Goal: Task Accomplishment & Management: Complete application form

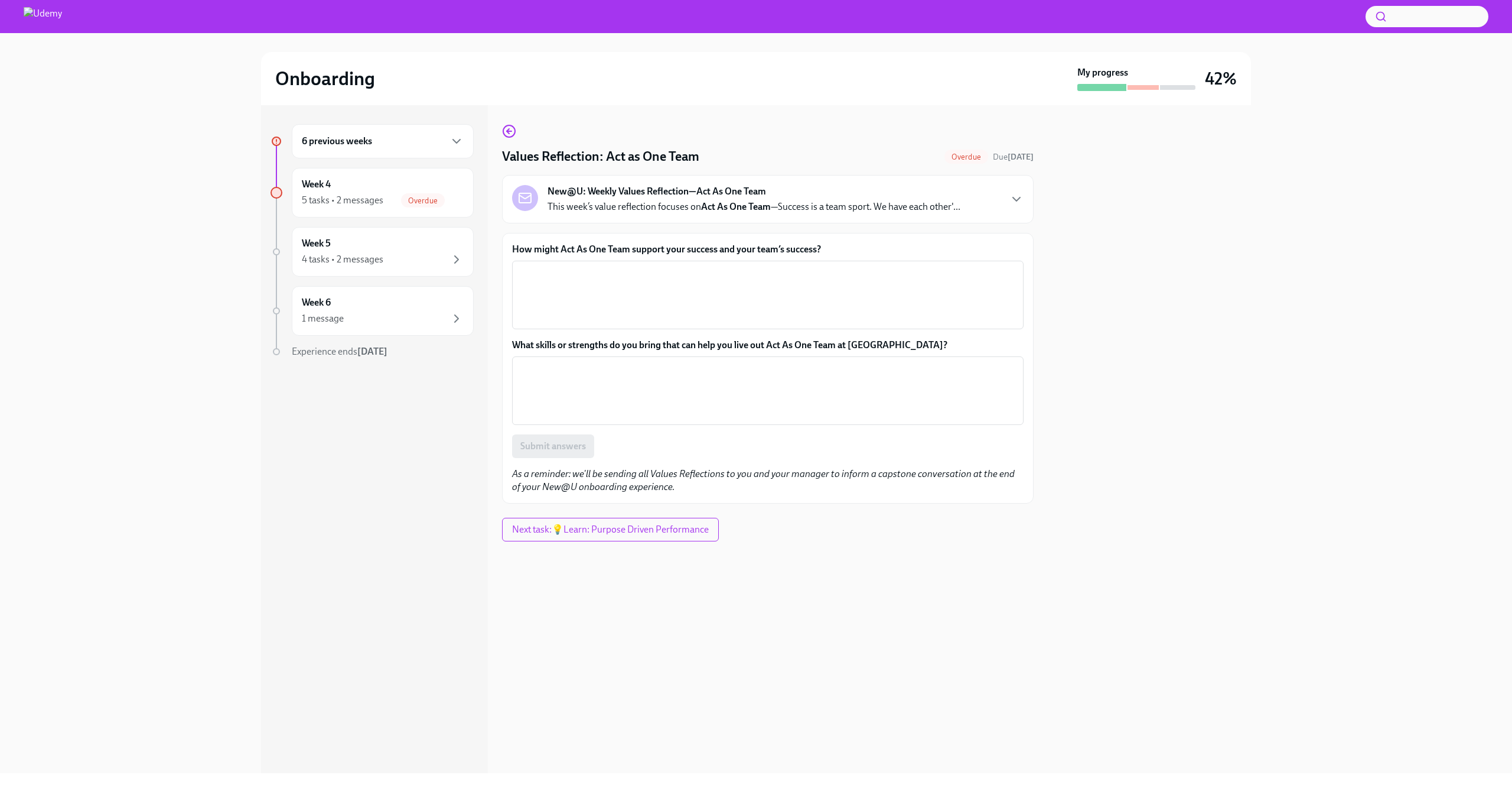
click at [401, 143] on div "6 previous weeks" at bounding box center [383, 141] width 162 height 15
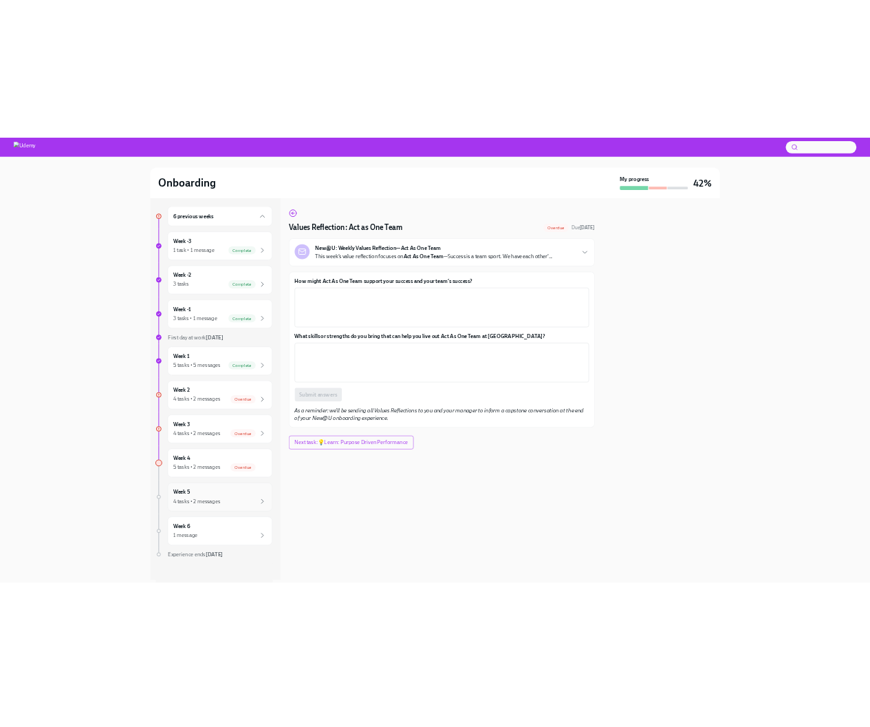
scroll to position [11, 0]
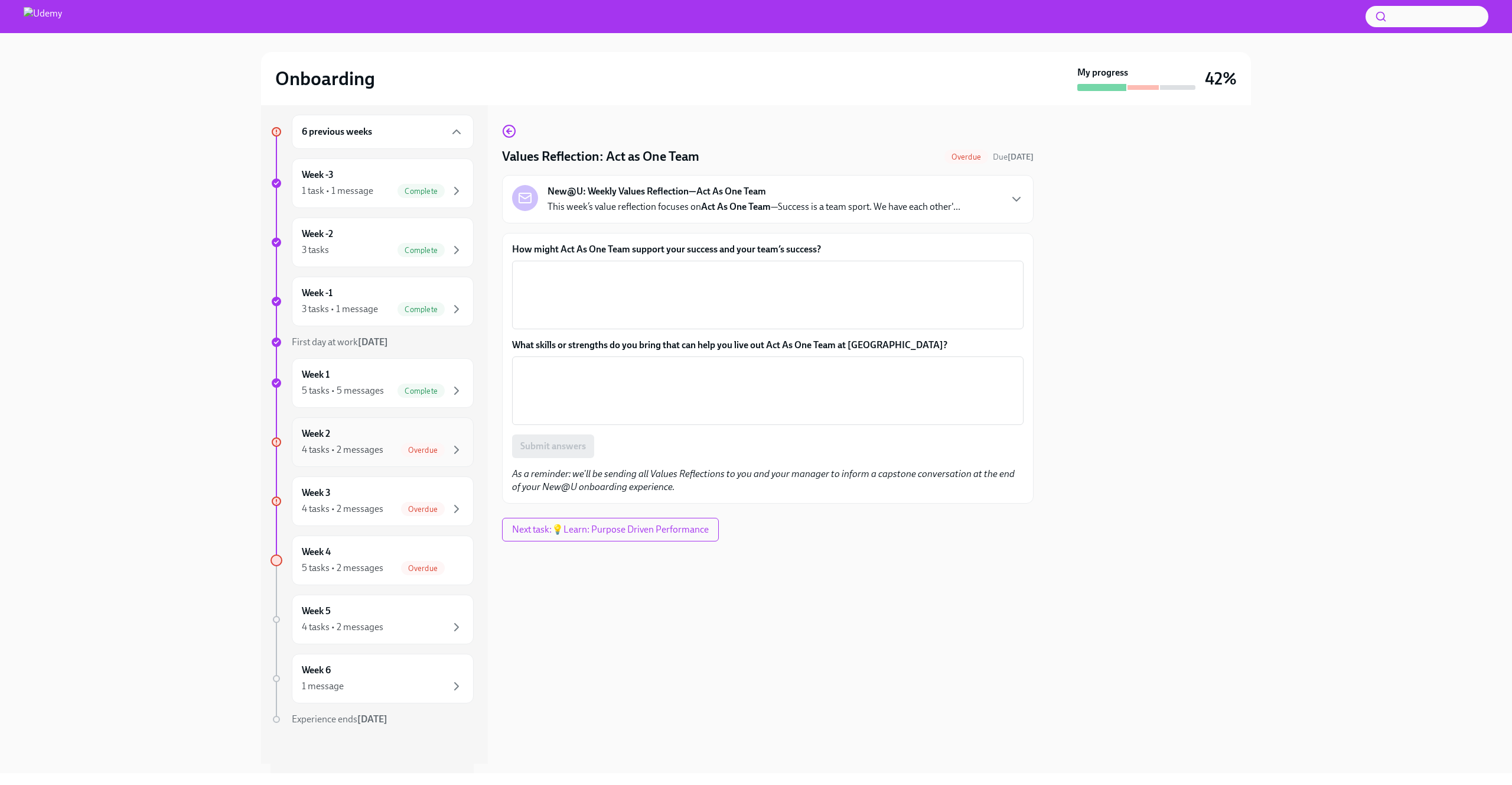
click at [372, 459] on div "Week 2 4 tasks • 2 messages Overdue" at bounding box center [383, 442] width 182 height 50
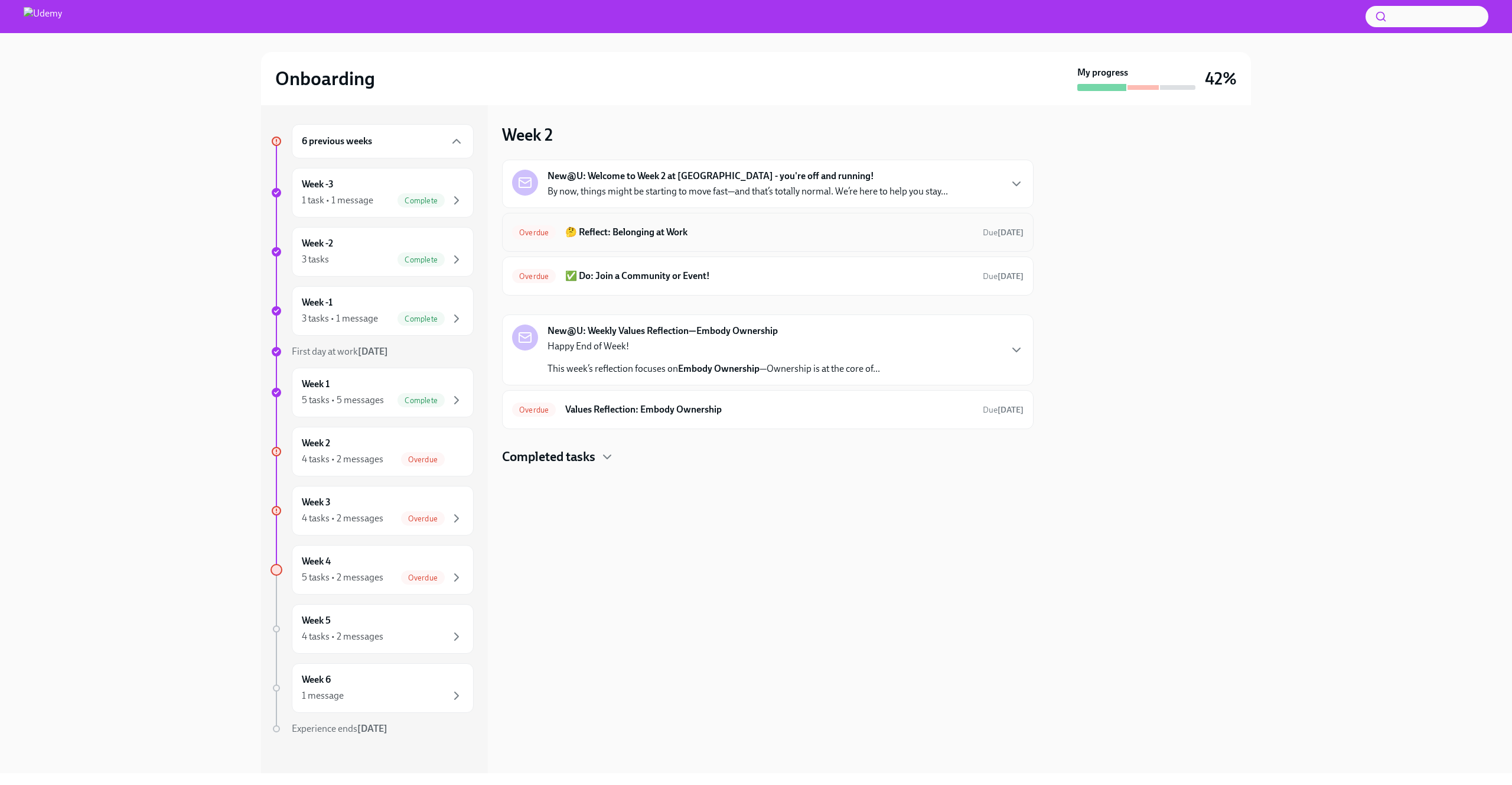
click at [713, 230] on h6 "🤔 Reflect: Belonging at Work" at bounding box center [768, 232] width 408 height 13
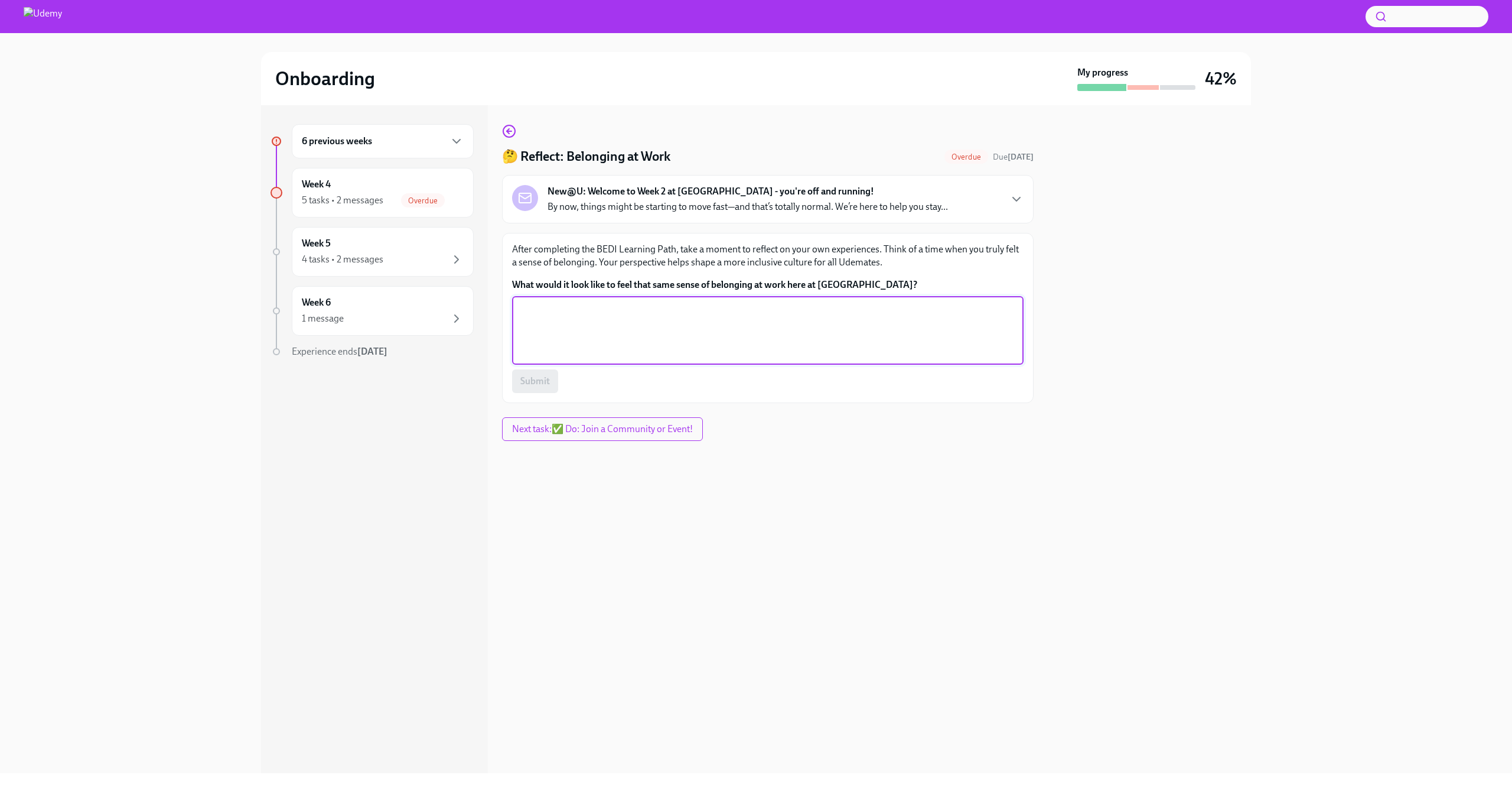
click at [678, 319] on textarea "What would it look like to feel that same sense of belonging at work here at [G…" at bounding box center [768, 331] width 497 height 57
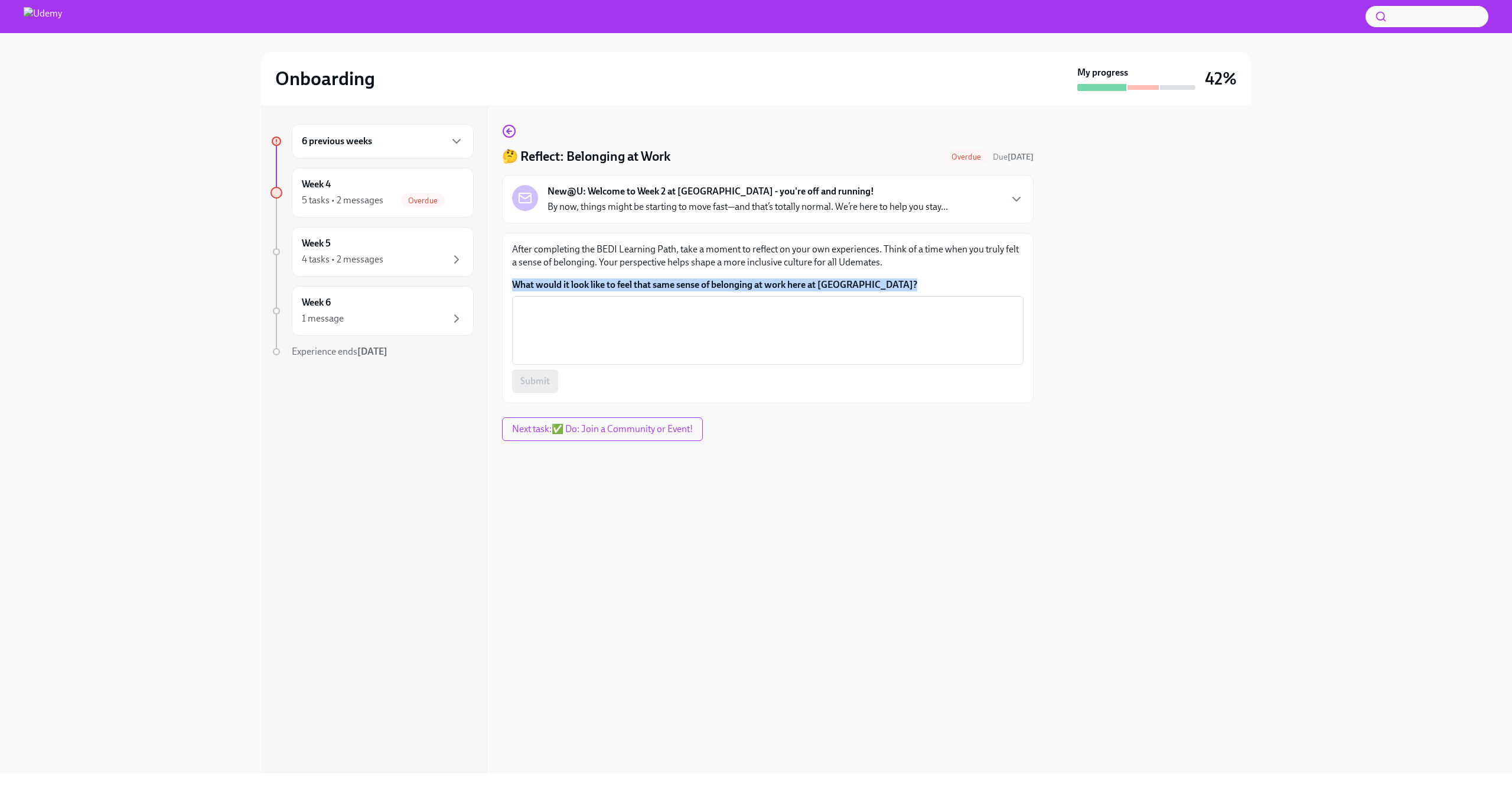
drag, startPoint x: 509, startPoint y: 283, endPoint x: 948, endPoint y: 295, distance: 439.2
click at [948, 295] on div "6 previous weeks Week 4 5 tasks • 2 messages Overdue Week 5 4 tasks • 2 message…" at bounding box center [756, 438] width 990 height 667
click at [949, 289] on label "What would it look like to feel that same sense of belonging at work here at [G…" at bounding box center [768, 284] width 512 height 13
click at [949, 302] on textarea "What would it look like to feel that same sense of belonging at work here at [G…" at bounding box center [768, 331] width 497 height 57
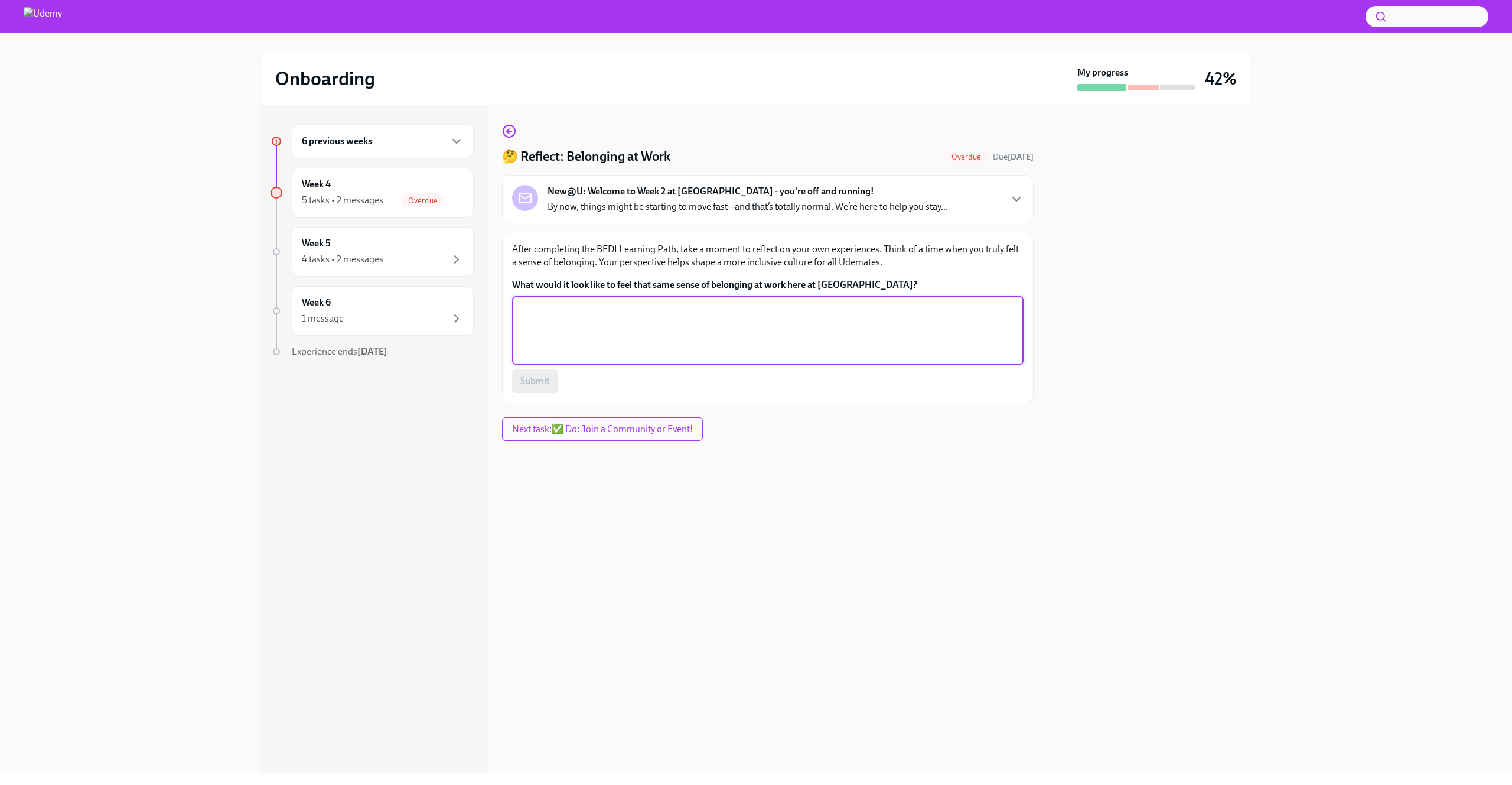
click at [896, 351] on textarea "What would it look like to feel that same sense of belonging at work here at [G…" at bounding box center [768, 331] width 497 height 57
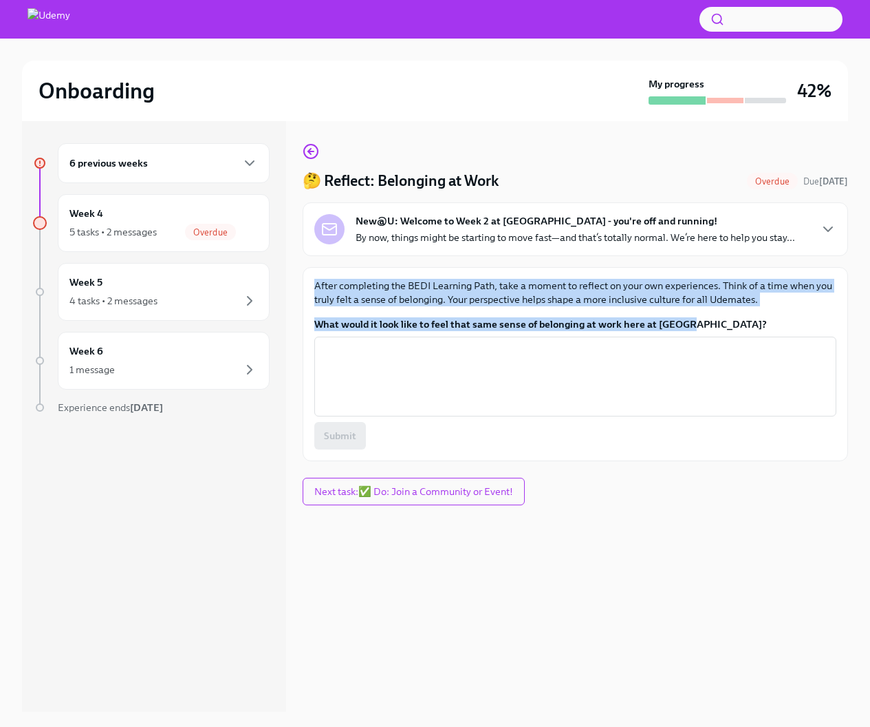
drag, startPoint x: 315, startPoint y: 279, endPoint x: 788, endPoint y: 319, distance: 474.3
click at [788, 319] on div "After completing the BEDI Learning Path, take a moment to reflect on your own e…" at bounding box center [575, 364] width 522 height 171
click at [788, 319] on label "What would it look like to feel that same sense of belonging at work here at [G…" at bounding box center [575, 324] width 522 height 14
click at [788, 343] on textarea "What would it look like to feel that same sense of belonging at work here at [G…" at bounding box center [576, 376] width 506 height 66
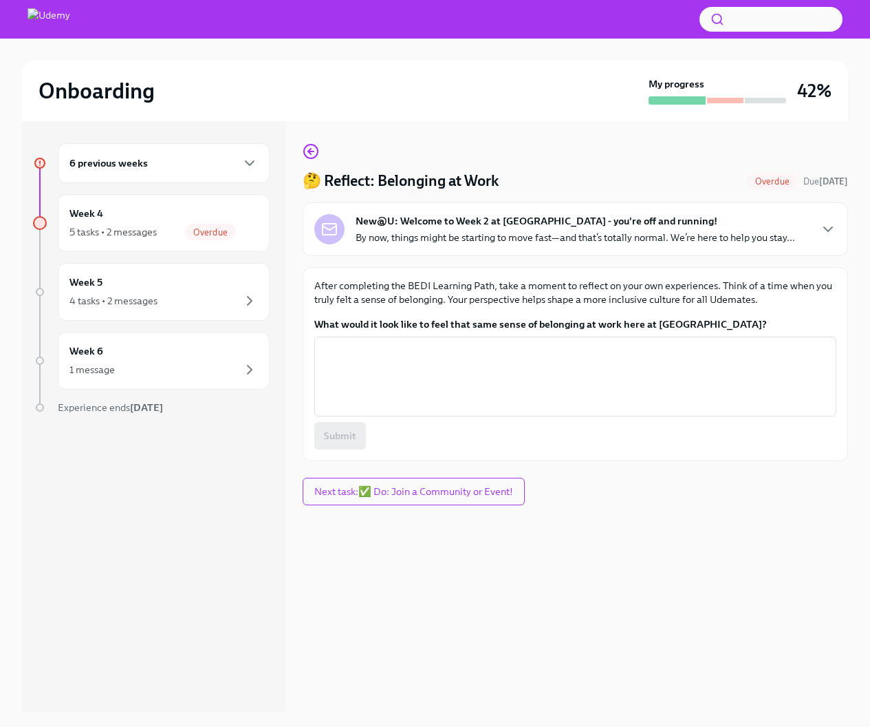
click at [238, 153] on div "6 previous weeks" at bounding box center [164, 163] width 212 height 40
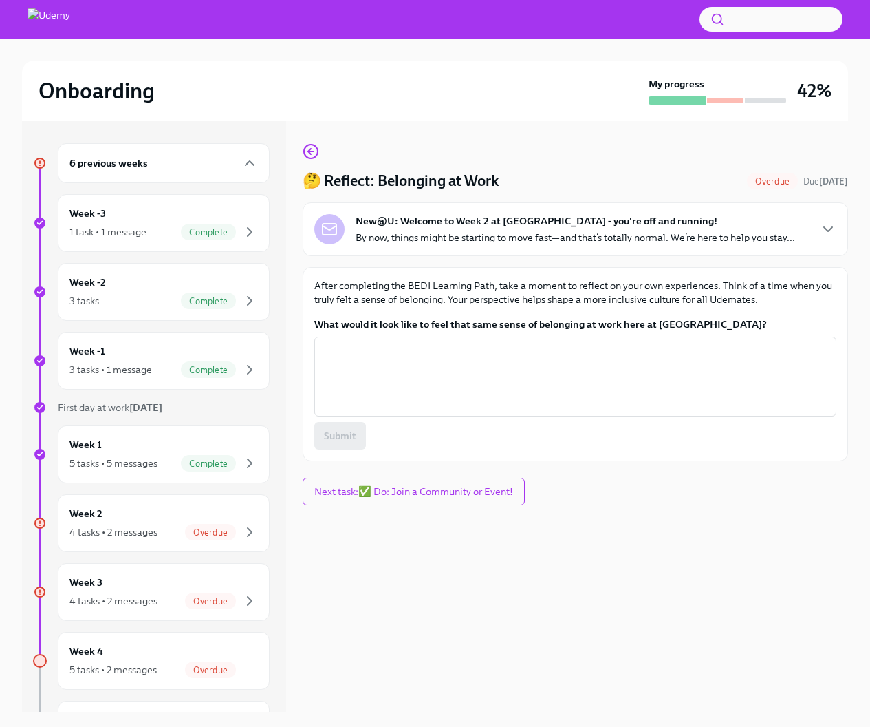
click at [238, 153] on div "6 previous weeks" at bounding box center [164, 163] width 212 height 40
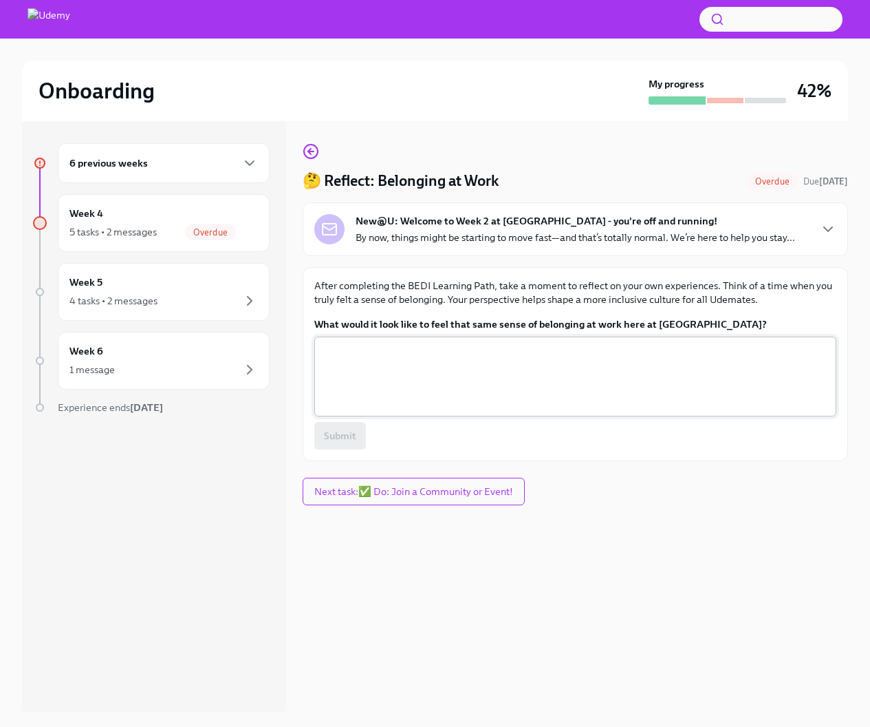
click at [568, 387] on textarea "What would it look like to feel that same sense of belonging at work here at [G…" at bounding box center [576, 376] width 506 height 66
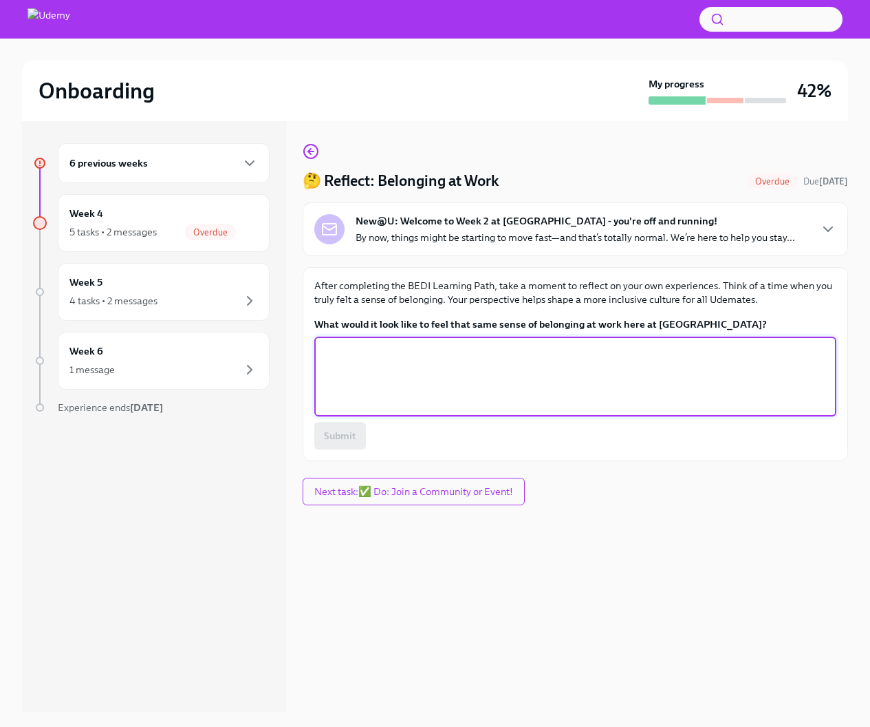
click at [764, 239] on p "By now, things might be starting to move fast—and that’s totally normal. We’re …" at bounding box center [576, 237] width 440 height 14
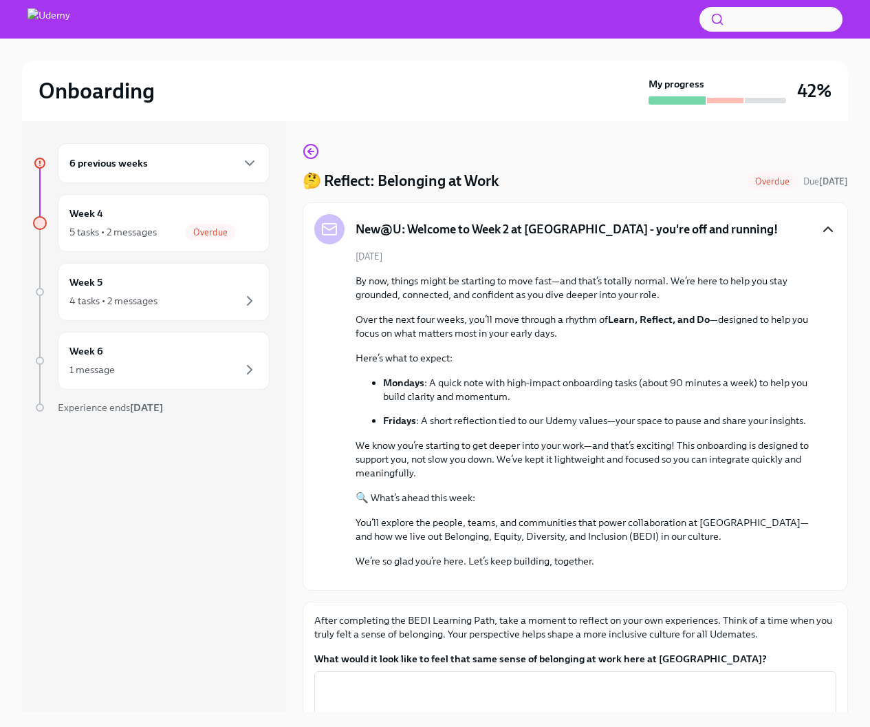
click at [824, 229] on icon "button" at bounding box center [828, 229] width 8 height 4
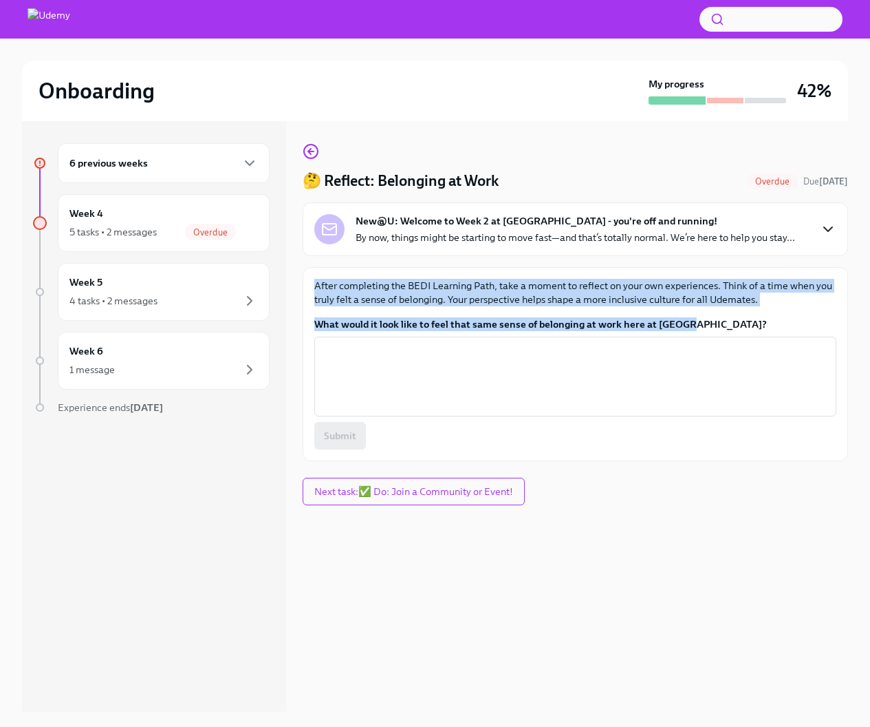
drag, startPoint x: 311, startPoint y: 276, endPoint x: 715, endPoint y: 326, distance: 407.0
click at [715, 326] on div "After completing the BEDI Learning Path, take a moment to reflect on your own e…" at bounding box center [576, 364] width 546 height 194
copy div "After completing the BEDI Learning Path, take a moment to reflect on your own e…"
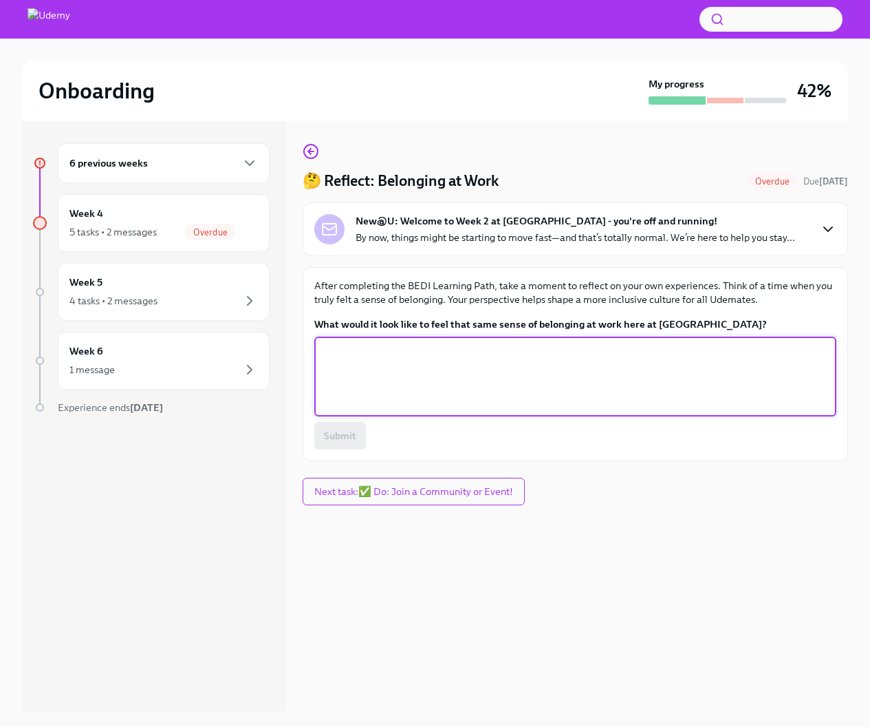
click at [395, 381] on textarea "What would it look like to feel that same sense of belonging at work here at [G…" at bounding box center [576, 376] width 506 height 66
paste textarea "I felt a strong sense of belonging when people were genuinely welcoming — takin…"
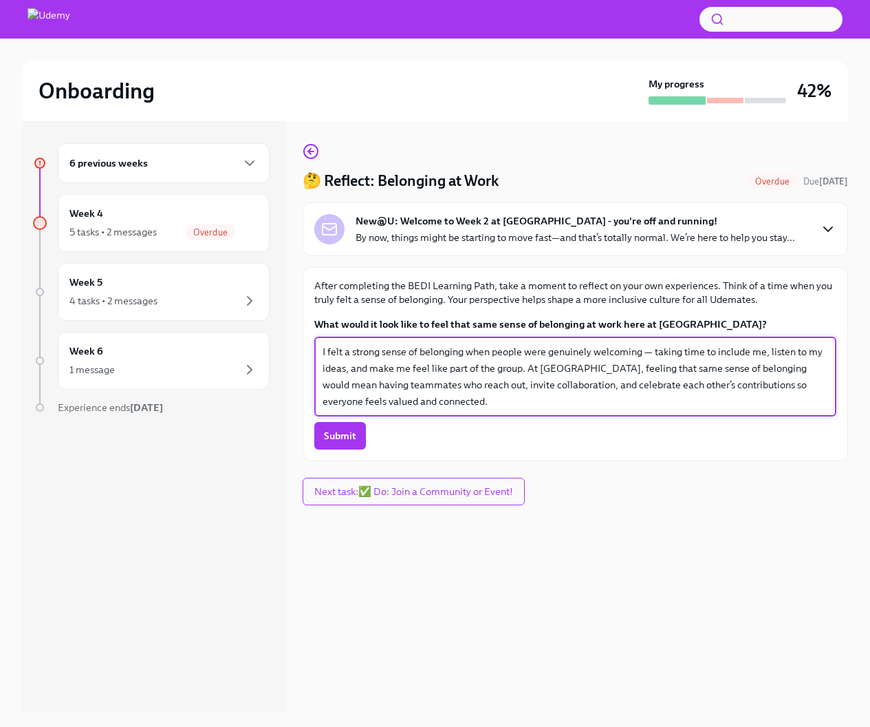
click at [524, 356] on textarea "I felt a strong sense of belonging when people were genuinely welcoming — takin…" at bounding box center [576, 376] width 506 height 66
click at [636, 352] on textarea "I felt a strong sense of belonging when people were genuinely welcoming — takin…" at bounding box center [576, 376] width 506 height 66
drag, startPoint x: 480, startPoint y: 369, endPoint x: 498, endPoint y: 411, distance: 45.6
click at [498, 411] on div "I felt a strong sense of belonging when people were genuinely welcoming, taking…" at bounding box center [575, 376] width 522 height 80
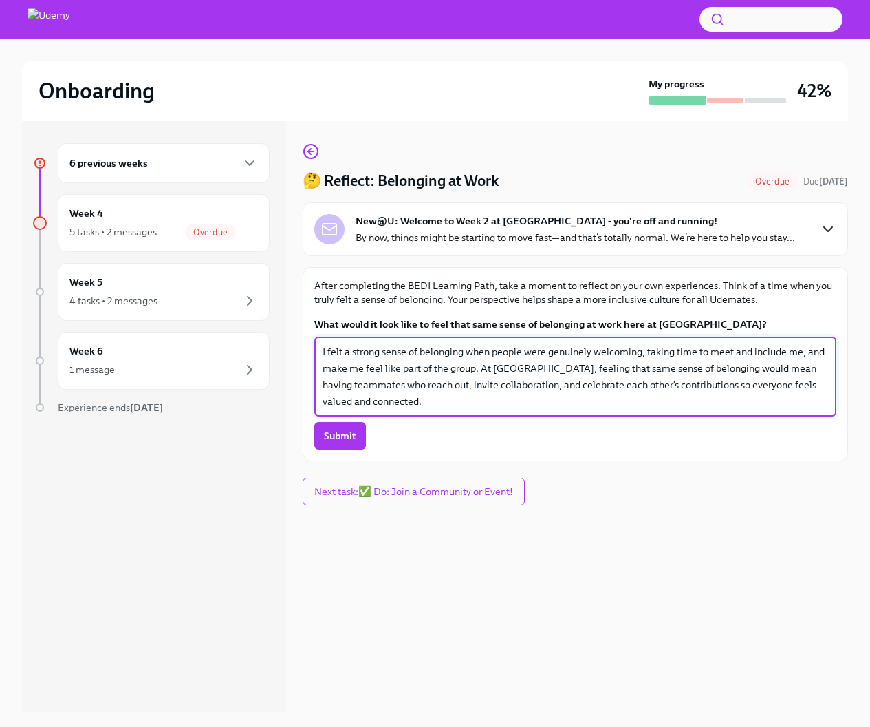
click at [544, 367] on textarea "I felt a strong sense of belonging when people were genuinely welcoming, taking…" at bounding box center [576, 376] width 506 height 66
drag, startPoint x: 478, startPoint y: 367, endPoint x: 751, endPoint y: 367, distance: 273.1
click at [751, 367] on textarea "I felt a strong sense of belonging when people were genuinely welcoming, taking…" at bounding box center [576, 376] width 506 height 66
drag, startPoint x: 678, startPoint y: 390, endPoint x: 301, endPoint y: 348, distance: 379.4
click at [301, 348] on div "6 previous weeks Week 4 5 tasks • 2 messages Overdue Week 5 4 tasks • 2 message…" at bounding box center [435, 416] width 826 height 590
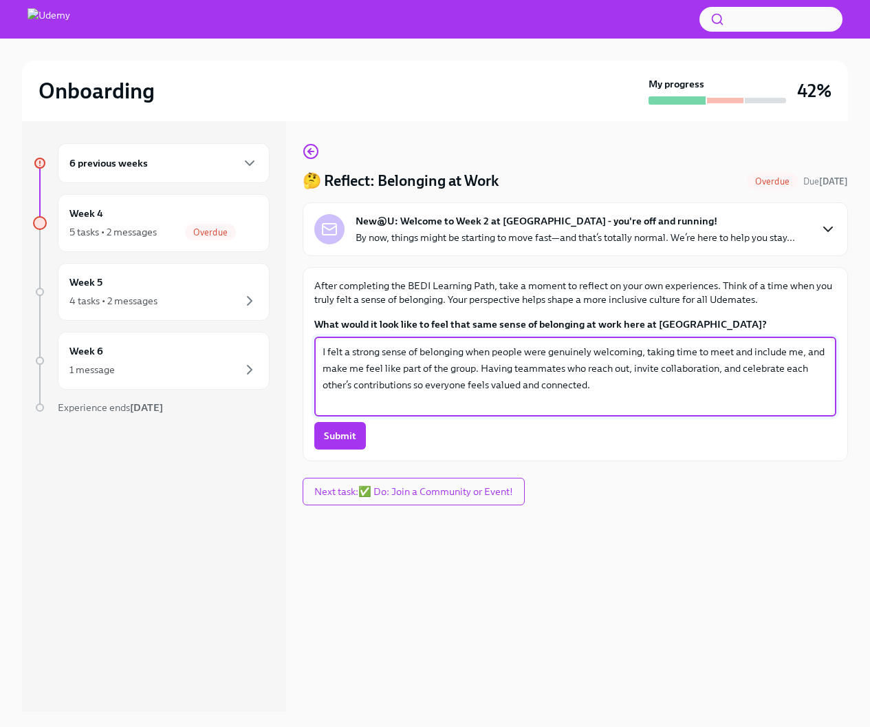
click at [660, 380] on textarea "I felt a strong sense of belonging when people were genuinely welcoming, taking…" at bounding box center [576, 376] width 506 height 66
type textarea "I felt a strong sense of belonging when people were genuinely welcoming, taking…"
click at [330, 433] on span "Submit" at bounding box center [340, 436] width 32 height 14
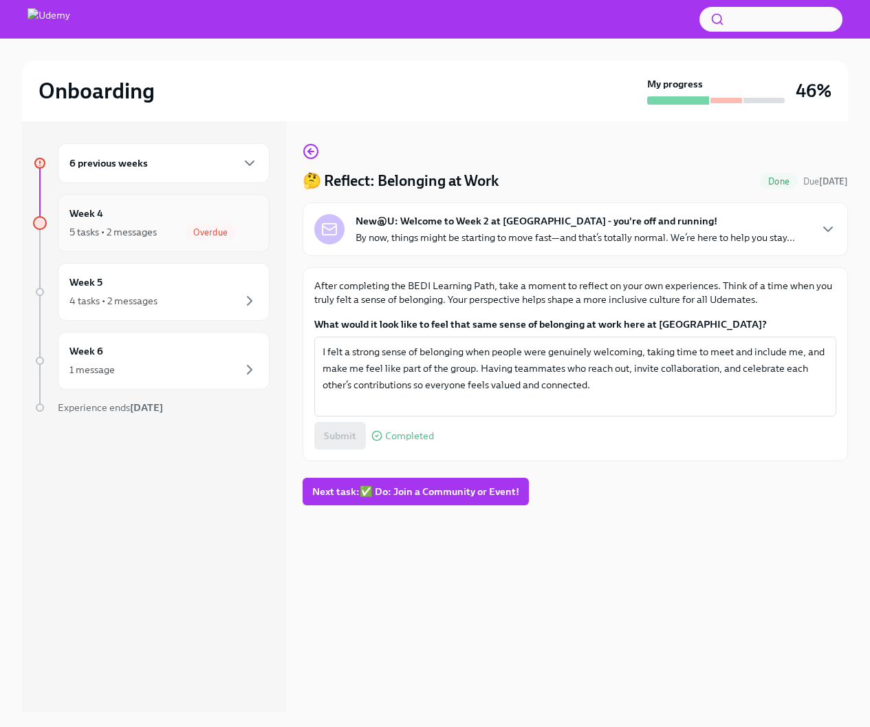
click at [160, 204] on div "Week 4 5 tasks • 2 messages Overdue" at bounding box center [164, 223] width 212 height 58
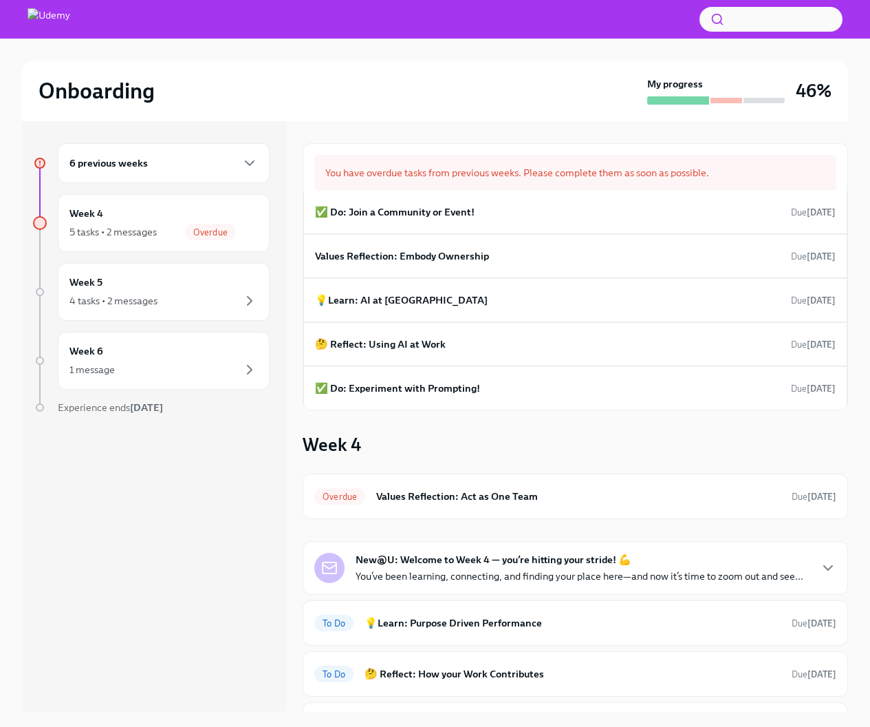
click at [164, 162] on div "6 previous weeks" at bounding box center [163, 163] width 189 height 17
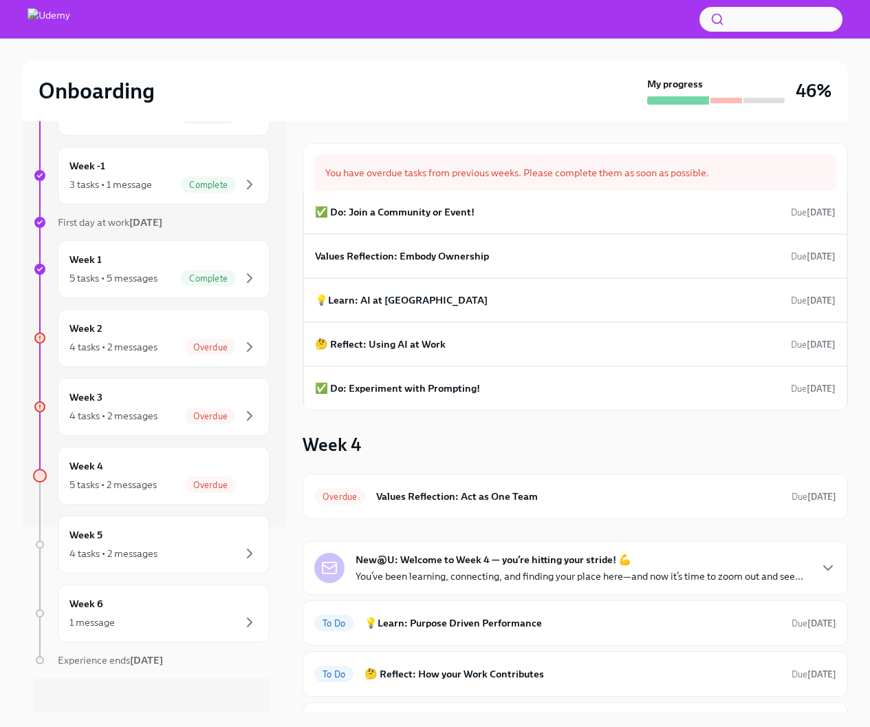
scroll to position [195, 0]
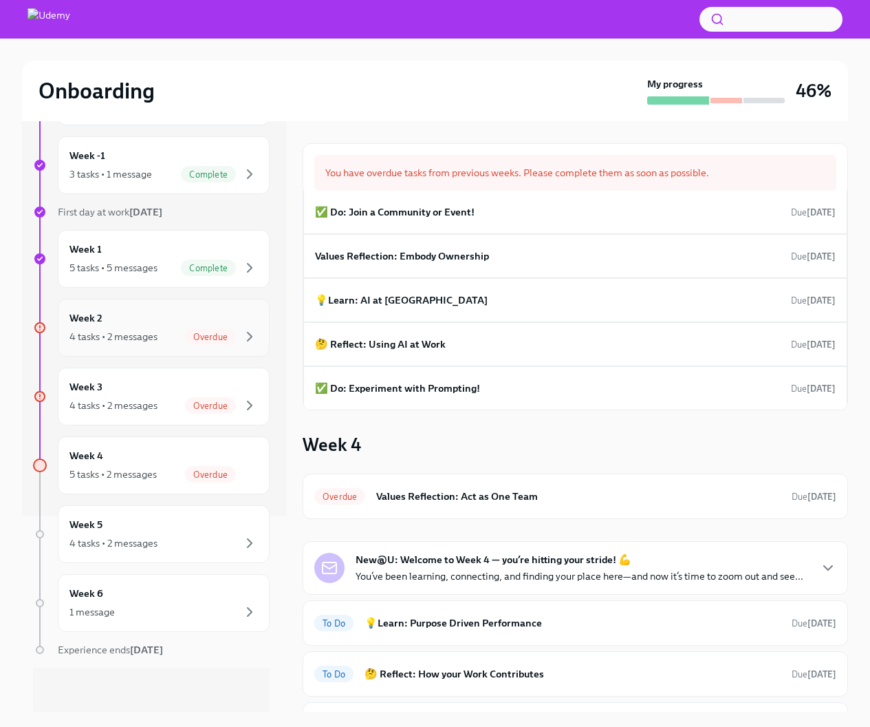
click at [239, 308] on div "Week 2 4 tasks • 2 messages Overdue" at bounding box center [164, 328] width 212 height 58
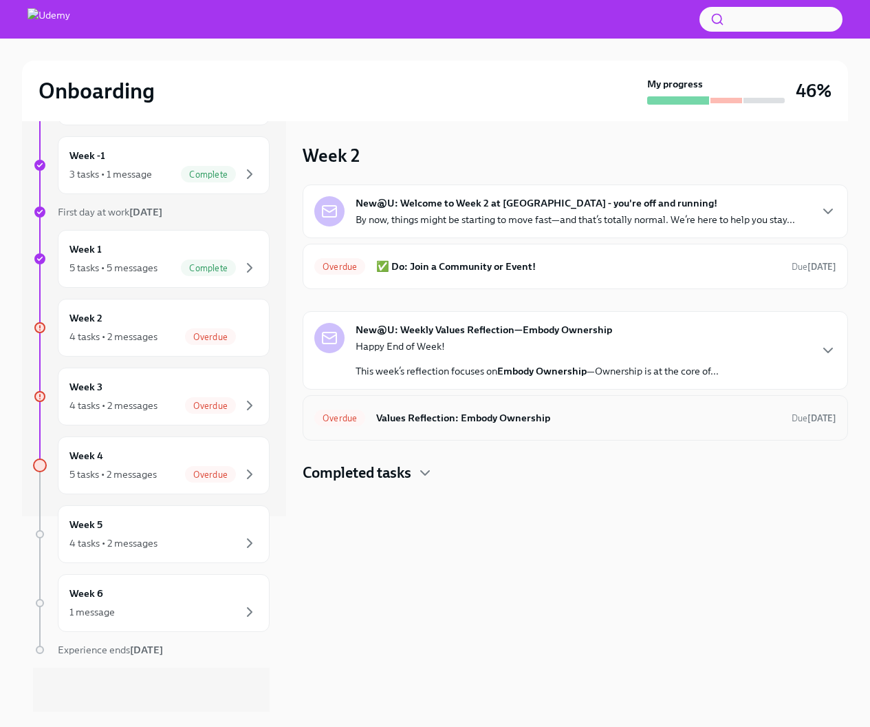
click at [610, 409] on div "Overdue Values Reflection: Embody Ownership Due [DATE]" at bounding box center [575, 418] width 522 height 22
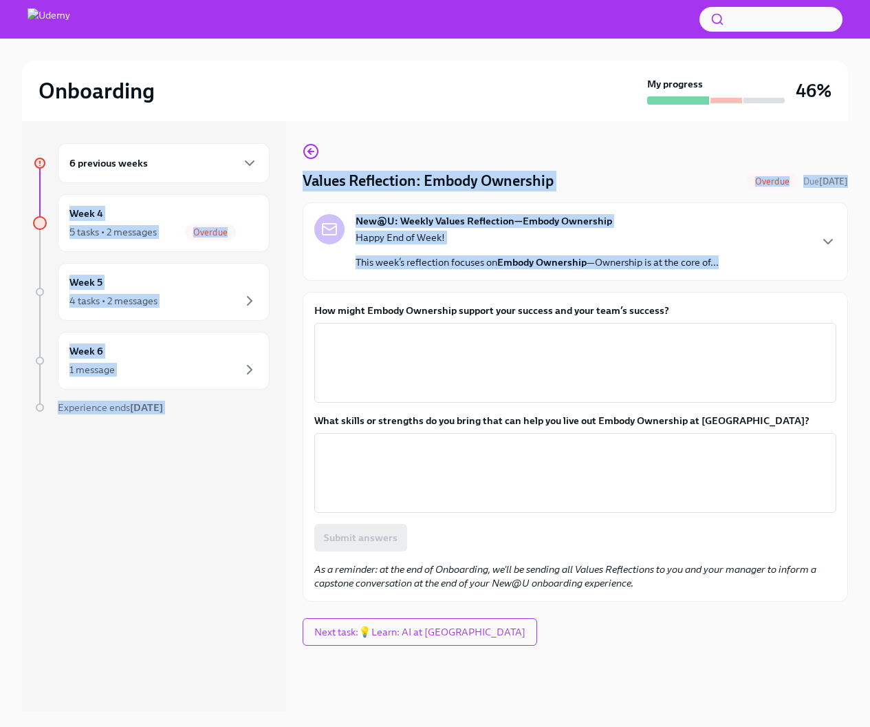
drag, startPoint x: 294, startPoint y: 164, endPoint x: 654, endPoint y: 272, distance: 376.3
click at [654, 272] on div "6 previous weeks Week 4 5 tasks • 2 messages Overdue Week 5 4 tasks • 2 message…" at bounding box center [435, 416] width 826 height 590
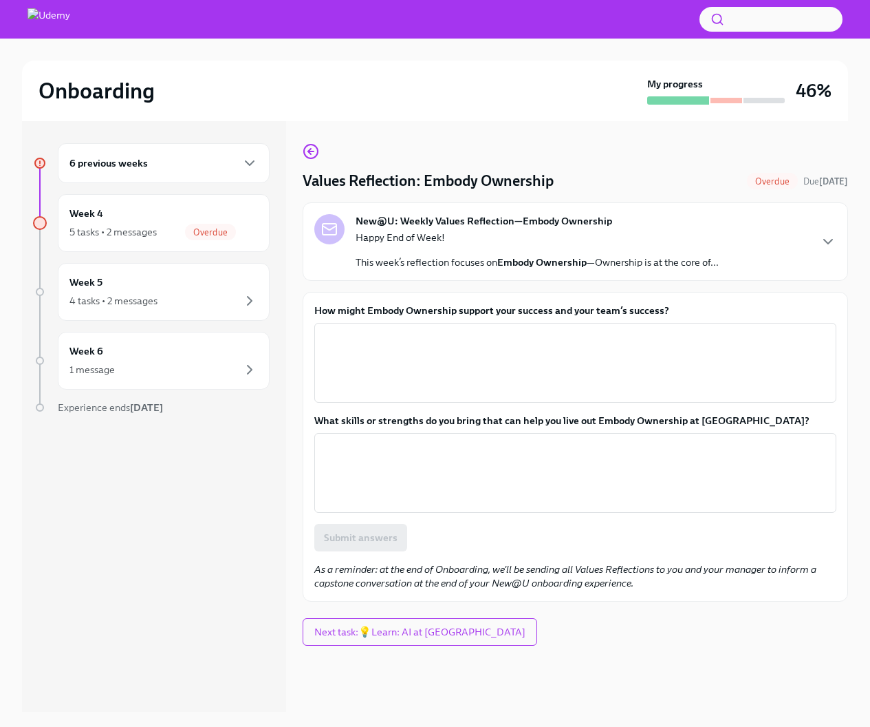
click at [767, 260] on div "New@U: Weekly Values Reflection—Embody Ownership Happy End of Week! This week’s…" at bounding box center [575, 241] width 522 height 55
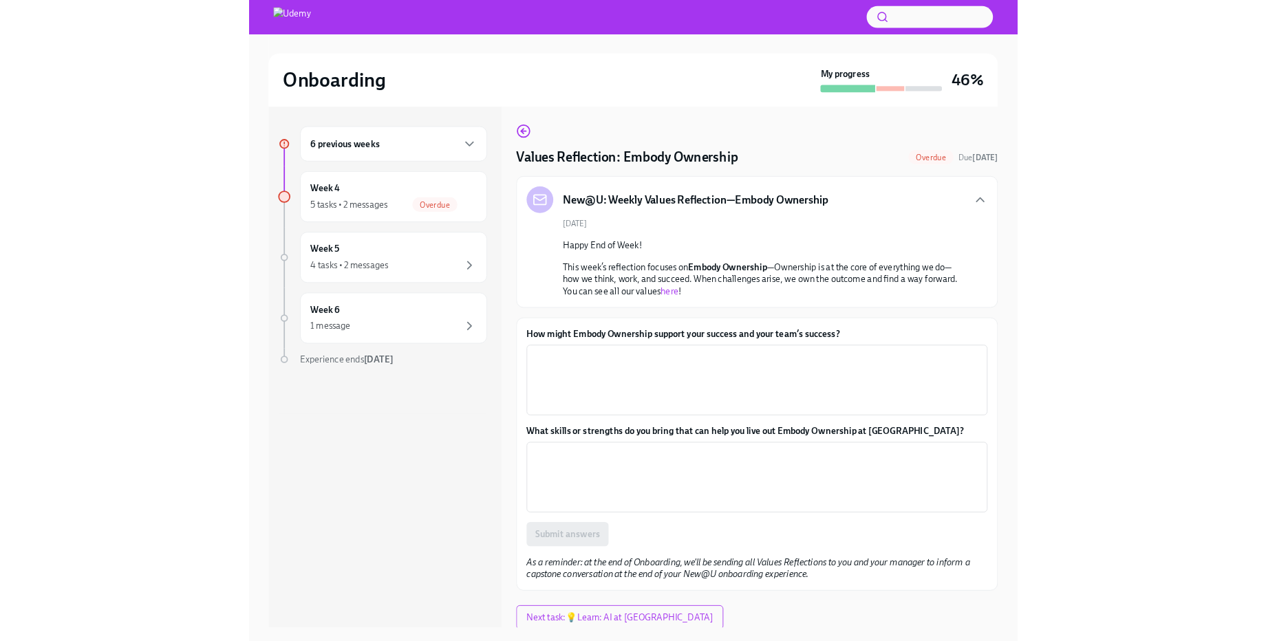
scroll to position [5, 0]
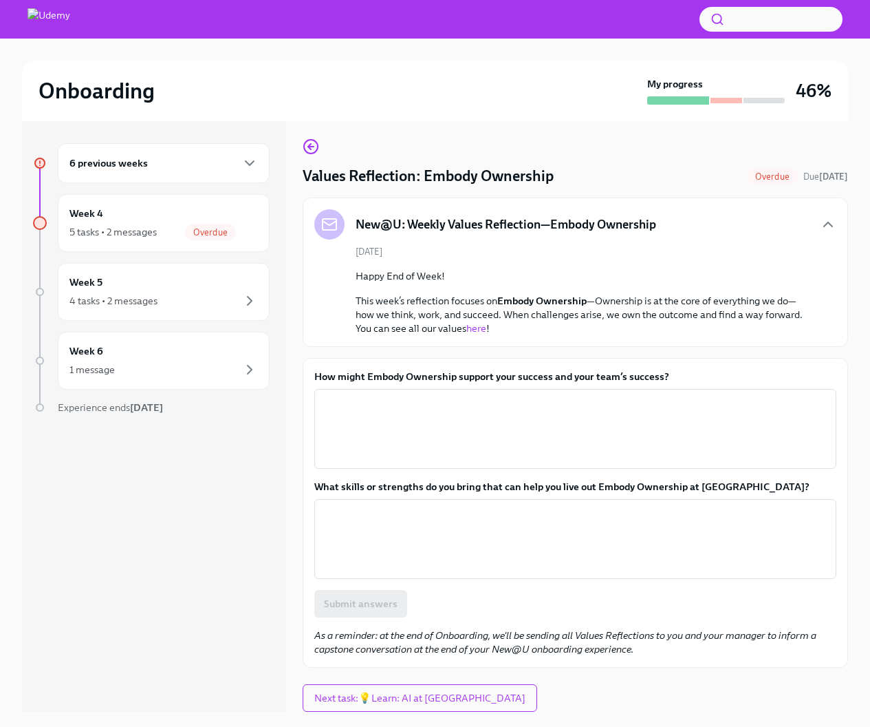
click at [480, 327] on link "here" at bounding box center [476, 328] width 20 height 12
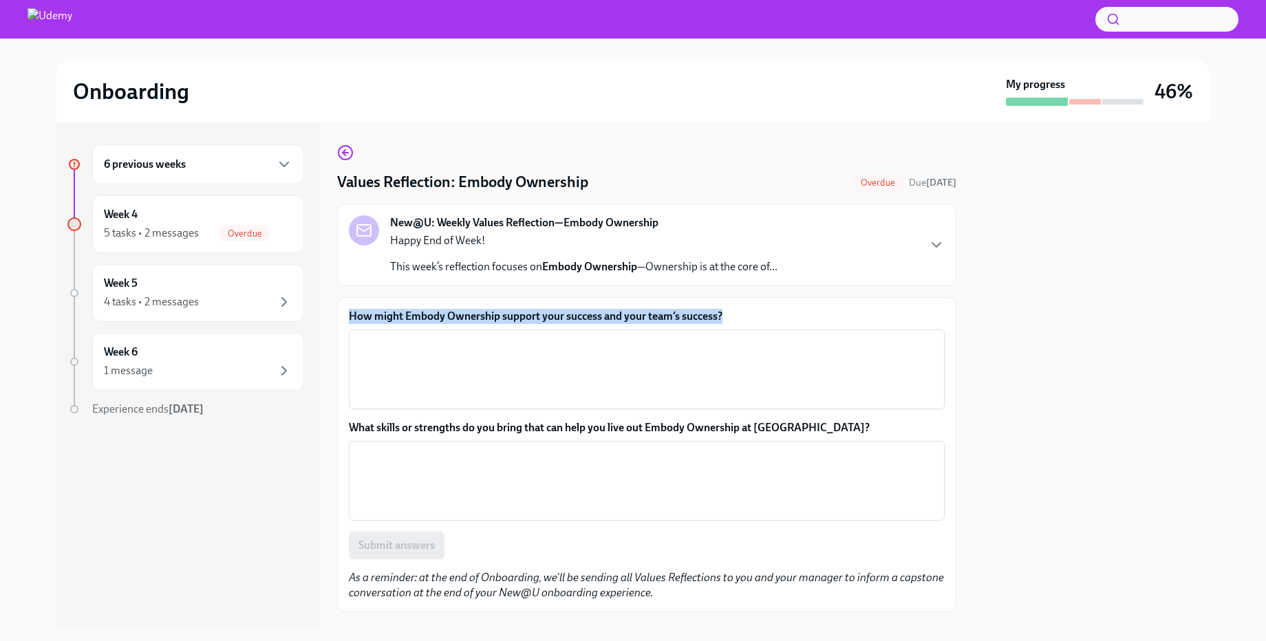
drag, startPoint x: 338, startPoint y: 318, endPoint x: 780, endPoint y: 312, distance: 441.7
click at [780, 312] on div "How might Embody Ownership support your success and your team’s success? x ​ Wh…" at bounding box center [646, 454] width 619 height 315
copy label "How might Embody Ownership support your success and your team’s success?"
click at [615, 435] on label "What skills or strengths do you bring that can help you live out Embody Ownersh…" at bounding box center [647, 427] width 596 height 15
click at [615, 448] on textarea "What skills or strengths do you bring that can help you live out Embody Ownersh…" at bounding box center [646, 481] width 579 height 66
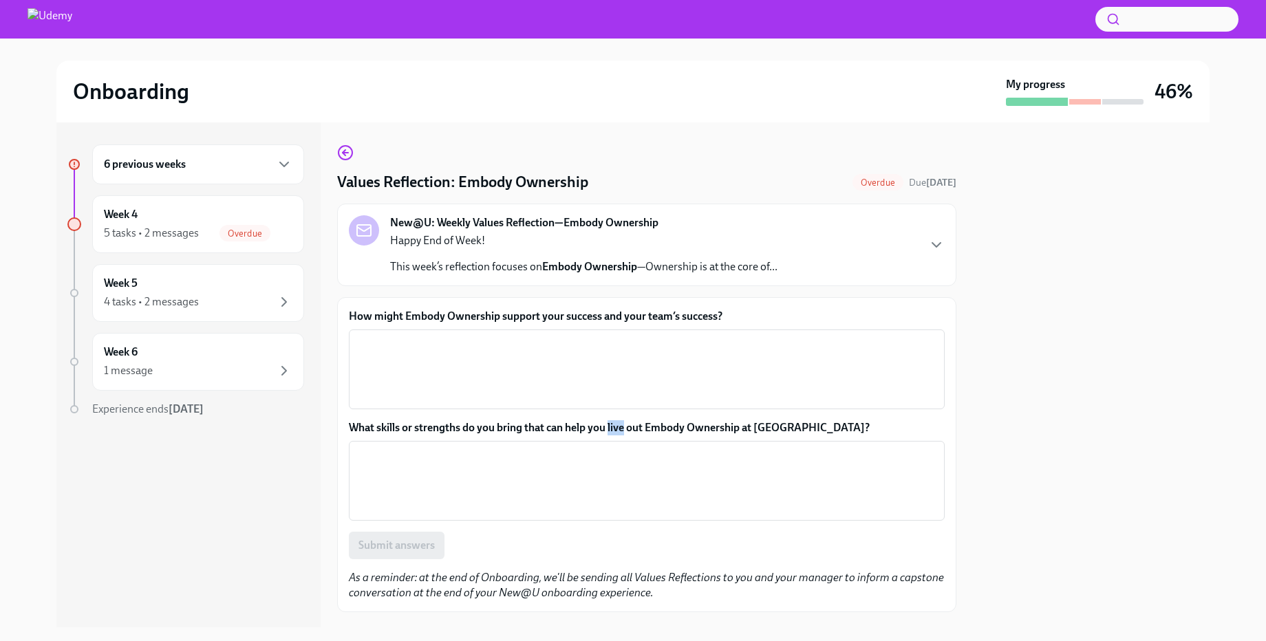
click at [615, 435] on label "What skills or strengths do you bring that can help you live out Embody Ownersh…" at bounding box center [647, 427] width 596 height 15
click at [615, 448] on textarea "What skills or strengths do you bring that can help you live out Embody Ownersh…" at bounding box center [646, 481] width 579 height 66
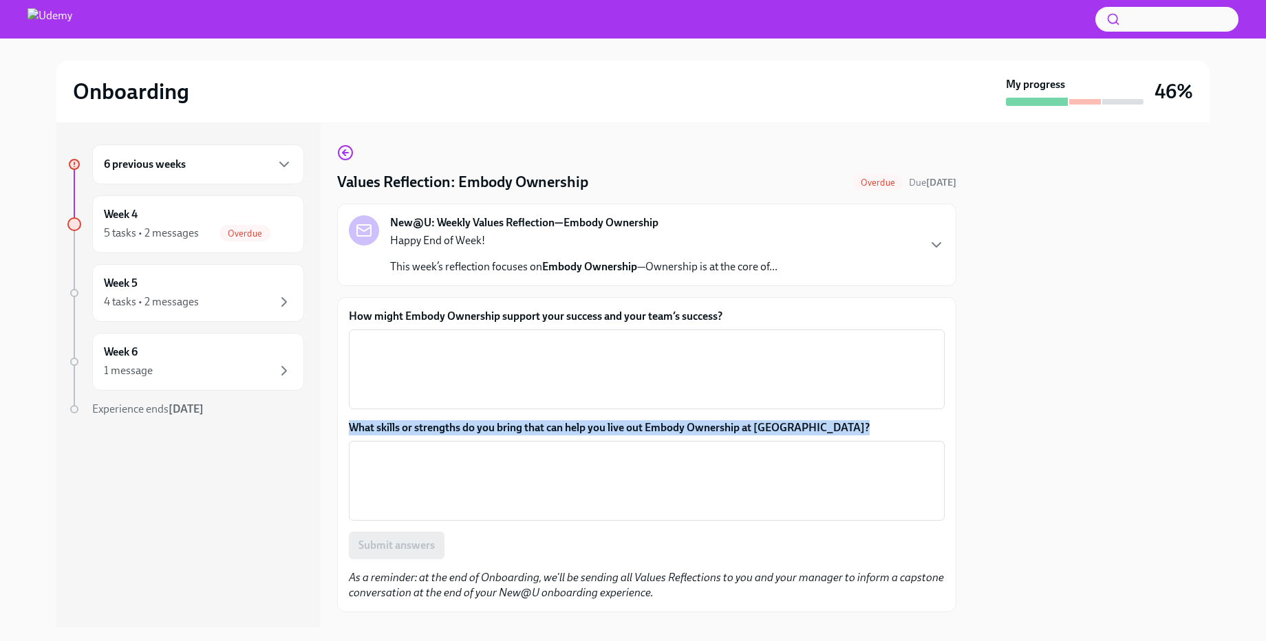
click at [615, 435] on label "What skills or strengths do you bring that can help you live out Embody Ownersh…" at bounding box center [647, 427] width 596 height 15
click at [615, 448] on textarea "What skills or strengths do you bring that can help you live out Embody Ownersh…" at bounding box center [646, 481] width 579 height 66
copy label "What skills or strengths do you bring that can help you live out Embody Ownersh…"
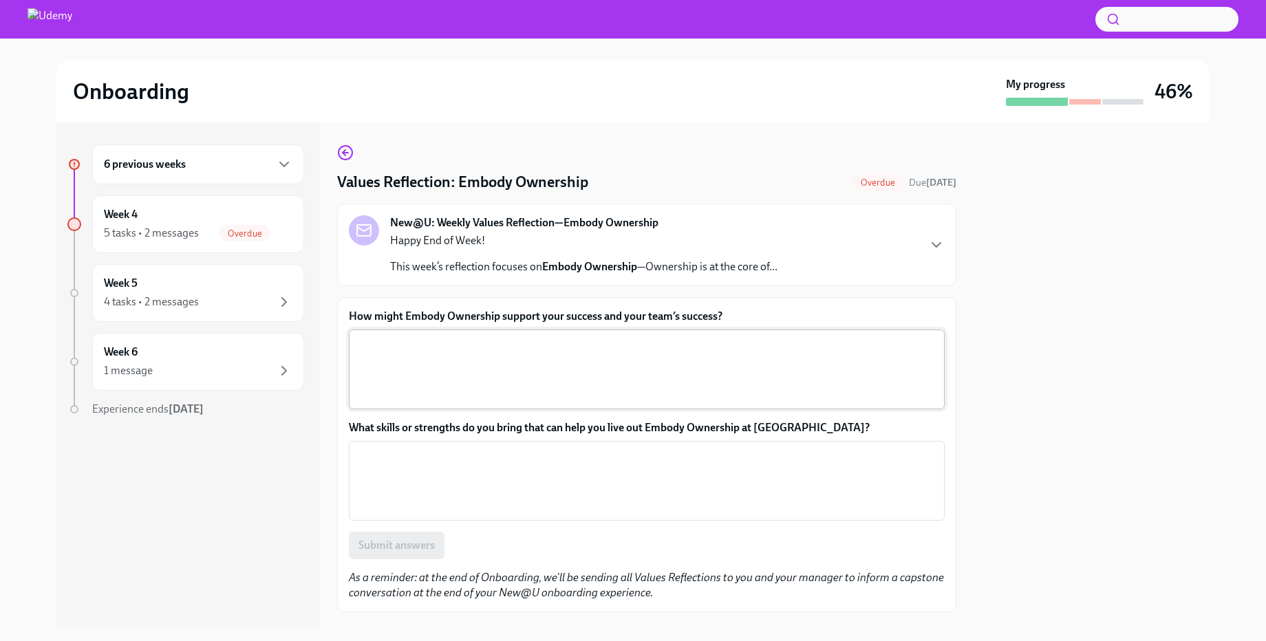
click at [464, 372] on textarea "How might Embody Ownership support your success and your team’s success?" at bounding box center [646, 369] width 579 height 66
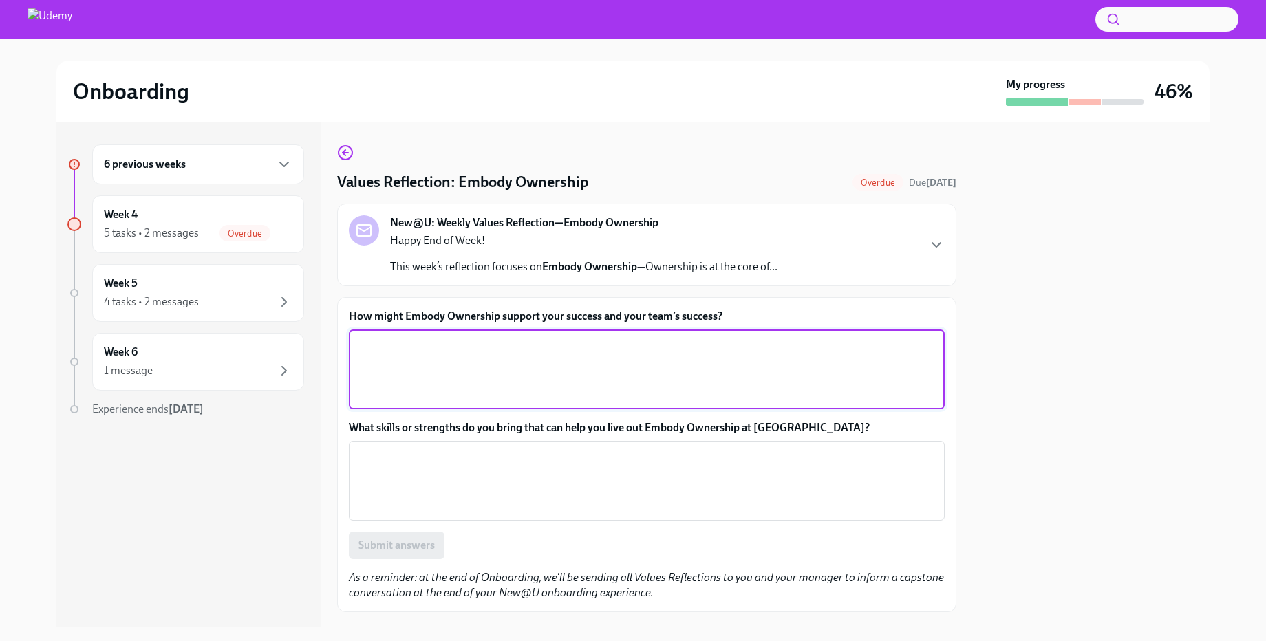
click at [477, 379] on textarea "How might Embody Ownership support your success and your team’s success?" at bounding box center [646, 369] width 579 height 66
click at [562, 364] on textarea "How might Embody Ownership support your success and your team’s success?" at bounding box center [646, 369] width 579 height 66
paste textarea "Embodying ownership helps ensure that nothing falls through the cracks. By taki…"
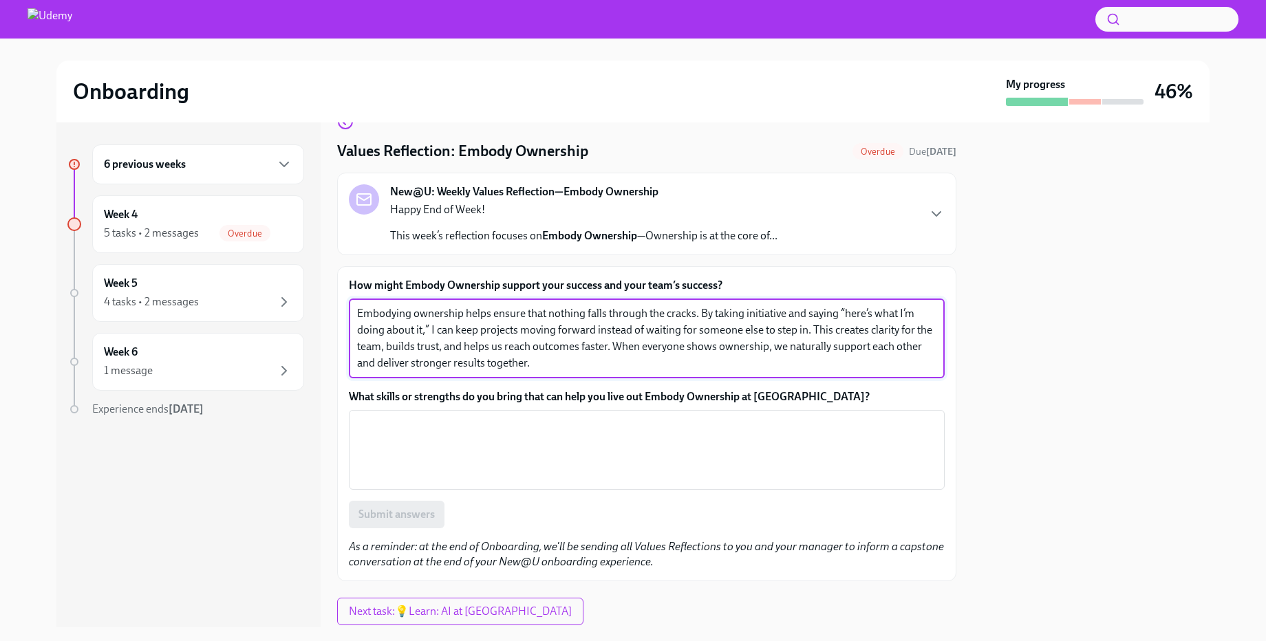
scroll to position [32, 0]
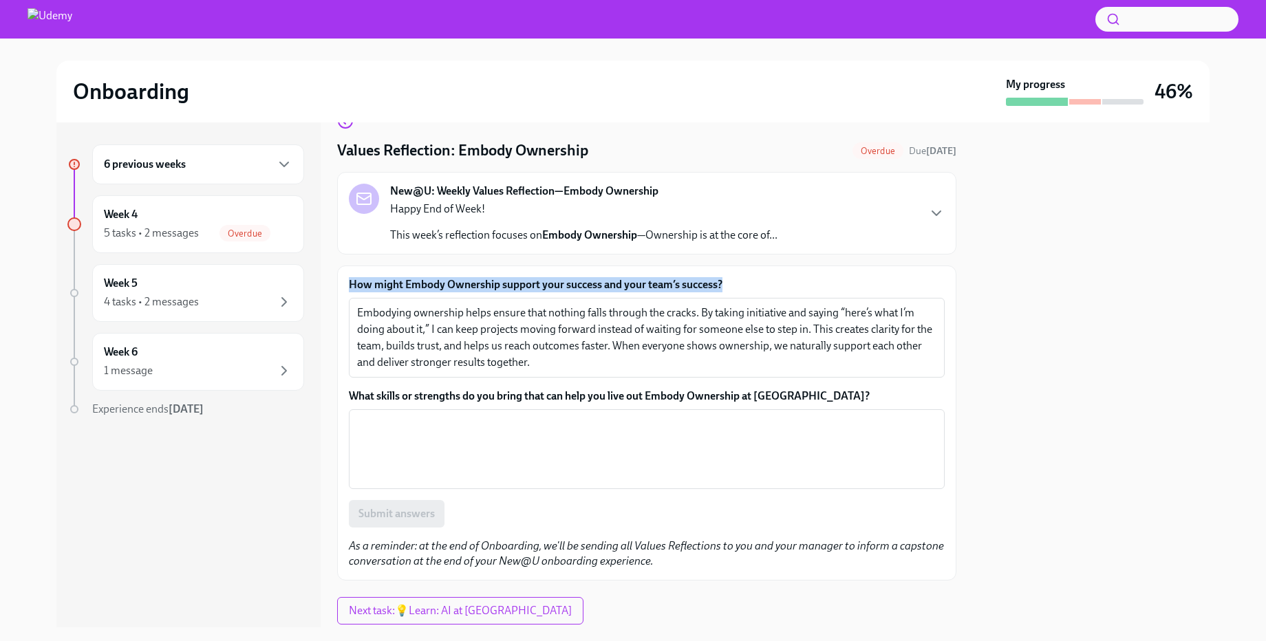
drag, startPoint x: 334, startPoint y: 281, endPoint x: 821, endPoint y: 282, distance: 487.1
click at [821, 282] on div "6 previous weeks Week 4 5 tasks • 2 messages Overdue Week 5 4 tasks • 2 message…" at bounding box center [632, 374] width 1153 height 505
click at [821, 282] on label "How might Embody Ownership support your success and your team’s success?" at bounding box center [647, 284] width 596 height 15
click at [821, 305] on textarea "Embodying ownership helps ensure that nothing falls through the cracks. By taki…" at bounding box center [646, 338] width 579 height 66
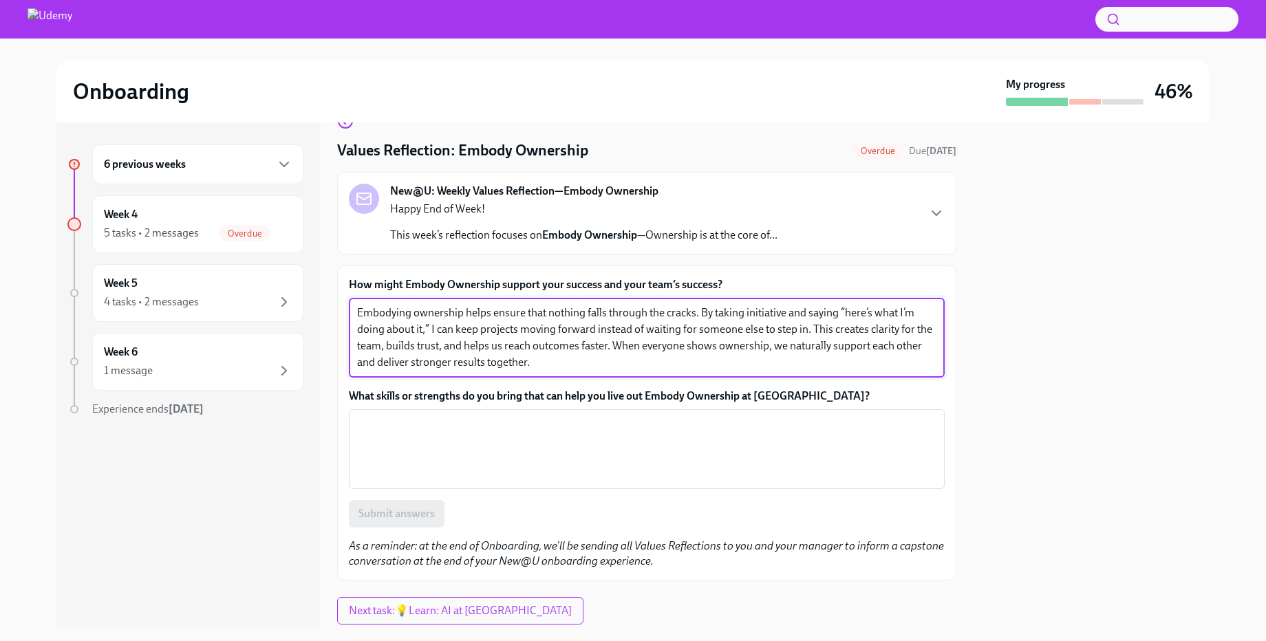
click at [727, 359] on textarea "Embodying ownership helps ensure that nothing falls through the cracks. By taki…" at bounding box center [646, 338] width 579 height 66
drag, startPoint x: 460, startPoint y: 315, endPoint x: 340, endPoint y: 308, distance: 120.6
click at [340, 308] on div "How might Embody Ownership support your success and your team’s success? Embody…" at bounding box center [646, 423] width 619 height 315
click at [699, 320] on textarea "I'll help ensure that nothing falls through the cracks. By taking initiative an…" at bounding box center [646, 338] width 579 height 66
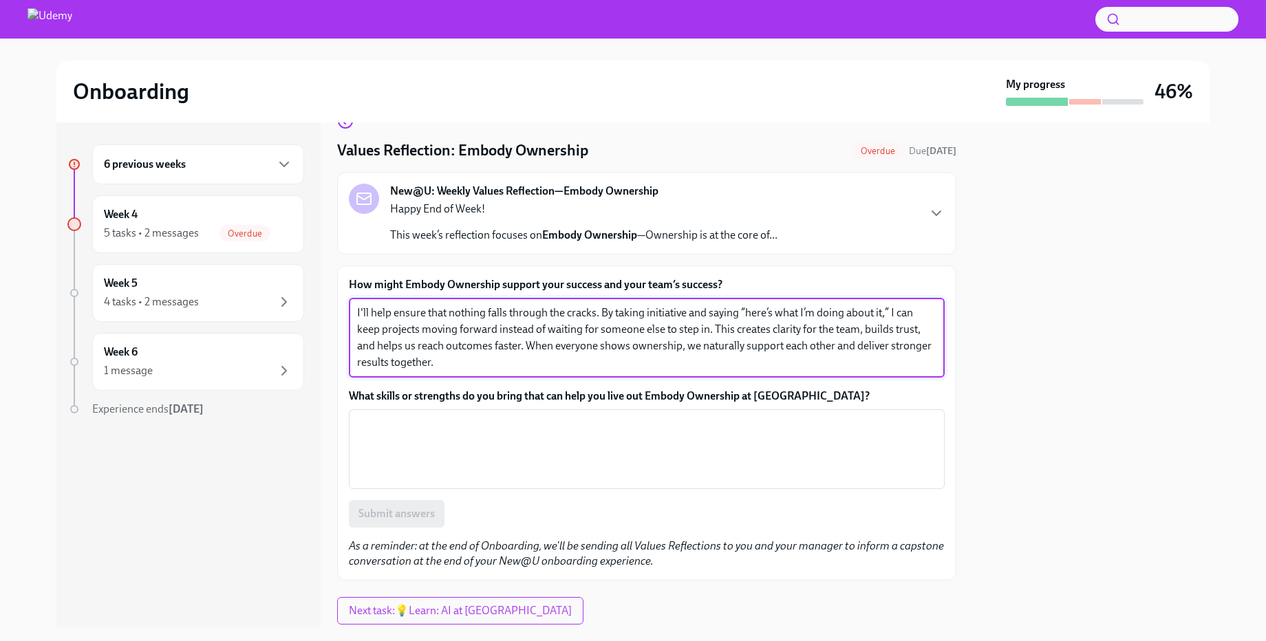
click at [699, 320] on textarea "I'll help ensure that nothing falls through the cracks. By taking initiative an…" at bounding box center [646, 338] width 579 height 66
click at [821, 320] on textarea "I'll help ensure that nothing falls through the cracks. By taking initiative an…" at bounding box center [646, 338] width 579 height 66
click at [553, 327] on textarea "I'll help ensure that nothing falls through the cracks. By taking initiative an…" at bounding box center [646, 338] width 579 height 66
click at [592, 312] on textarea "I'll help ensure that nothing falls through the cracks. By taking initiative an…" at bounding box center [646, 338] width 579 height 66
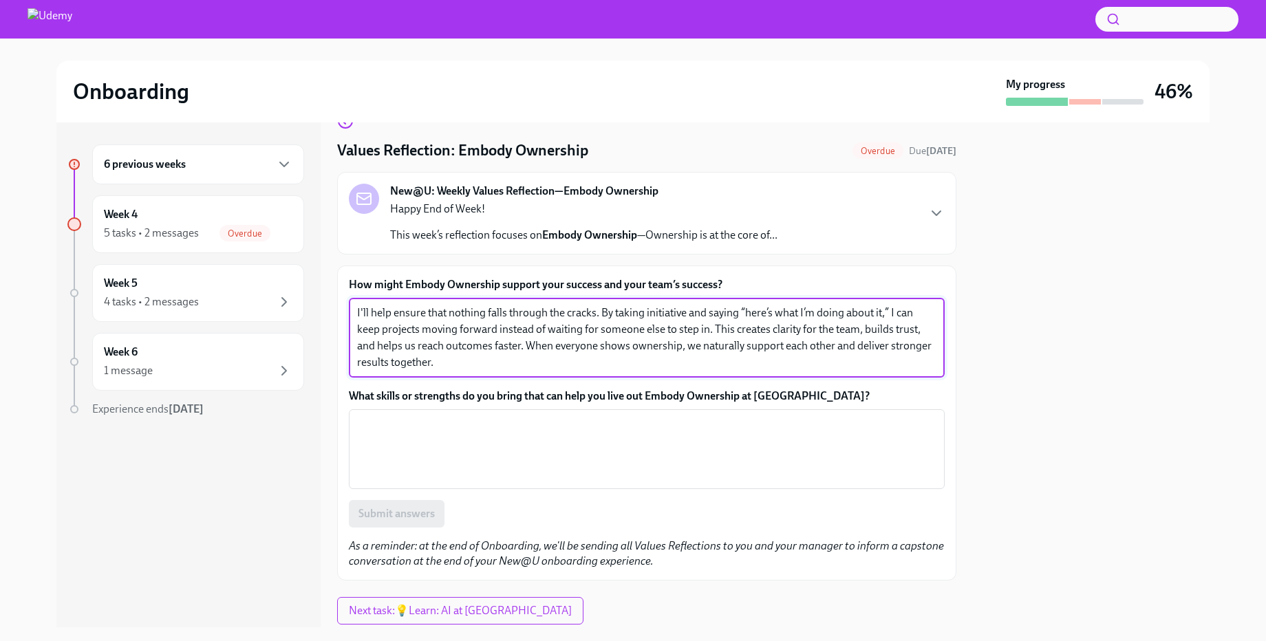
drag, startPoint x: 710, startPoint y: 334, endPoint x: 736, endPoint y: 368, distance: 43.2
click at [736, 368] on textarea "I'll help ensure that nothing falls through the cracks. By taking initiative an…" at bounding box center [646, 338] width 579 height 66
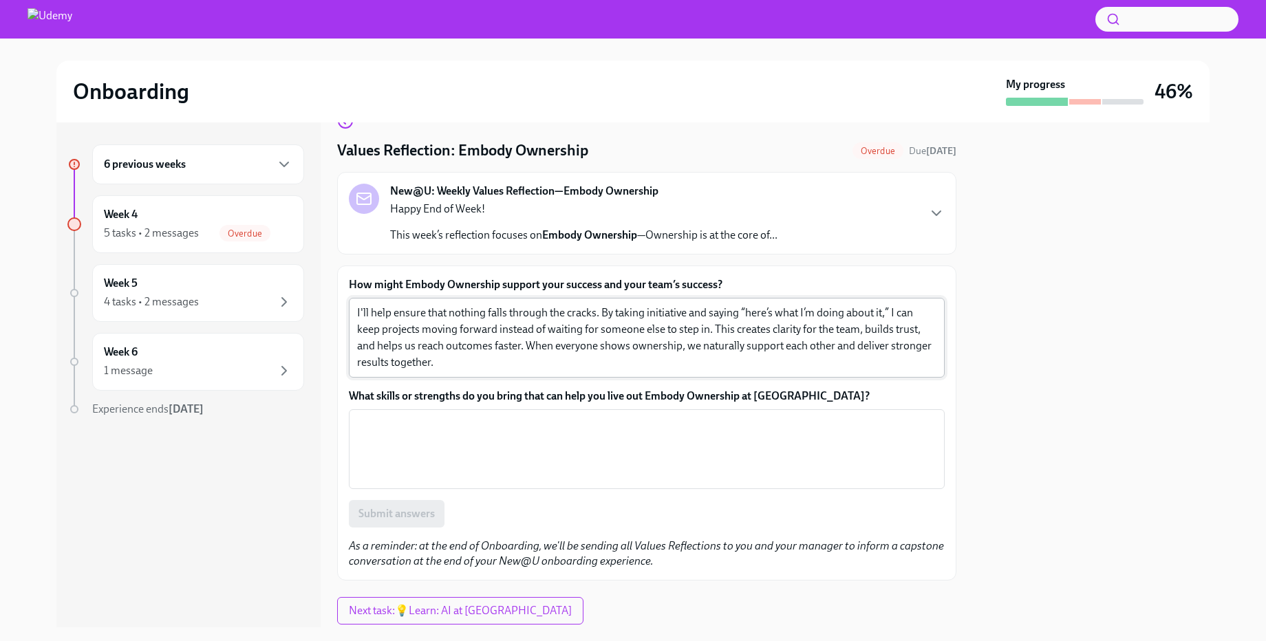
drag, startPoint x: 794, startPoint y: 373, endPoint x: 885, endPoint y: 341, distance: 96.2
click at [885, 341] on div "I'll help ensure that nothing falls through the cracks. By taking initiative an…" at bounding box center [647, 338] width 596 height 80
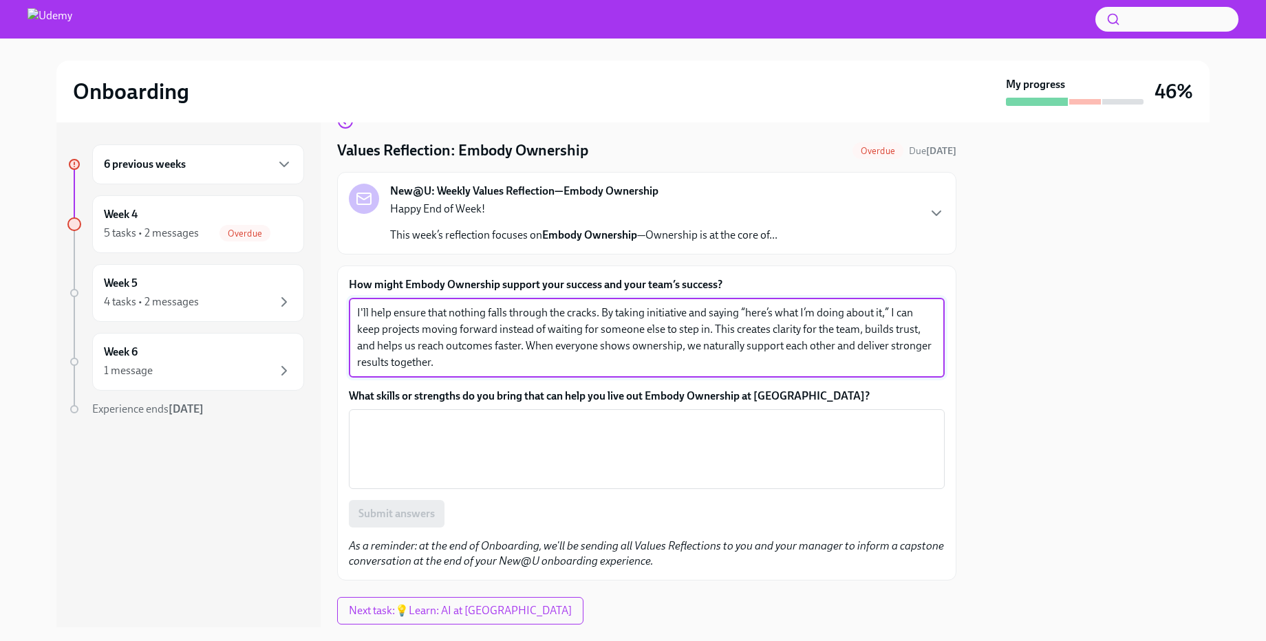
click at [764, 368] on textarea "I'll help ensure that nothing falls through the cracks. By taking initiative an…" at bounding box center [646, 338] width 579 height 66
drag, startPoint x: 601, startPoint y: 313, endPoint x: 626, endPoint y: 379, distance: 70.5
click at [626, 379] on div "How might Embody Ownership support your success and your team’s success? I'll h…" at bounding box center [647, 402] width 596 height 250
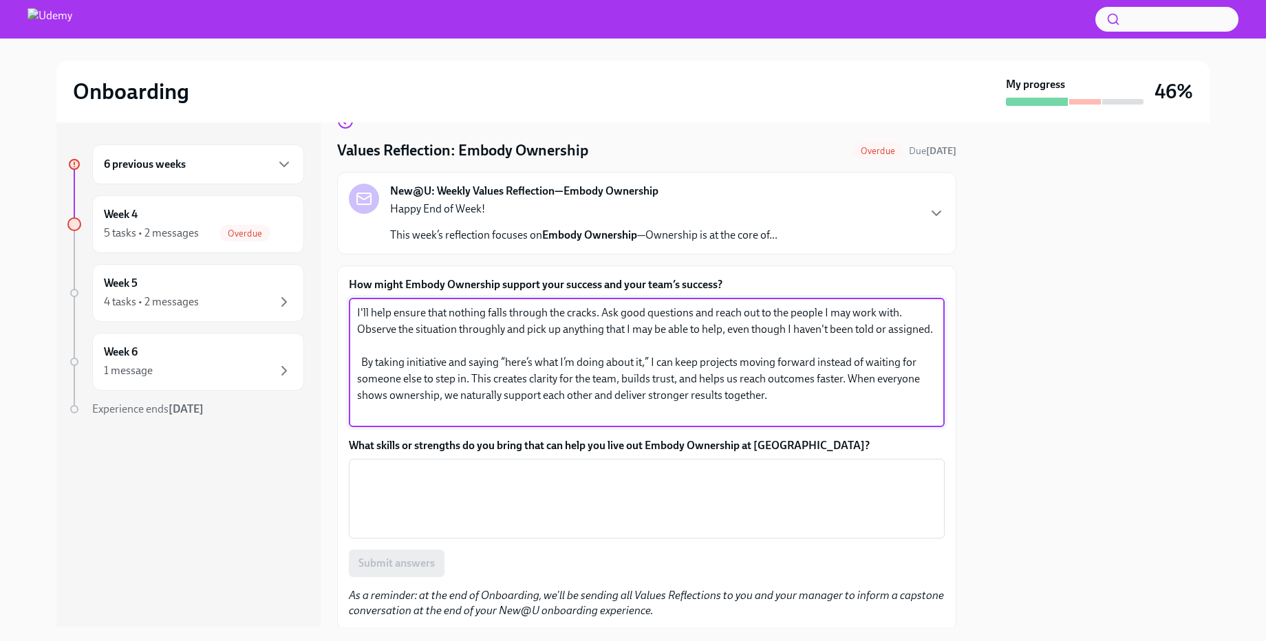
click at [861, 391] on textarea "I'll help ensure that nothing falls through the cracks. Ask good questions and …" at bounding box center [646, 363] width 579 height 116
drag, startPoint x: 850, startPoint y: 395, endPoint x: 405, endPoint y: 350, distance: 446.8
click at [405, 350] on textarea "I'll help ensure that nothing falls through the cracks. Ask good questions and …" at bounding box center [646, 363] width 579 height 116
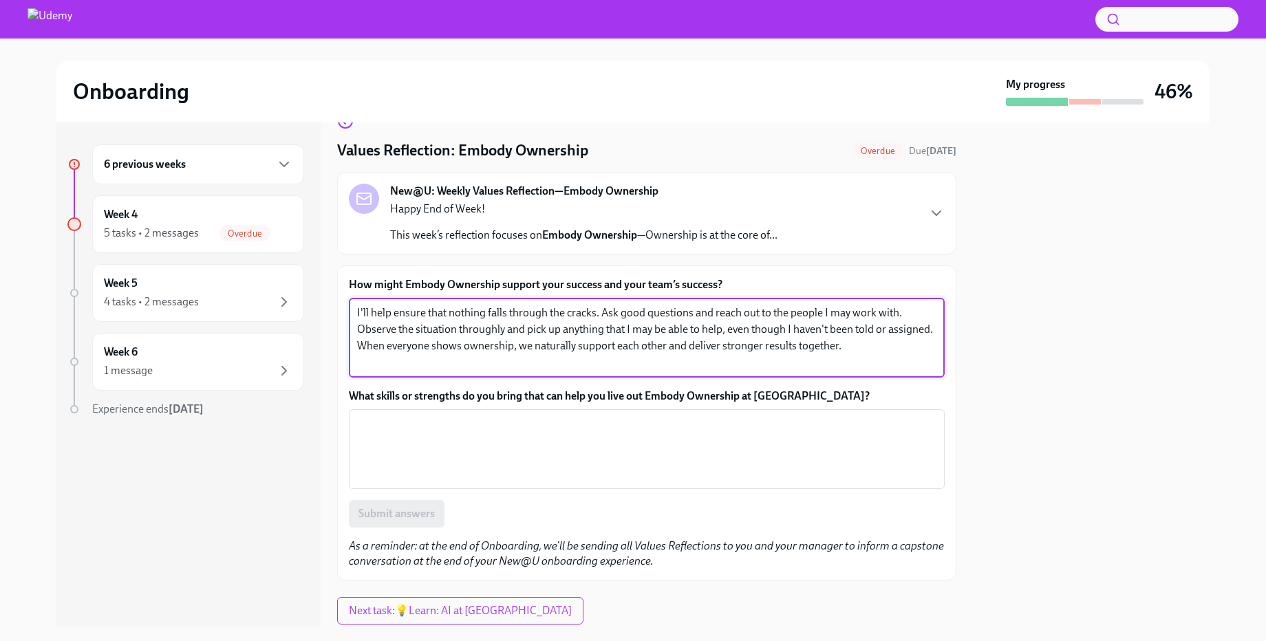
click at [685, 341] on textarea "I'll help ensure that nothing falls through the cracks. Ask good questions and …" at bounding box center [646, 338] width 579 height 66
click at [838, 351] on textarea "I'll help ensure that nothing falls through the cracks. Ask good questions and …" at bounding box center [646, 338] width 579 height 66
click at [531, 343] on textarea "I'll help ensure that nothing falls through the cracks. Ask good questions and …" at bounding box center [646, 338] width 579 height 66
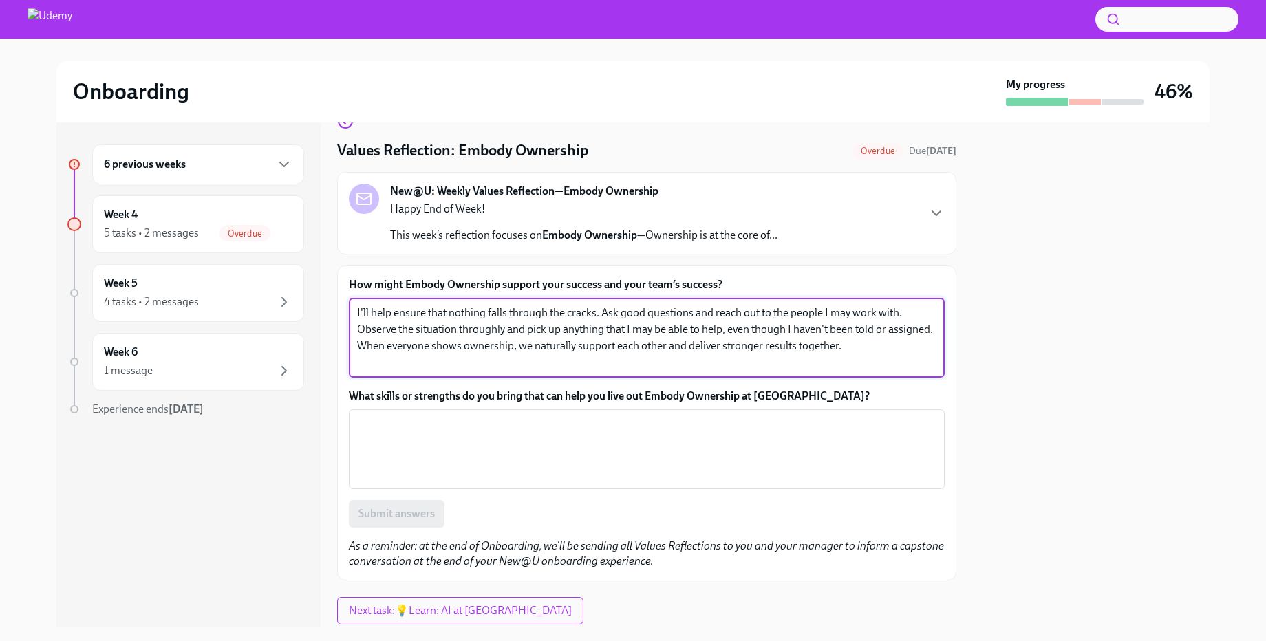
paste textarea "’ll help ensure nothing falls through the cracks. I’ll ask good questions and r…"
click at [722, 332] on textarea "I’ll help ensure nothing falls through the cracks. I’ll ask good questions and …" at bounding box center [646, 338] width 579 height 66
type textarea "I’ll help ensure nothing falls through the cracks. I’ll ask good questions and …"
click at [600, 387] on div "How might Embody Ownership support your success and your team’s success? I’ll h…" at bounding box center [647, 402] width 596 height 250
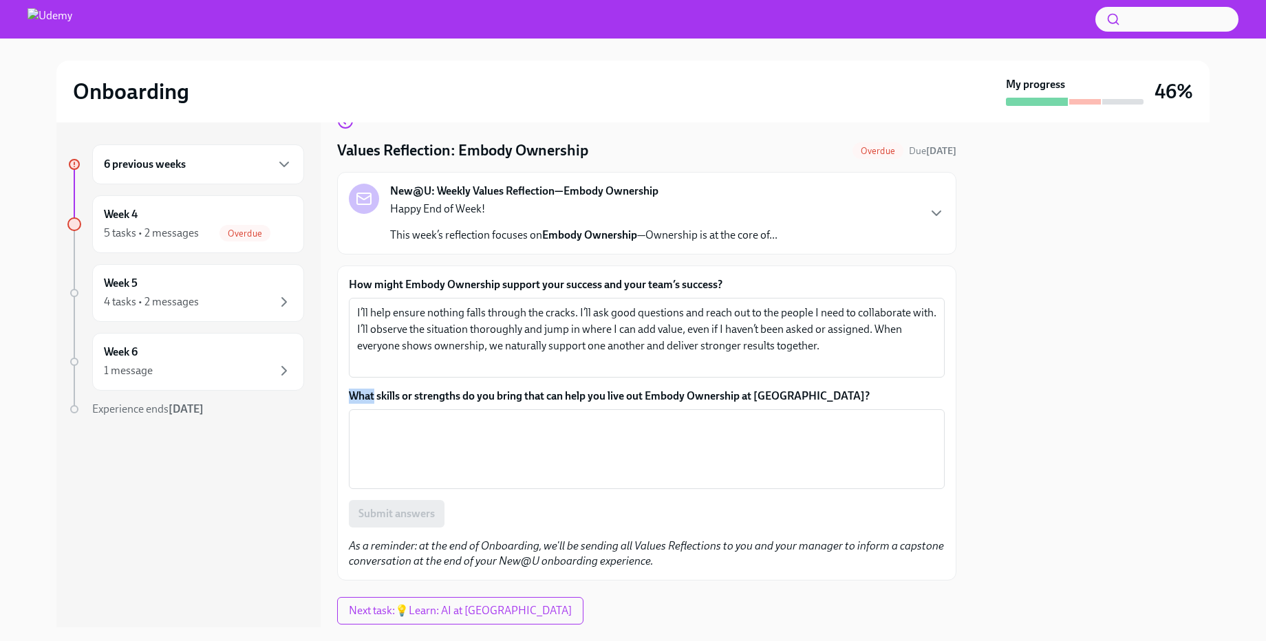
click at [600, 387] on div "How might Embody Ownership support your success and your team’s success? I’ll h…" at bounding box center [647, 402] width 596 height 250
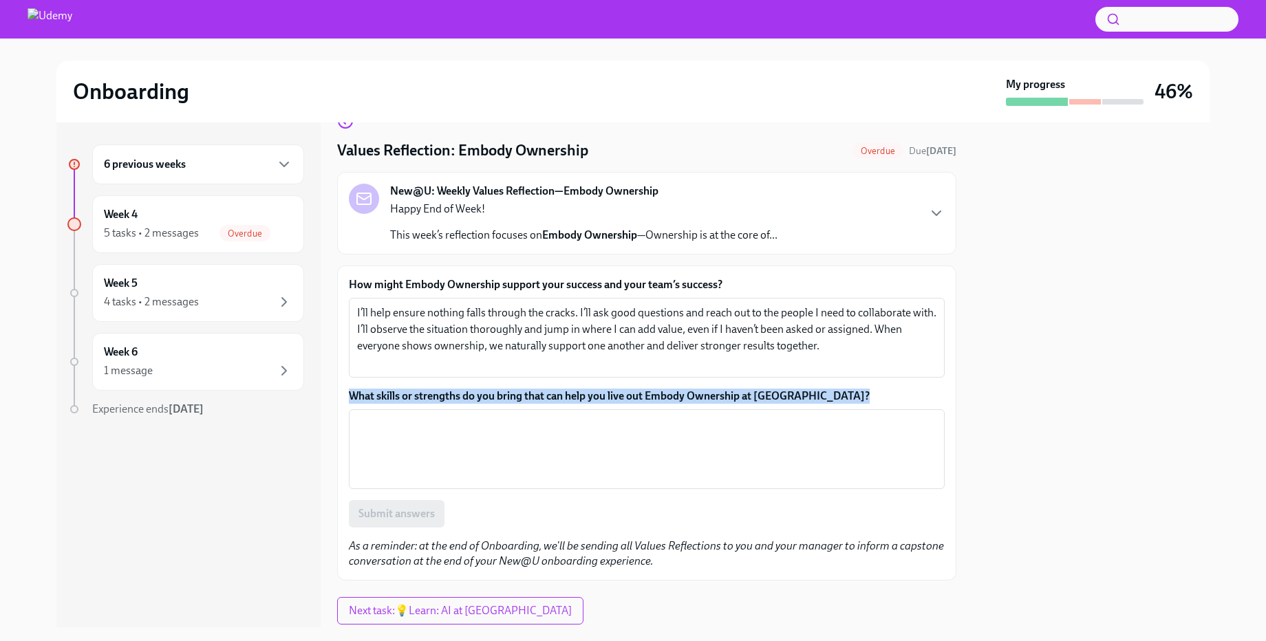
click at [600, 387] on div "How might Embody Ownership support your success and your team’s success? I’ll h…" at bounding box center [647, 402] width 596 height 250
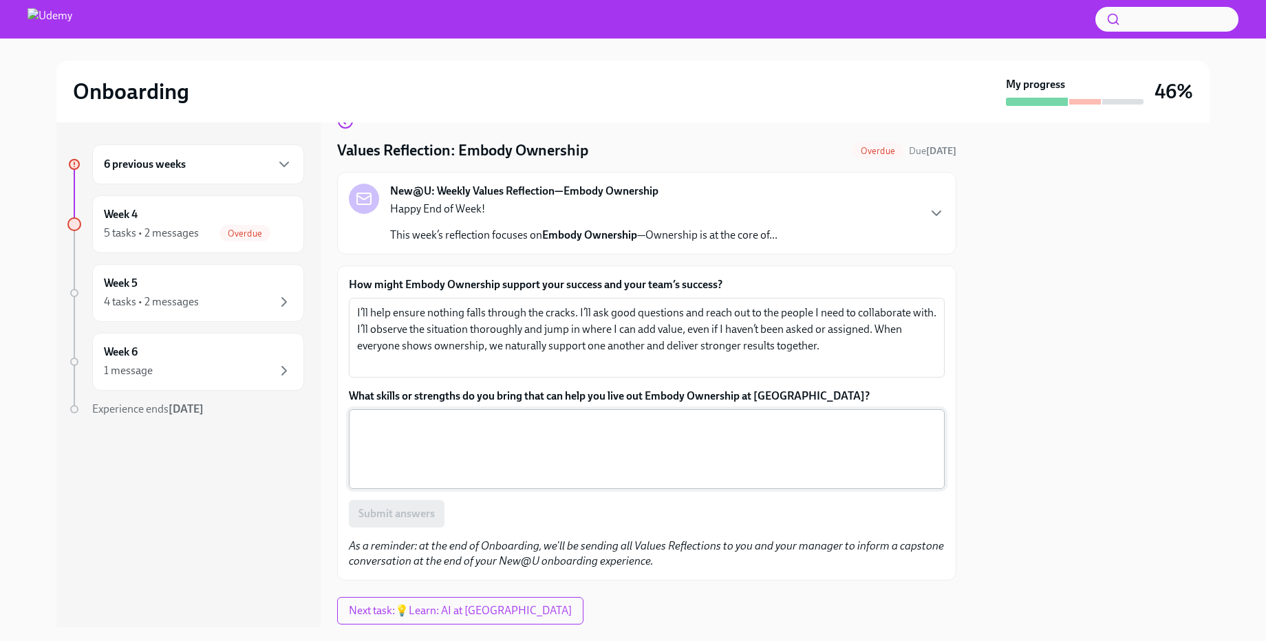
click at [550, 448] on textarea "What skills or strengths do you bring that can help you live out Embody Ownersh…" at bounding box center [646, 449] width 579 height 66
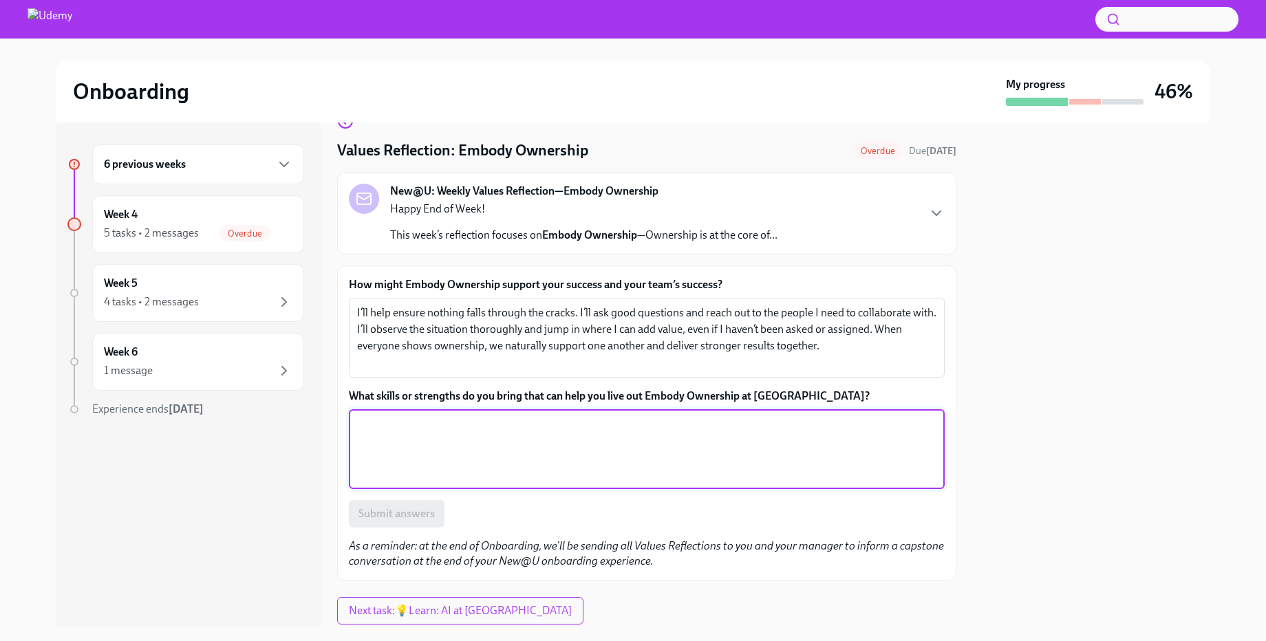
paste textarea "I bring strengths in proactive communication and follow-through. I’m comfortabl…"
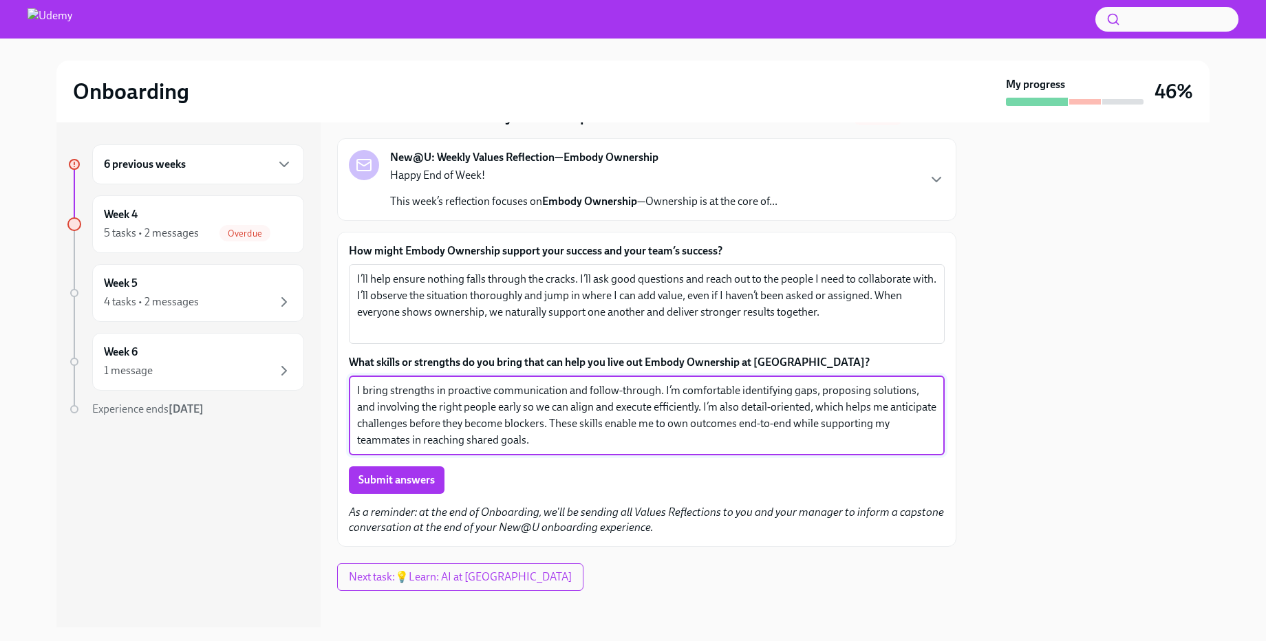
scroll to position [73, 0]
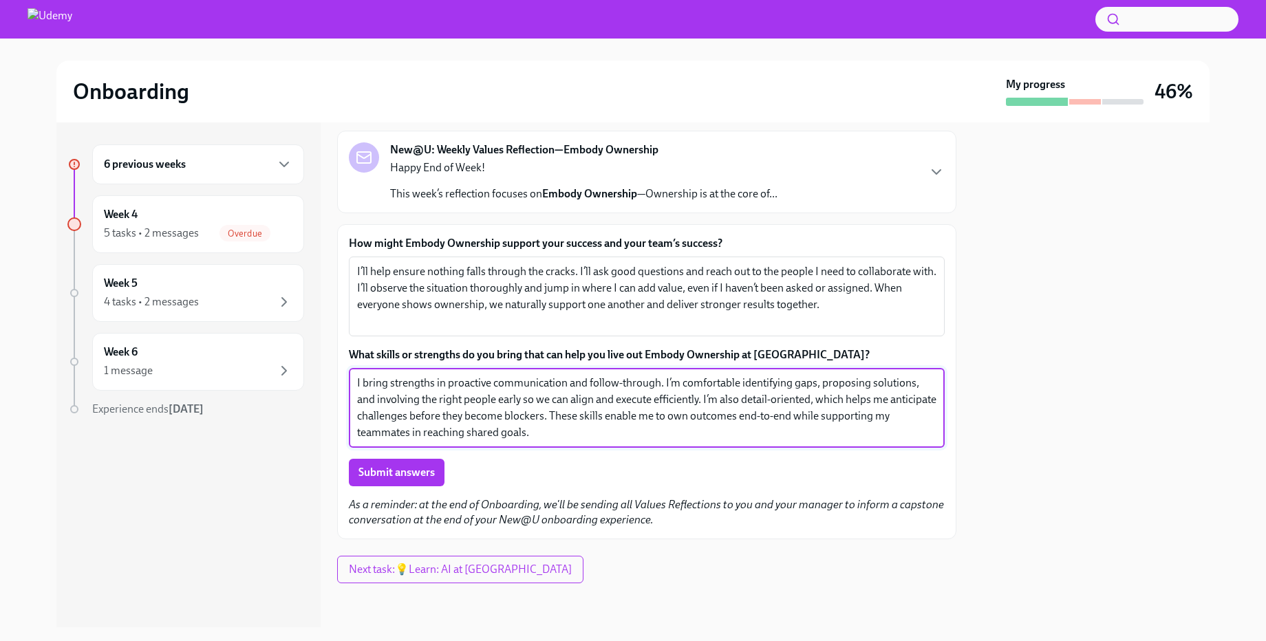
click at [460, 400] on textarea "I bring strengths in proactive communication and follow-through. I’m comfortabl…" at bounding box center [646, 408] width 579 height 66
click at [632, 404] on textarea "I bring strengths in proactive communication and follow-through. I’m comfortabl…" at bounding box center [646, 408] width 579 height 66
click at [728, 399] on textarea "I bring strengths in proactive communication and follow-through. I’m comfortabl…" at bounding box center [646, 408] width 579 height 66
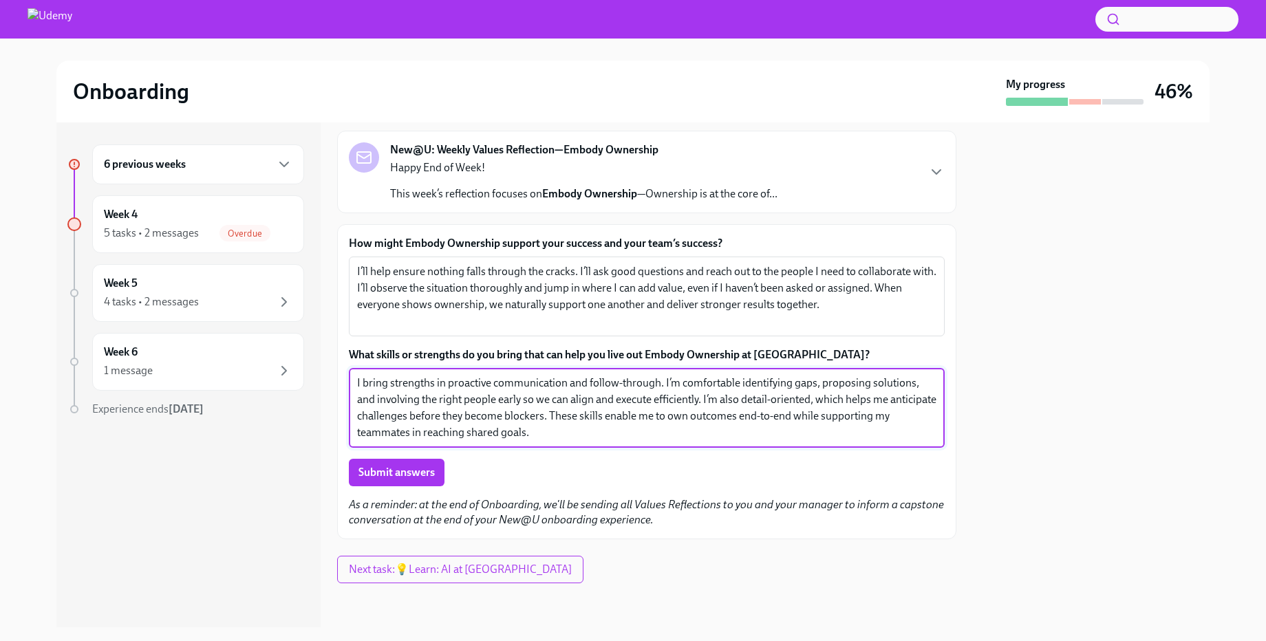
click at [728, 399] on textarea "I bring strengths in proactive communication and follow-through. I’m comfortabl…" at bounding box center [646, 408] width 579 height 66
type textarea "I bring strengths in proactive communication and follow-through. I’m comfortabl…"
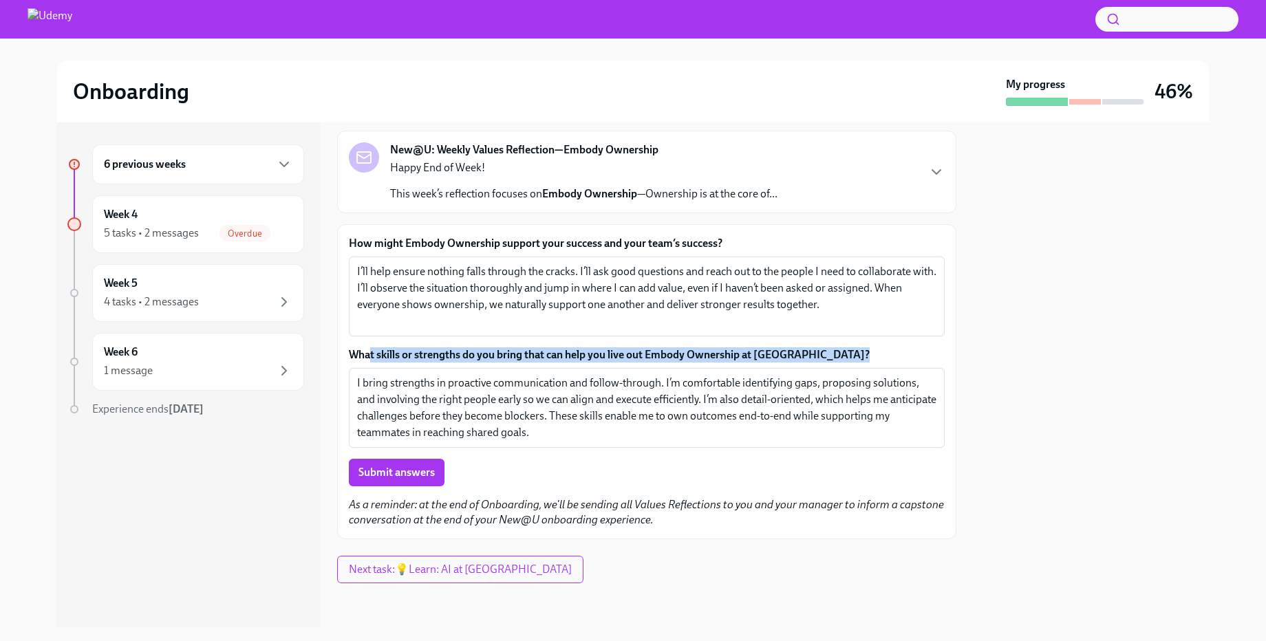
drag, startPoint x: 552, startPoint y: 442, endPoint x: 369, endPoint y: 361, distance: 200.5
click at [369, 361] on div "What skills or strengths do you bring that can help you live out Embody Ownersh…" at bounding box center [647, 397] width 596 height 100
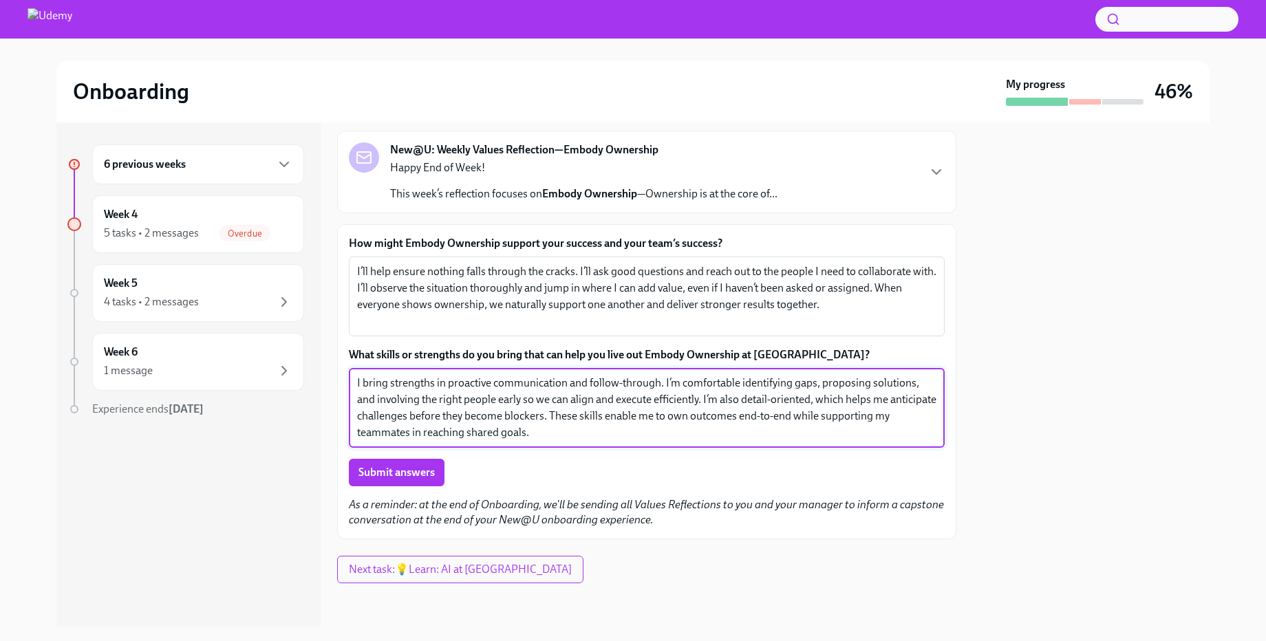
click at [576, 405] on textarea "I bring strengths in proactive communication and follow-through. I’m comfortabl…" at bounding box center [646, 408] width 579 height 66
click at [839, 411] on textarea "I bring strengths in proactive communication and follow-through. I’m comfortabl…" at bounding box center [646, 408] width 579 height 66
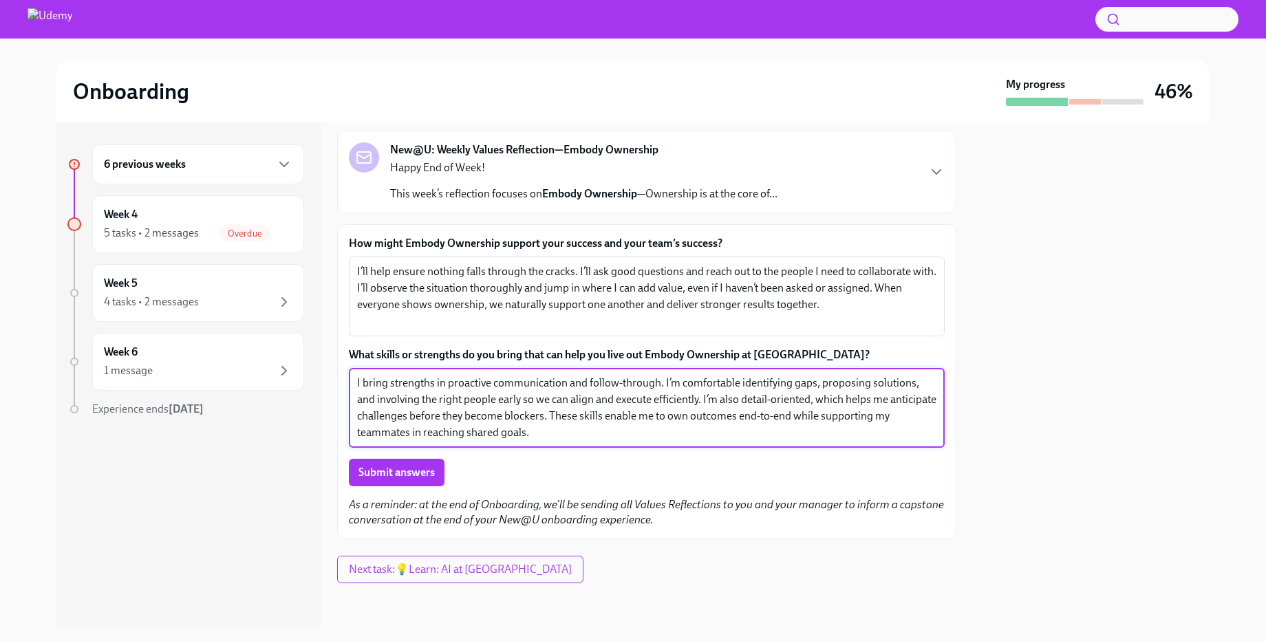
click at [744, 424] on textarea "I bring strengths in proactive communication and follow-through. I’m comfortabl…" at bounding box center [646, 408] width 579 height 66
click at [381, 471] on span "Submit answers" at bounding box center [396, 473] width 76 height 14
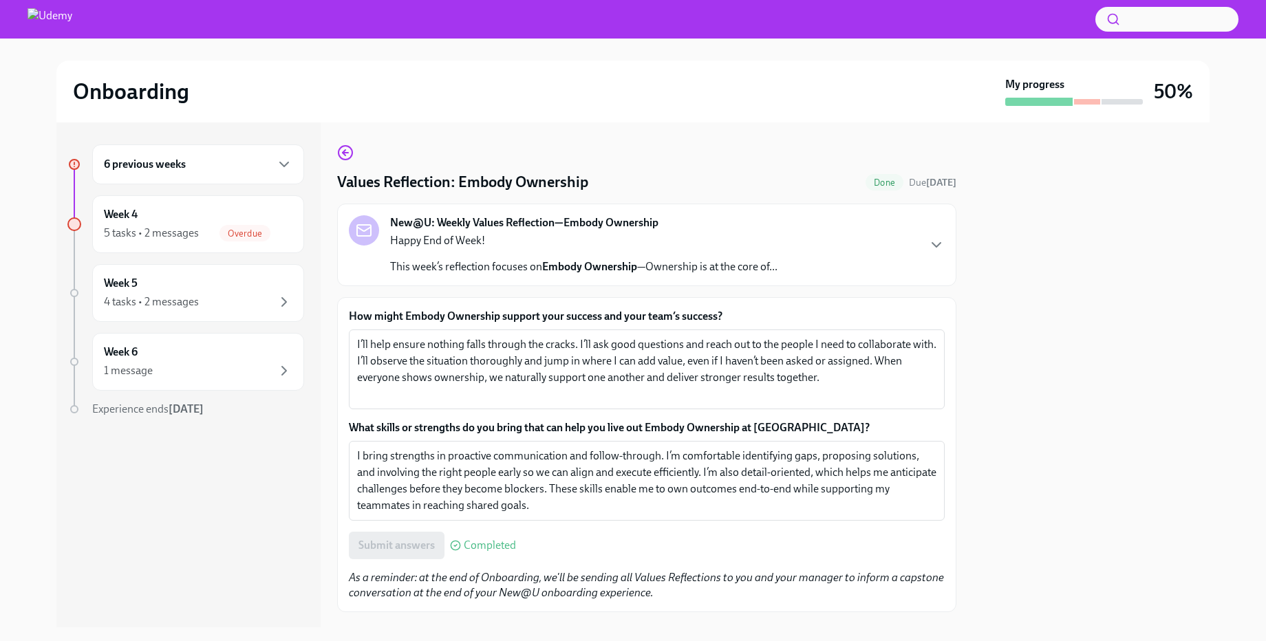
click at [268, 168] on div "6 previous weeks" at bounding box center [198, 164] width 189 height 17
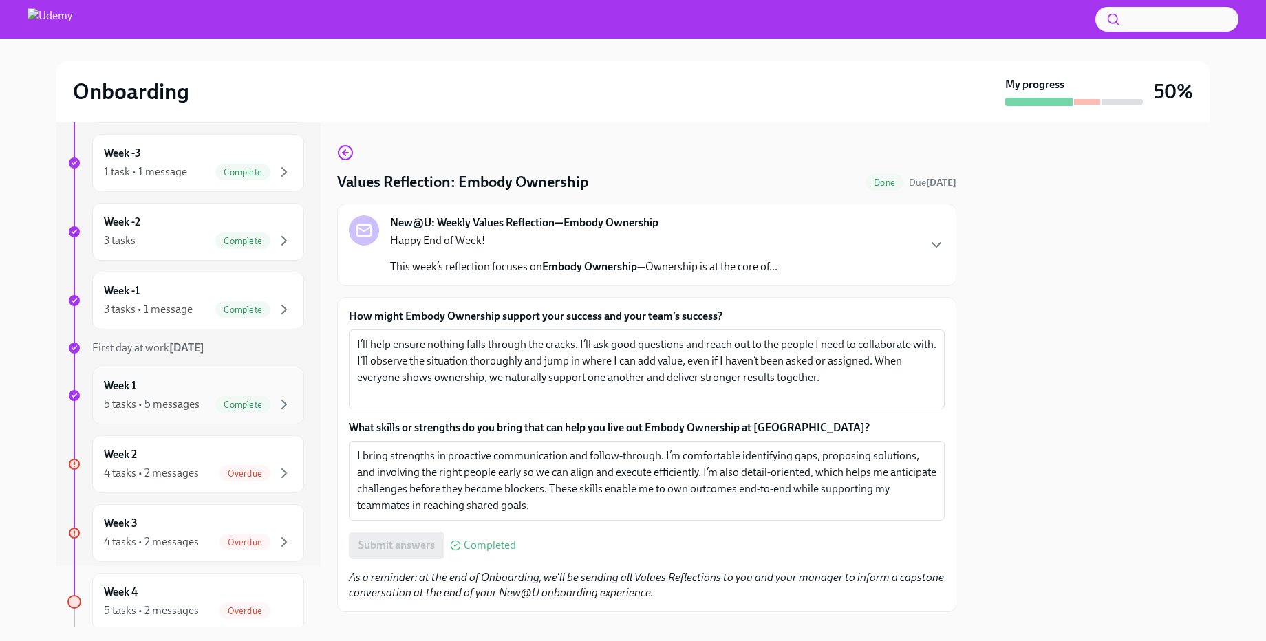
scroll to position [85, 0]
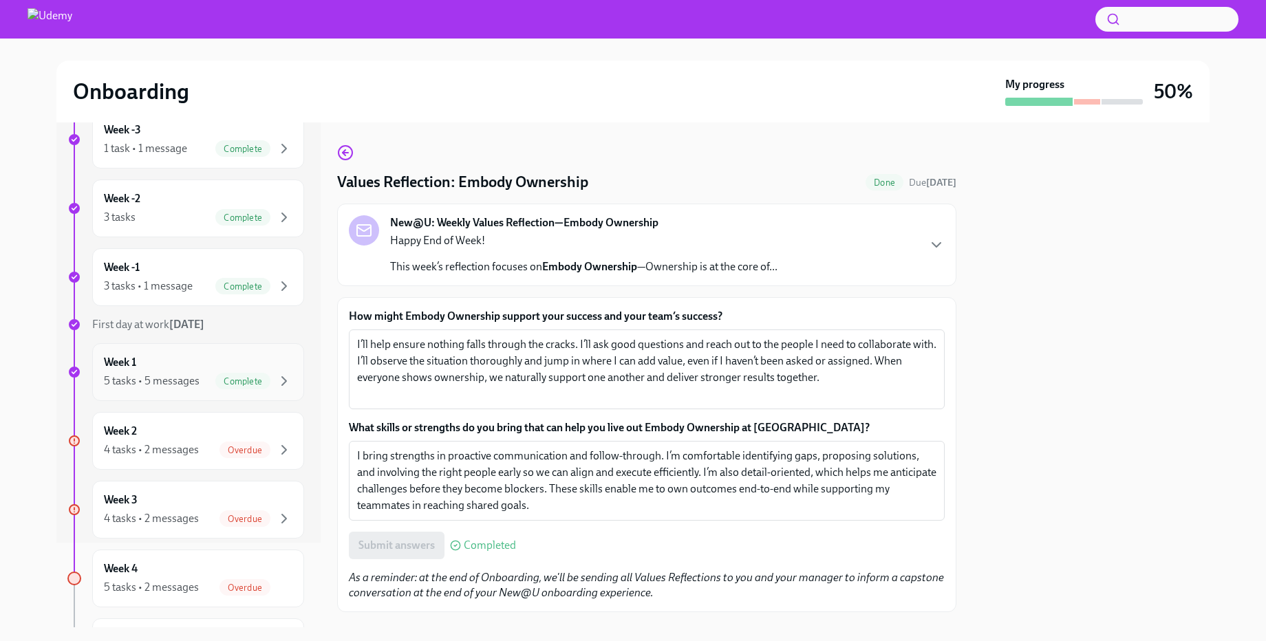
click at [178, 437] on div "Week 2 4 tasks • 2 messages Overdue" at bounding box center [198, 441] width 189 height 34
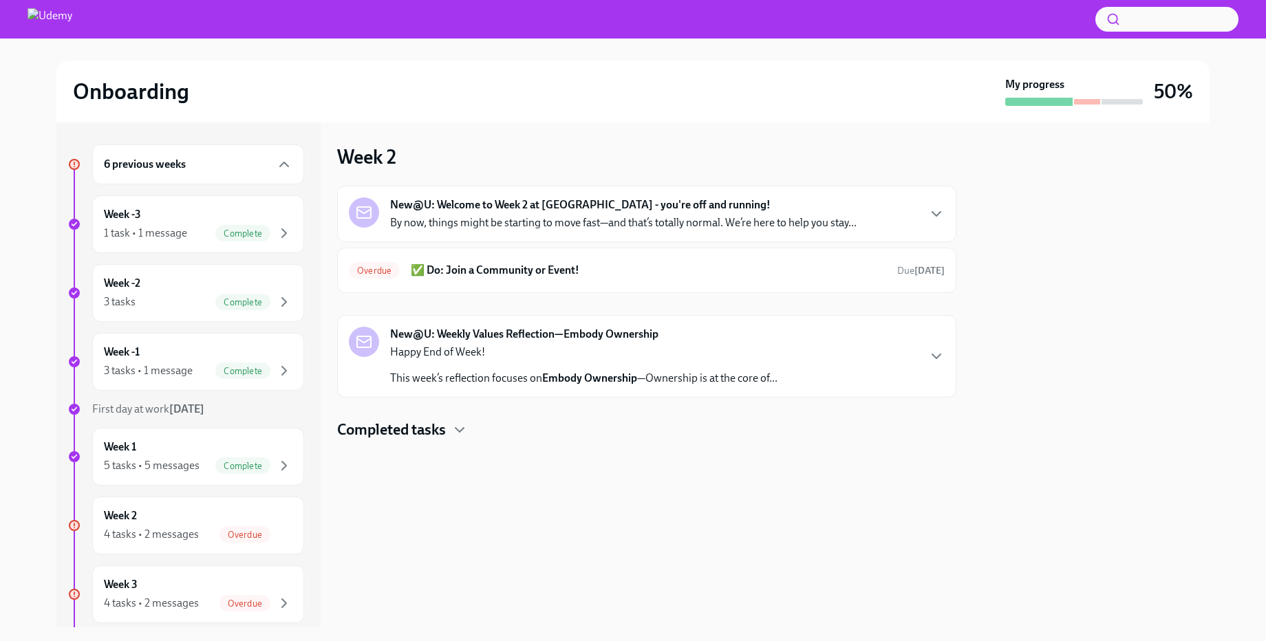
click at [720, 215] on p "By now, things might be starting to move fast—and that’s totally normal. We’re …" at bounding box center [623, 222] width 466 height 15
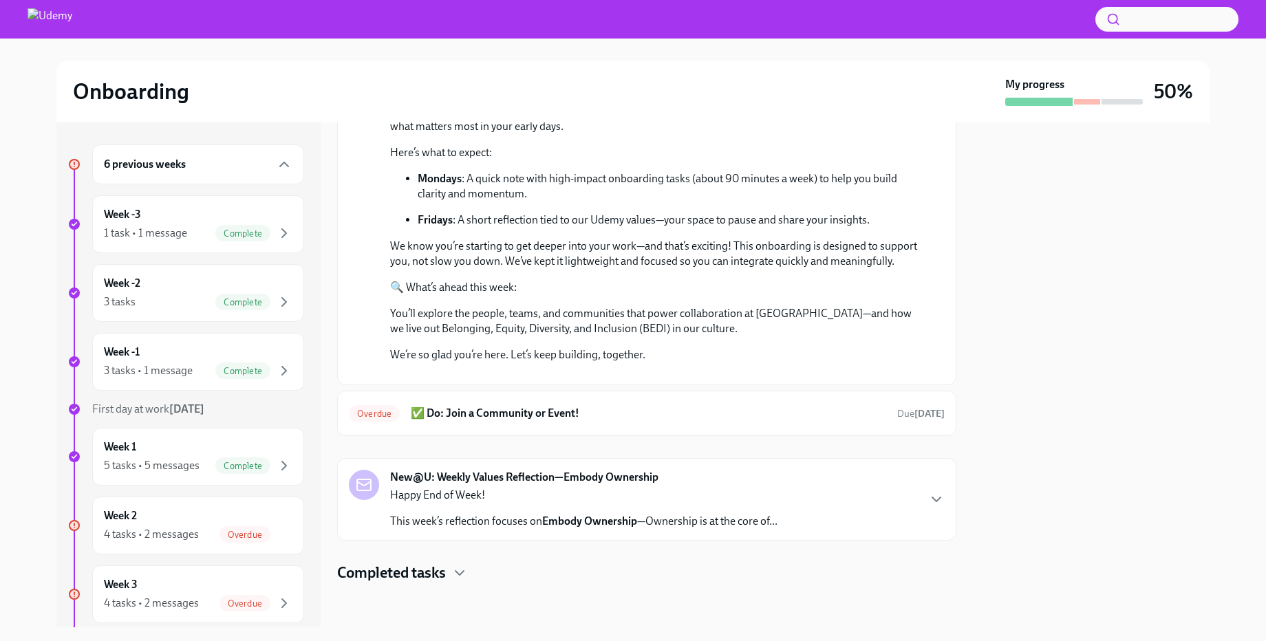
scroll to position [418, 0]
click at [744, 499] on p "Happy End of Week!" at bounding box center [583, 495] width 387 height 15
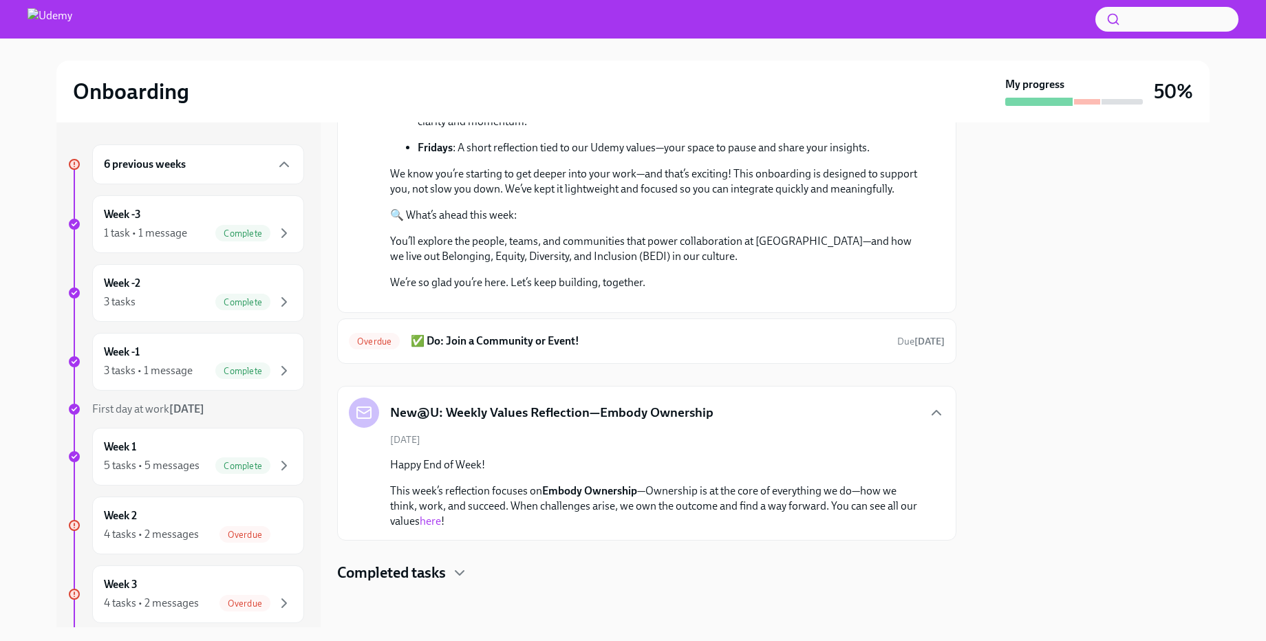
scroll to position [490, 0]
click at [662, 347] on h6 "✅ Do: Join a Community or Event!" at bounding box center [648, 341] width 475 height 15
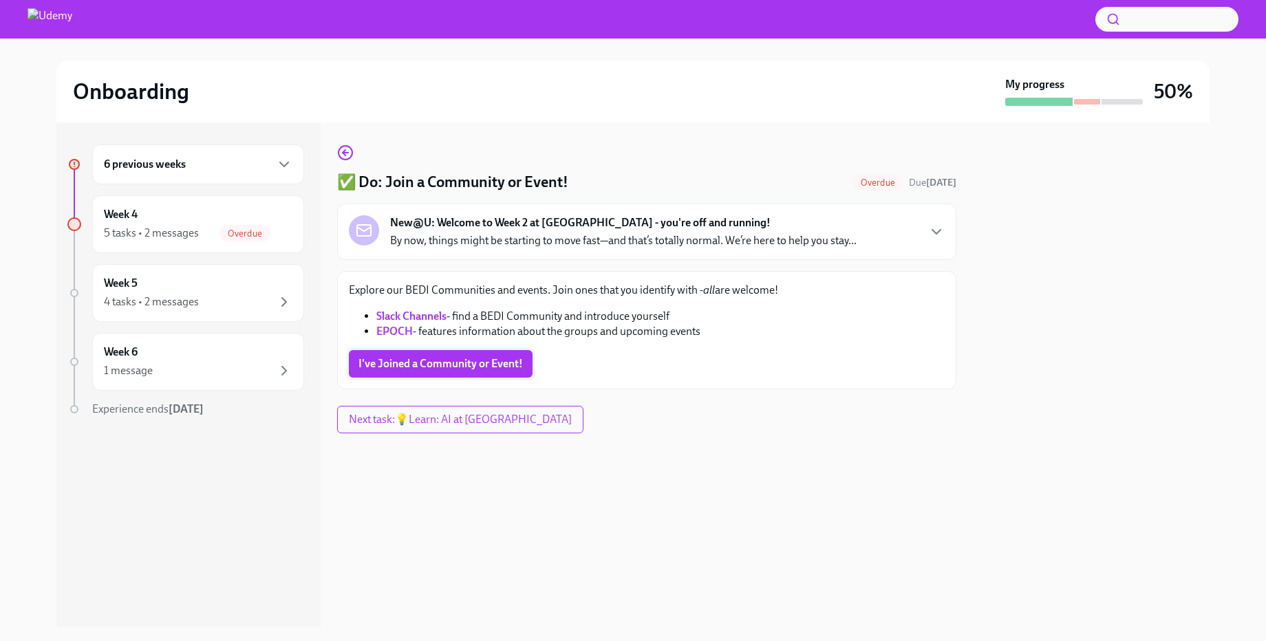
click at [381, 354] on button "I've Joined a Community or Event!" at bounding box center [441, 364] width 184 height 28
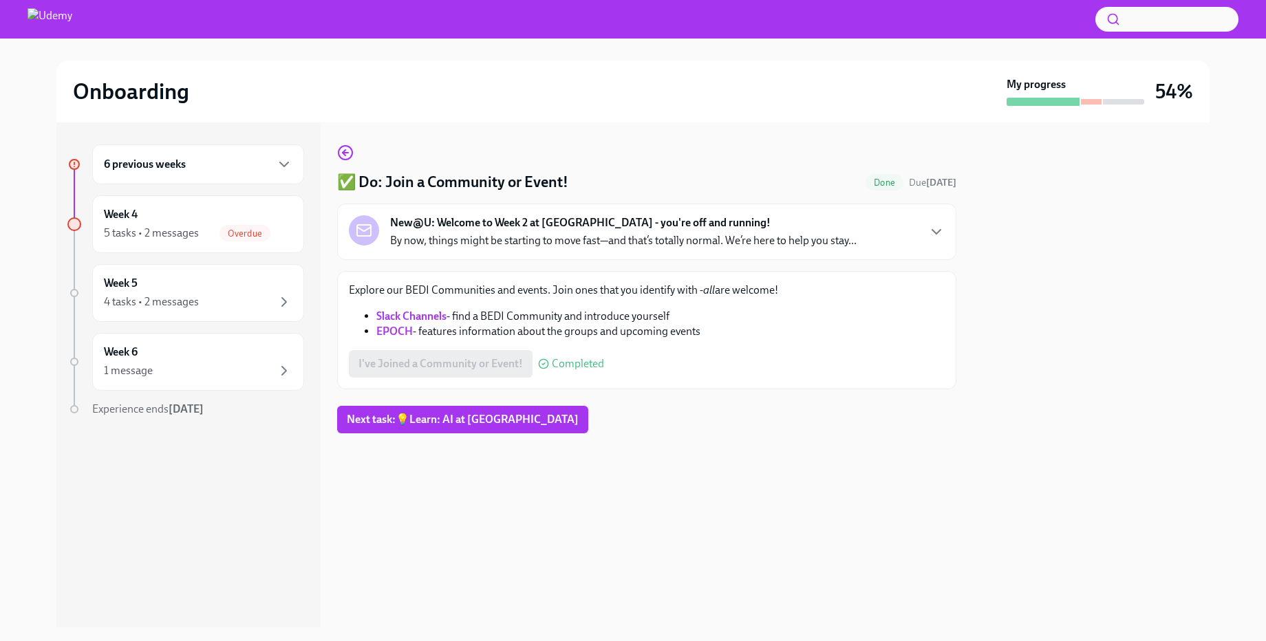
click at [200, 174] on div "6 previous weeks" at bounding box center [198, 164] width 212 height 40
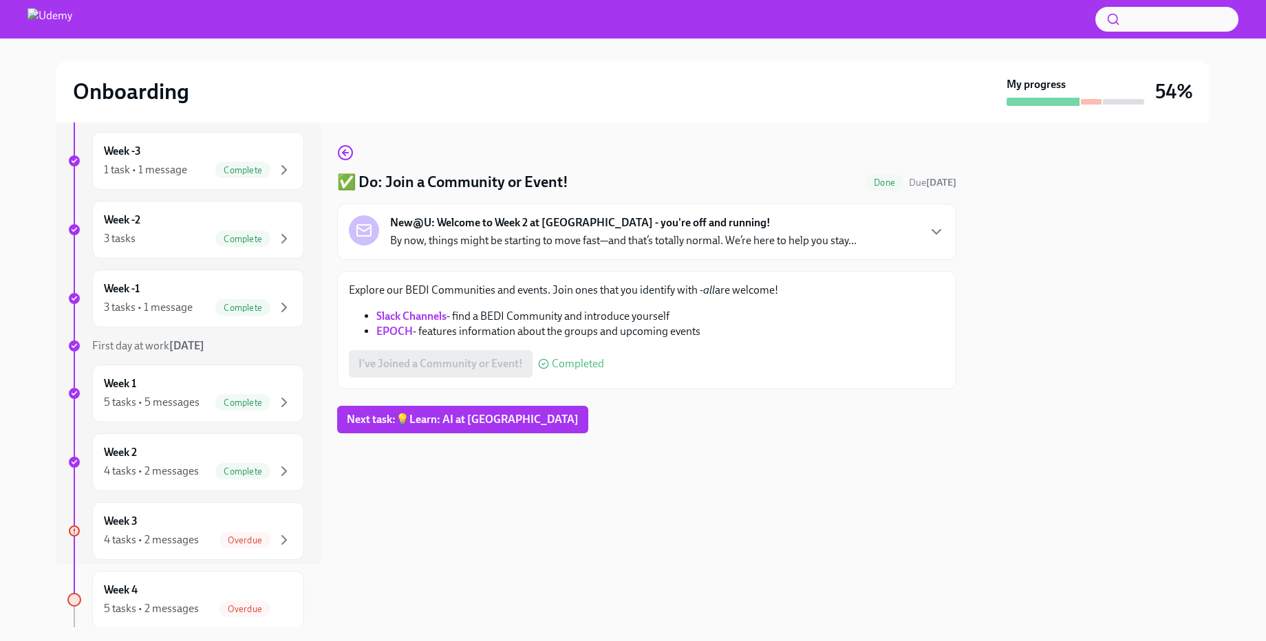
scroll to position [202, 0]
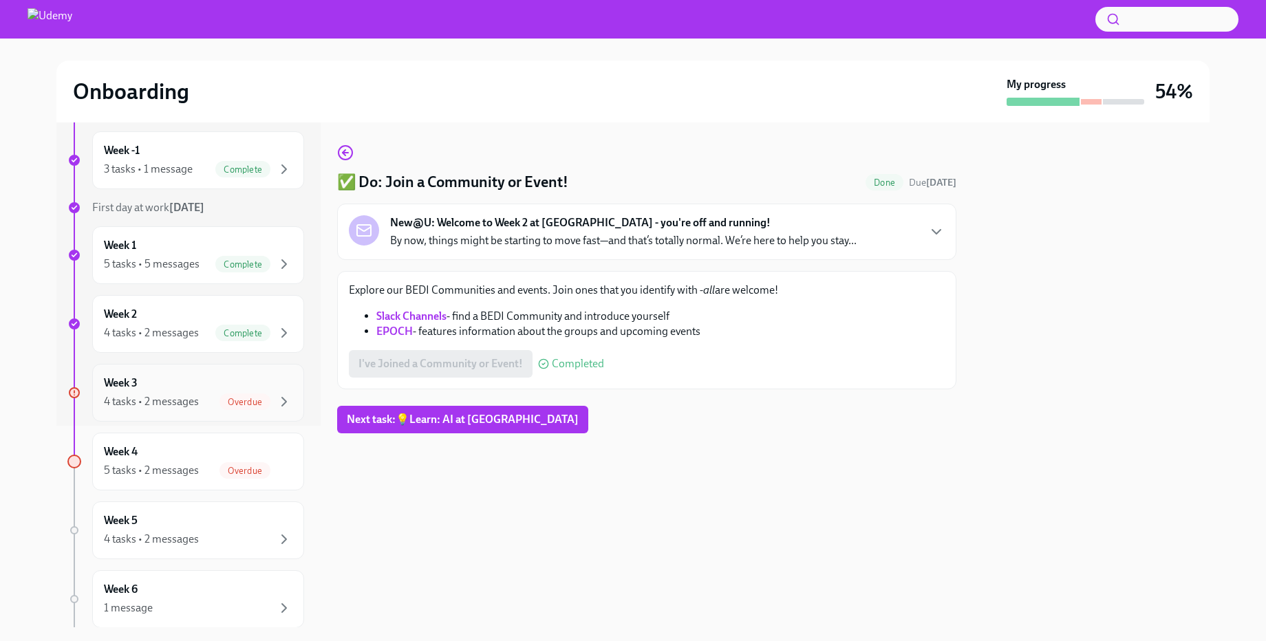
click at [162, 391] on div "Week 3 4 tasks • 2 messages Overdue" at bounding box center [198, 393] width 189 height 34
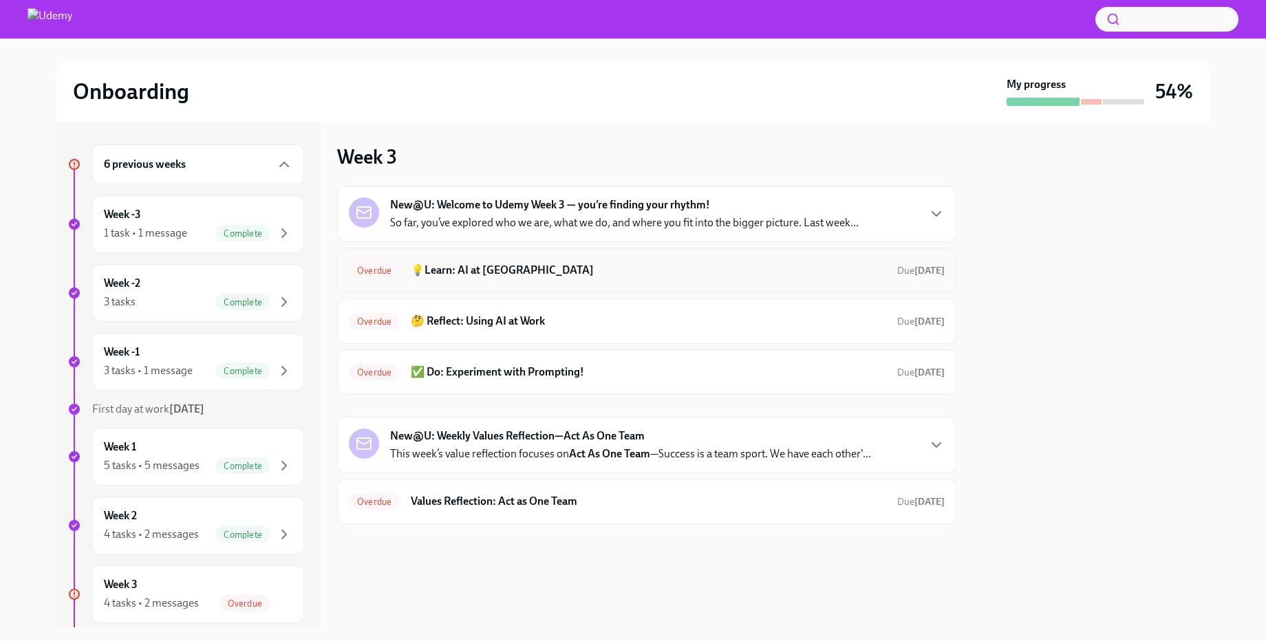
click at [733, 279] on div "Overdue 💡Learn: AI at Udemy Due [DATE]" at bounding box center [647, 270] width 596 height 22
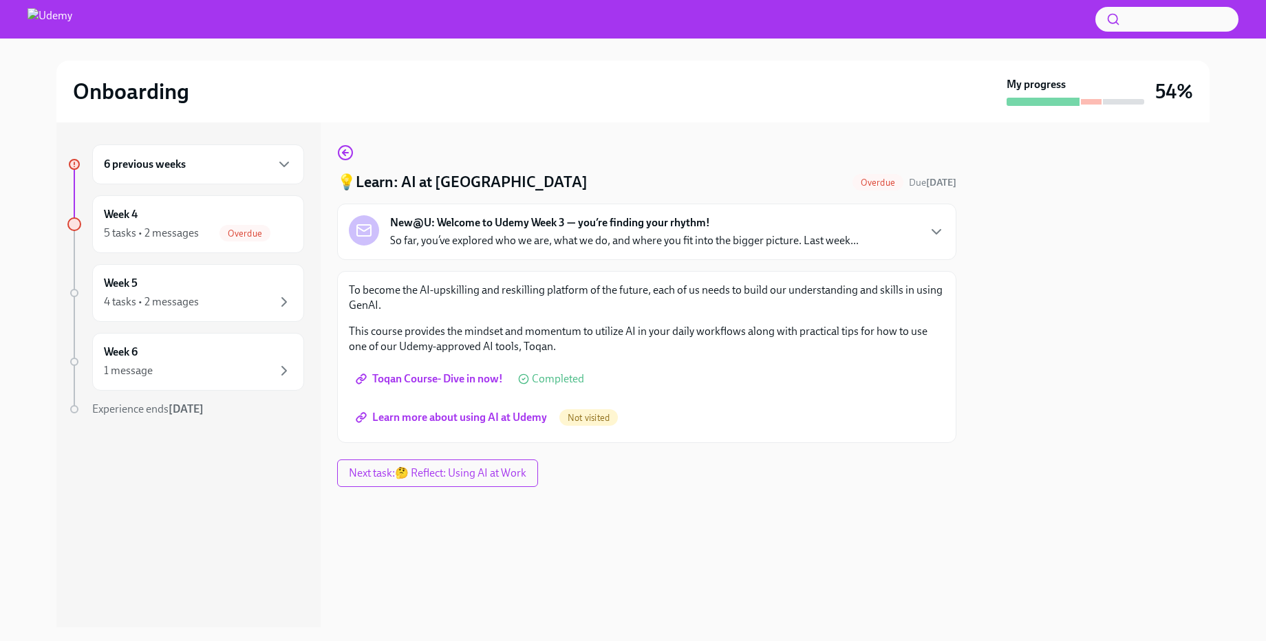
click at [490, 416] on span "Learn more about using AI at Udemy" at bounding box center [452, 418] width 189 height 14
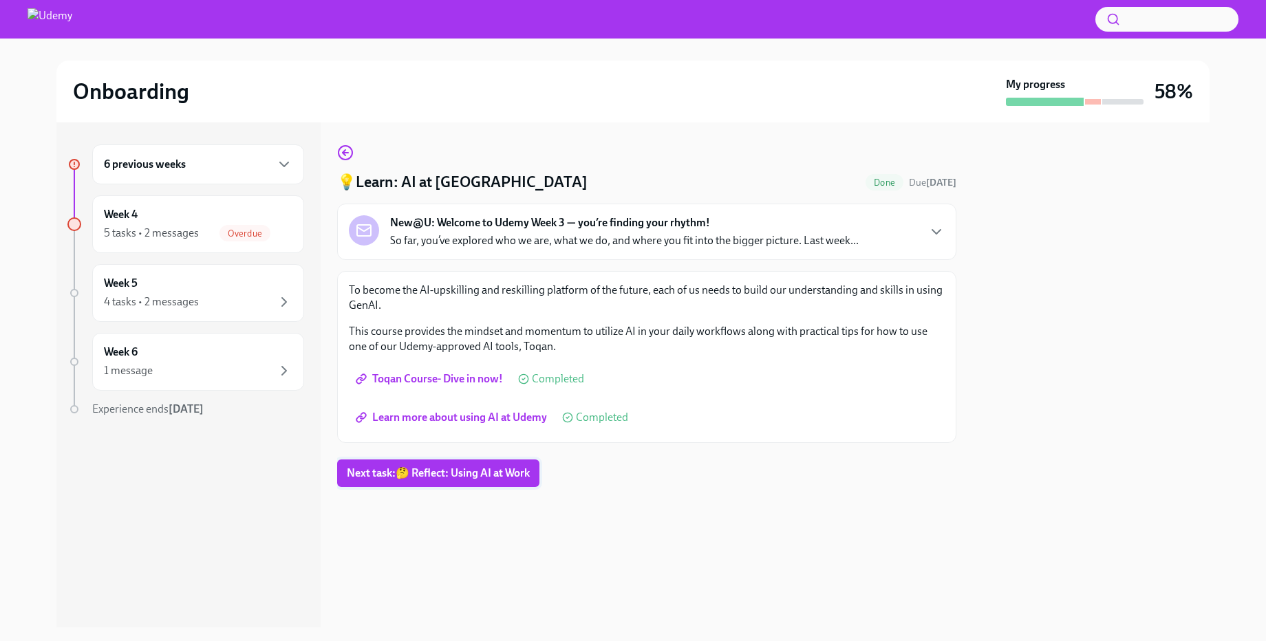
click at [484, 464] on button "Next task : 🤔 Reflect: Using AI at Work" at bounding box center [438, 474] width 202 height 28
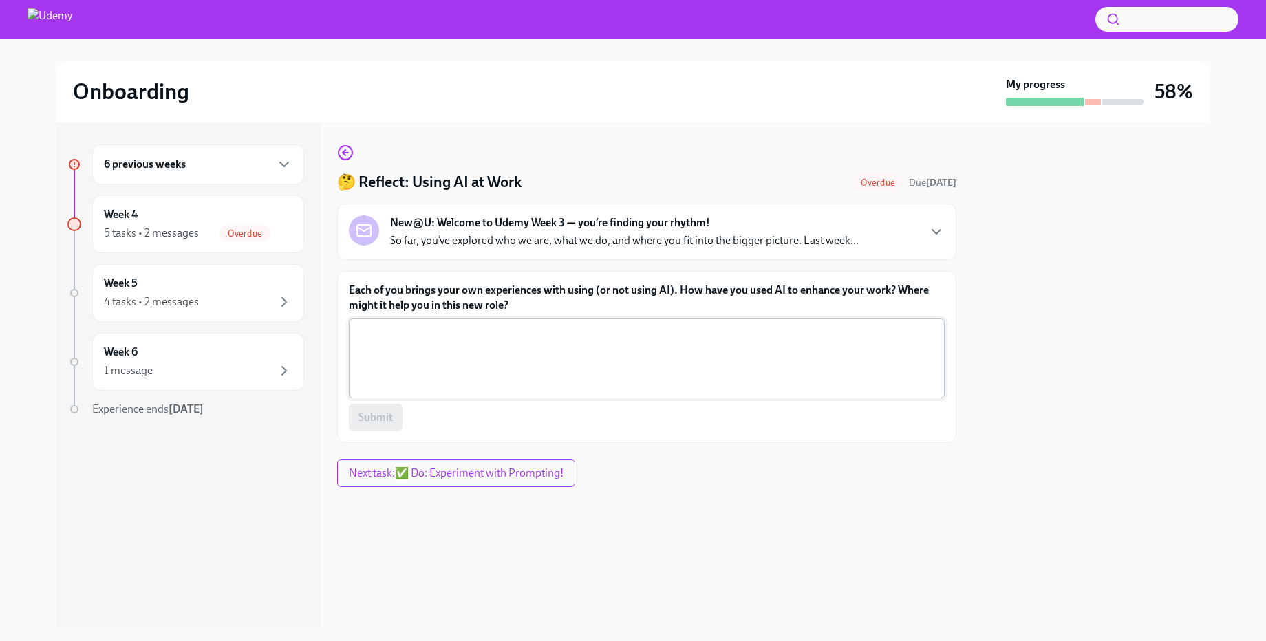
click at [436, 361] on textarea "Each of you brings your own experiences with using (or not using AI). How have …" at bounding box center [646, 358] width 579 height 66
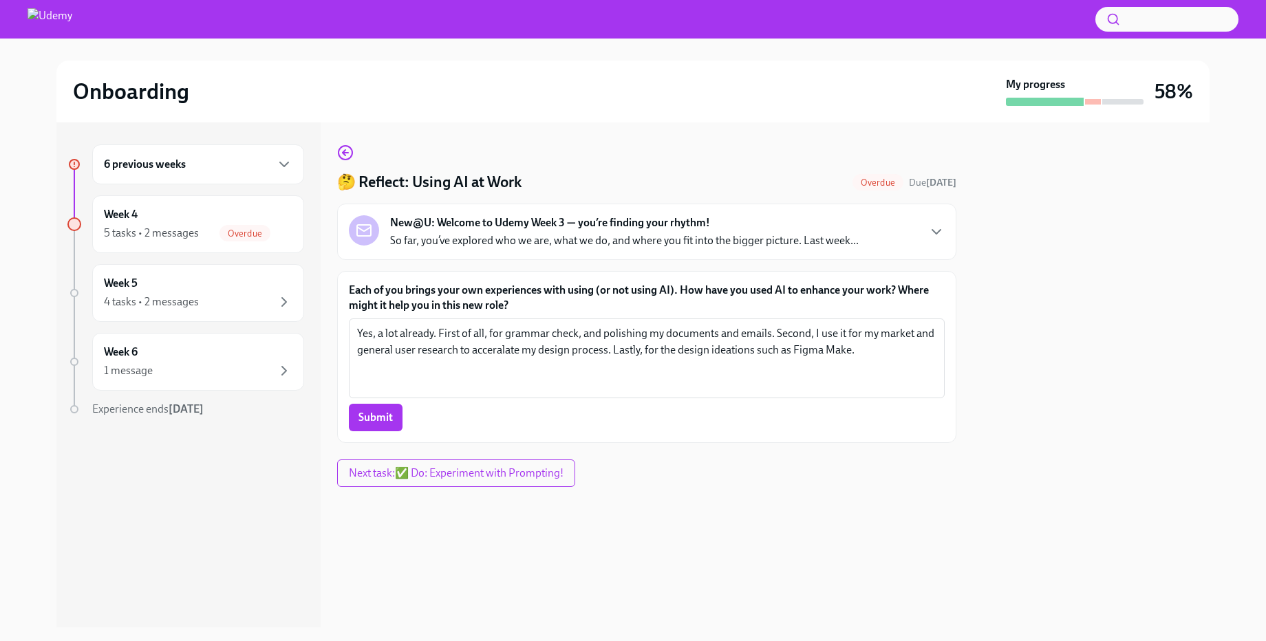
click at [569, 339] on textarea "Yes, a lot already. First of all, for grammar check, and polishing my documents…" at bounding box center [646, 358] width 579 height 66
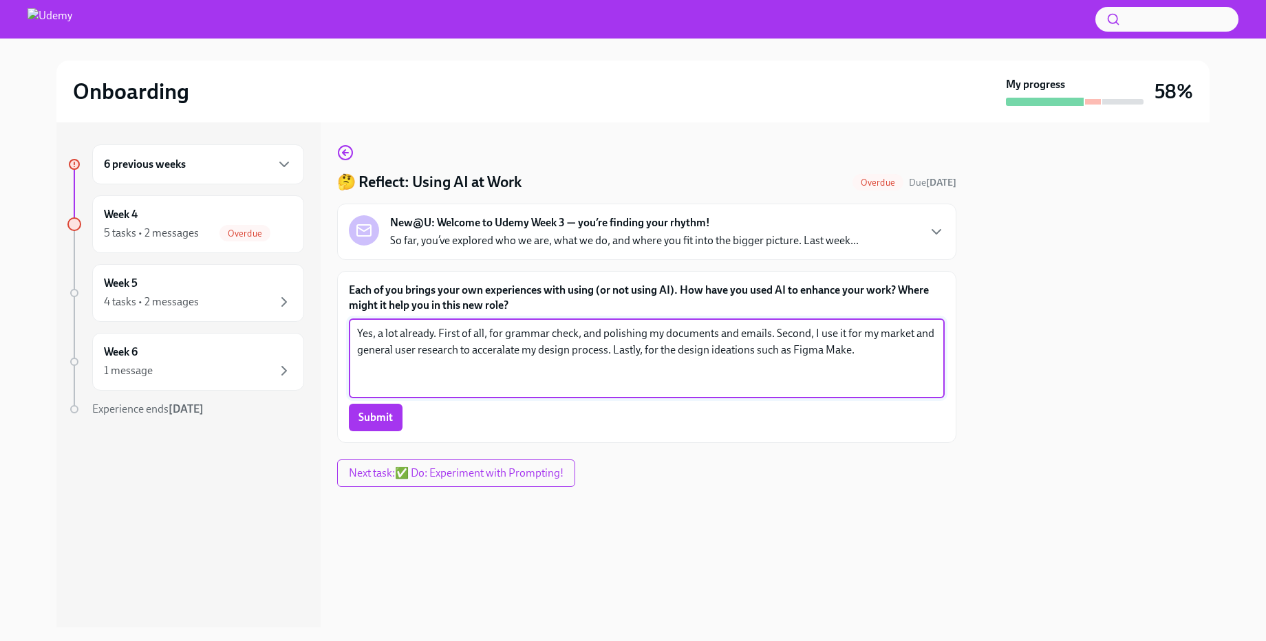
click at [569, 339] on textarea "Yes, a lot already. First of all, for grammar check, and polishing my documents…" at bounding box center [646, 358] width 579 height 66
paste textarea ", for grammar checks and polishing my documents and emails. Second, I use it fo…"
type textarea "Yes, a lot already. First, for grammar checks and polishing my documents and em…"
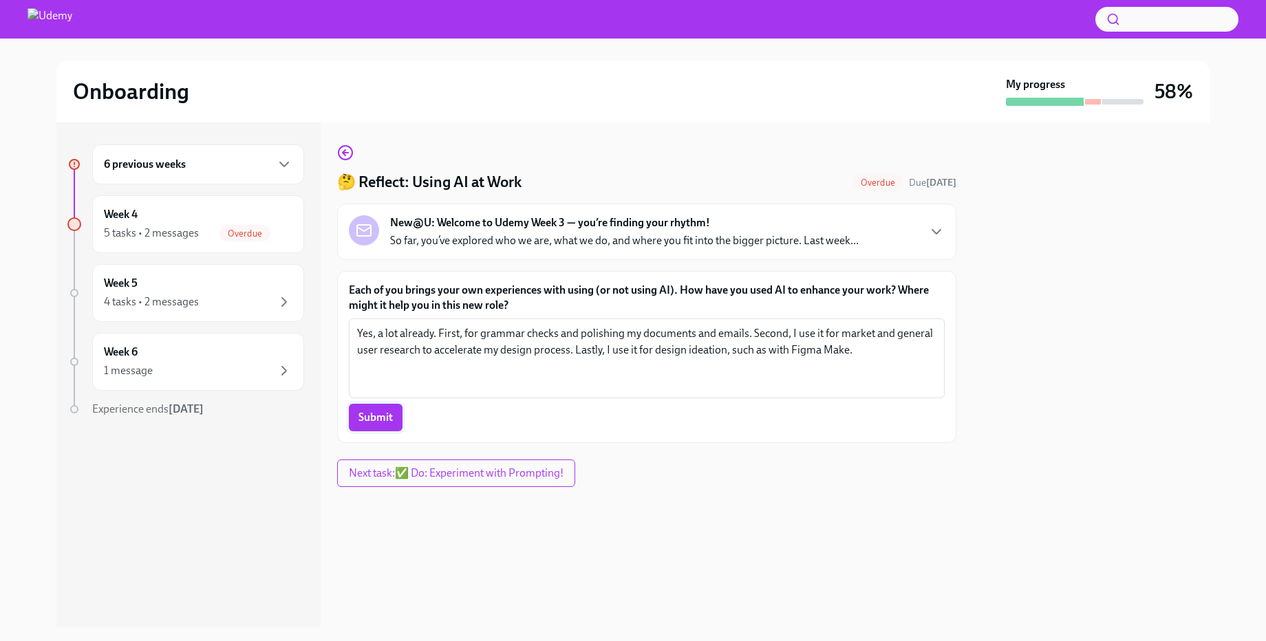
click at [385, 422] on span "Submit" at bounding box center [375, 418] width 34 height 14
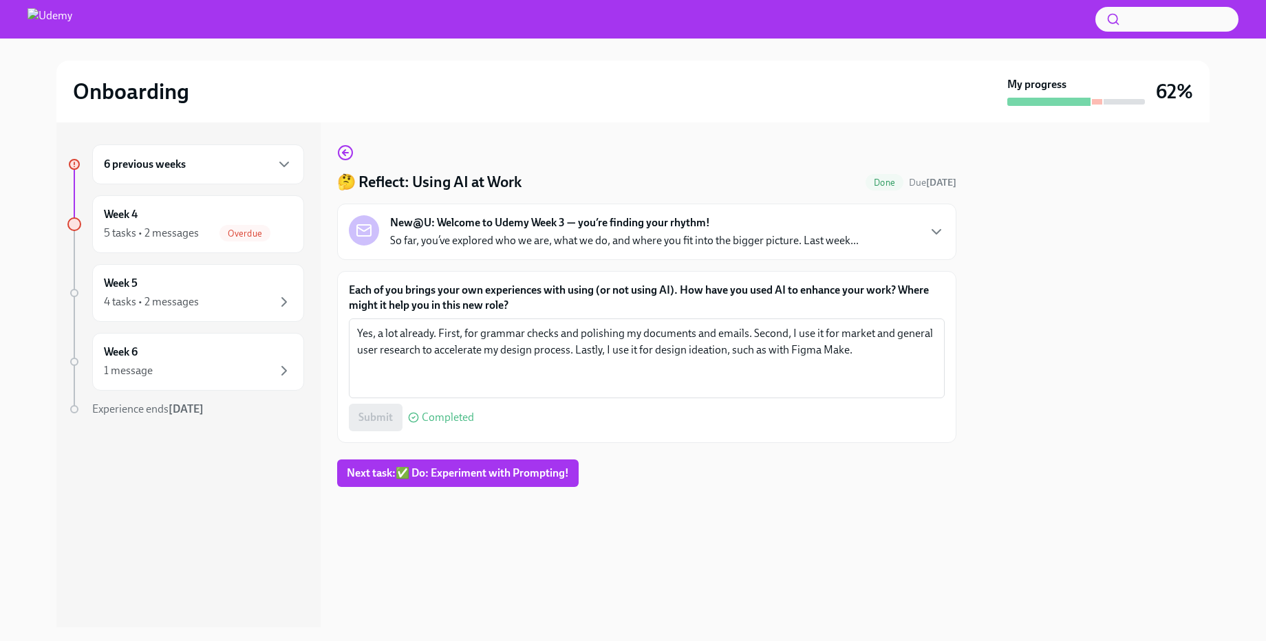
click at [196, 173] on div "6 previous weeks" at bounding box center [198, 164] width 212 height 40
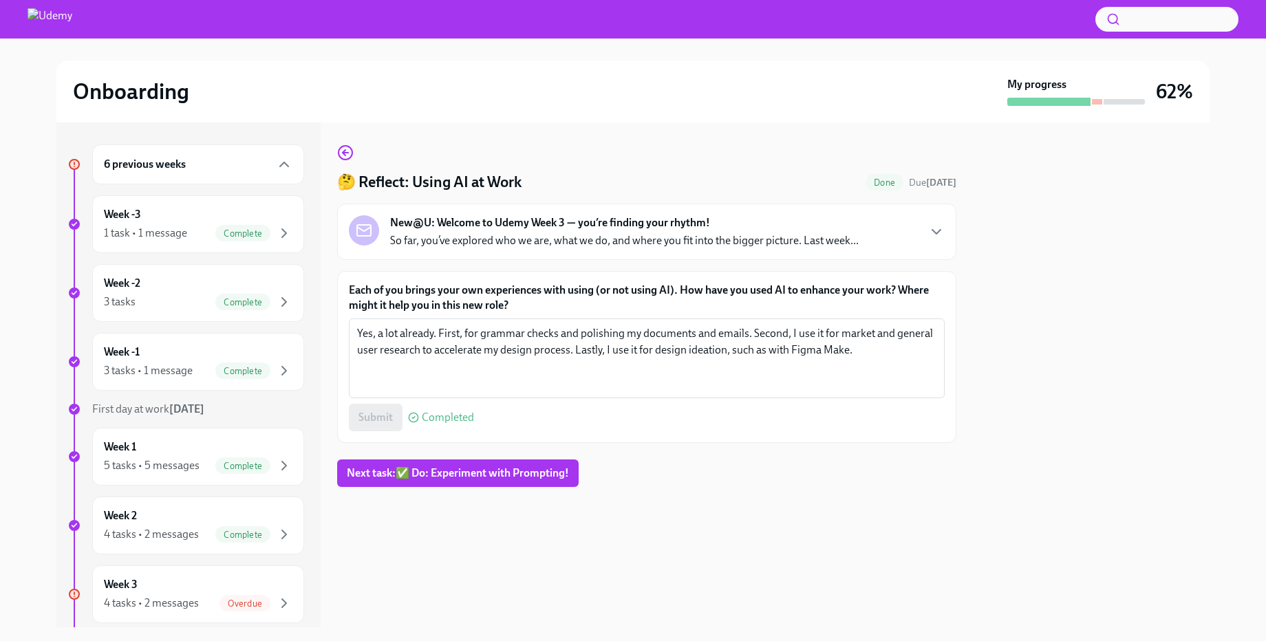
scroll to position [240, 0]
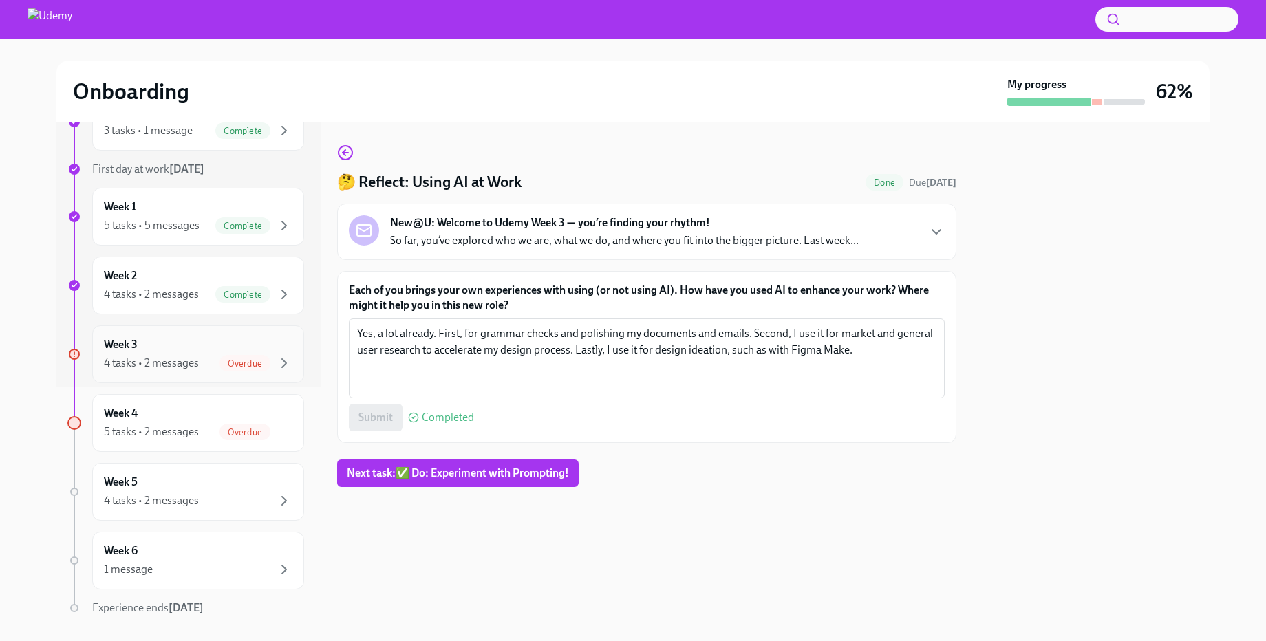
click at [136, 356] on div "4 tasks • 2 messages" at bounding box center [151, 363] width 95 height 15
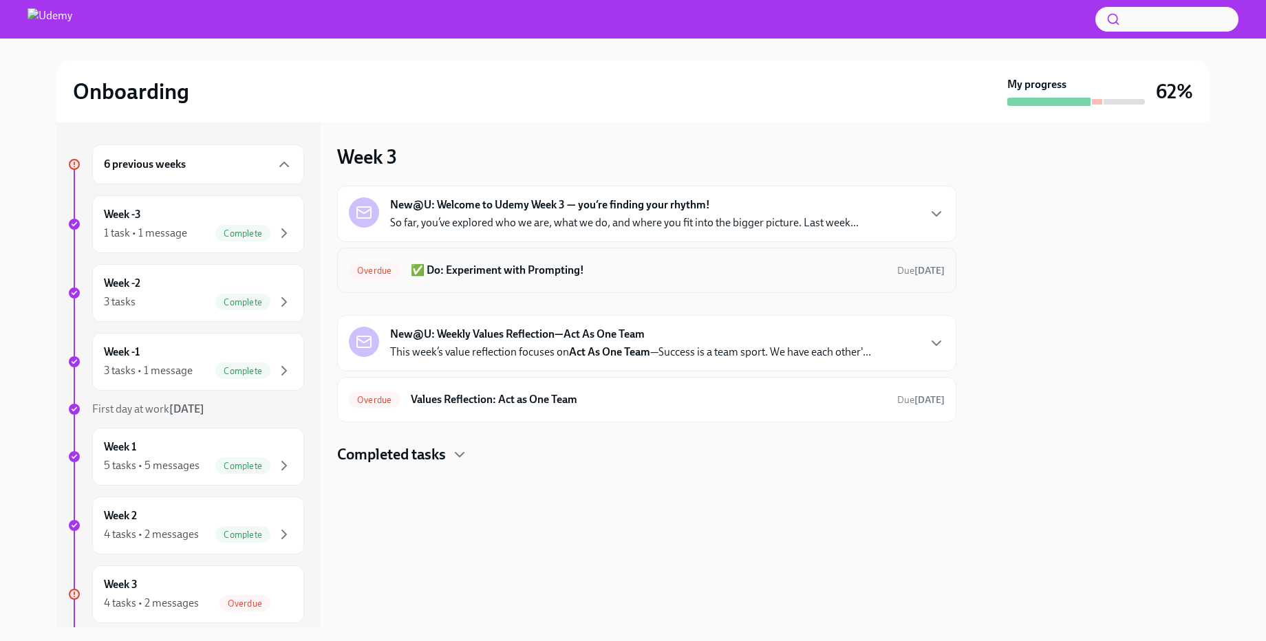
click at [786, 268] on h6 "✅ Do: Experiment with Prompting!" at bounding box center [648, 270] width 475 height 15
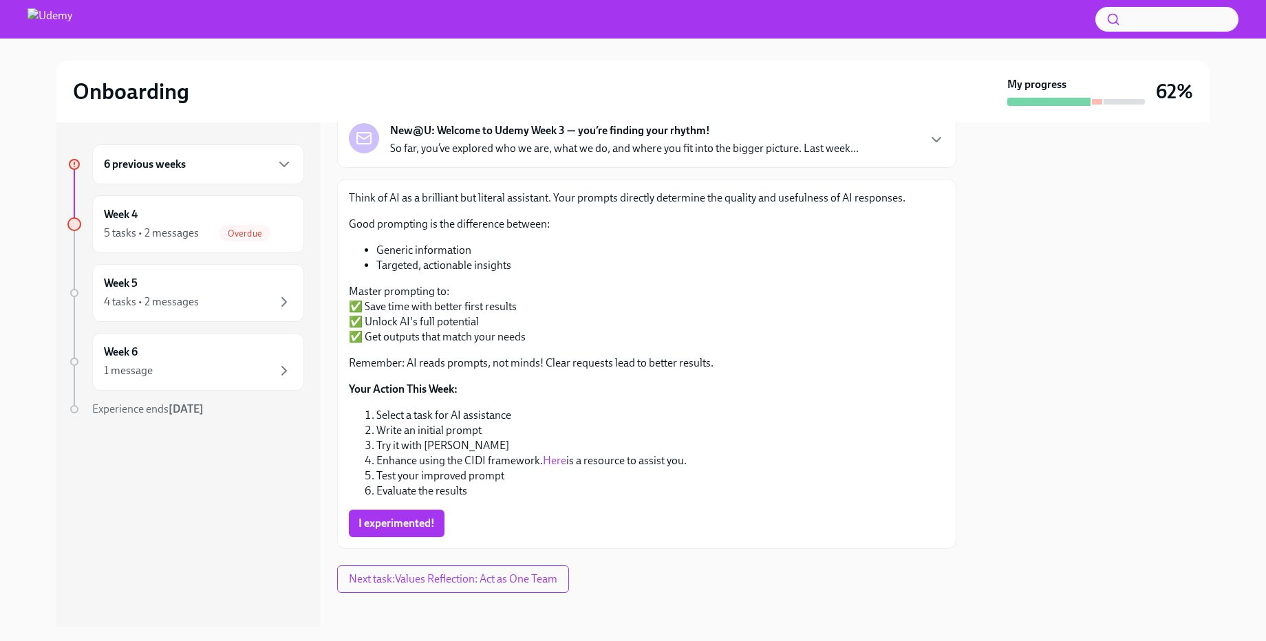
scroll to position [102, 0]
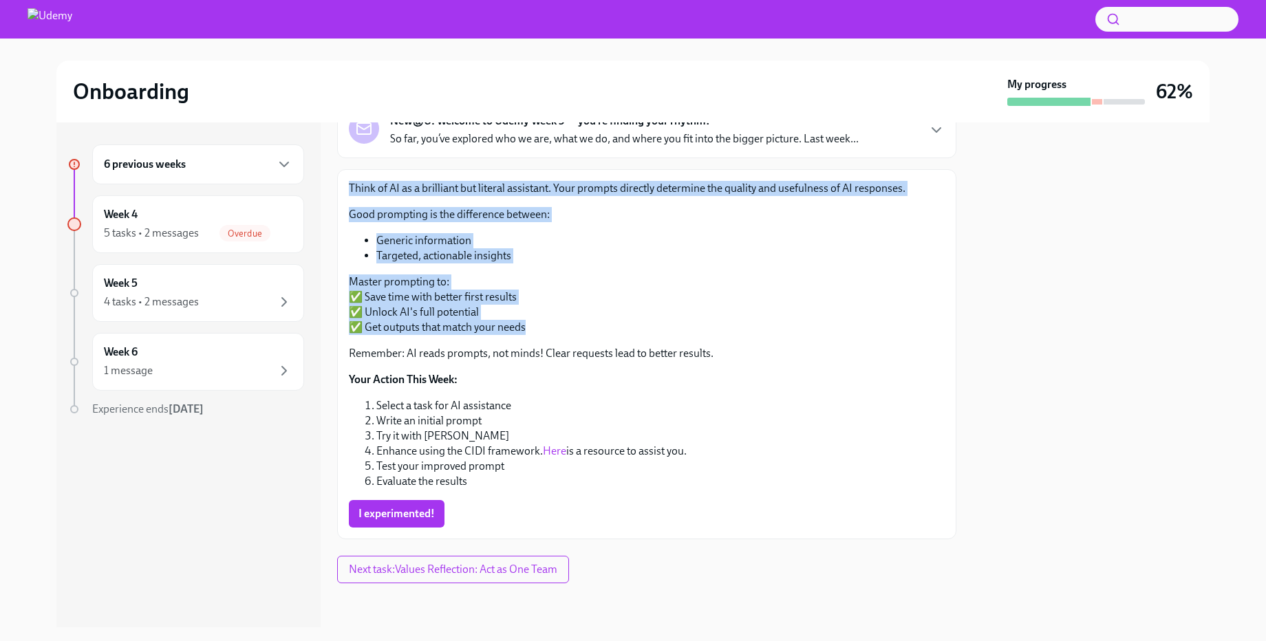
drag, startPoint x: 343, startPoint y: 182, endPoint x: 610, endPoint y: 325, distance: 302.6
click at [610, 325] on div "Think of AI as a brilliant but literal assistant. Your prompts directly determi…" at bounding box center [646, 354] width 619 height 370
click at [610, 325] on p "Master prompting to: ✅ Save time with better first results ✅ Unlock AI's full p…" at bounding box center [647, 305] width 596 height 61
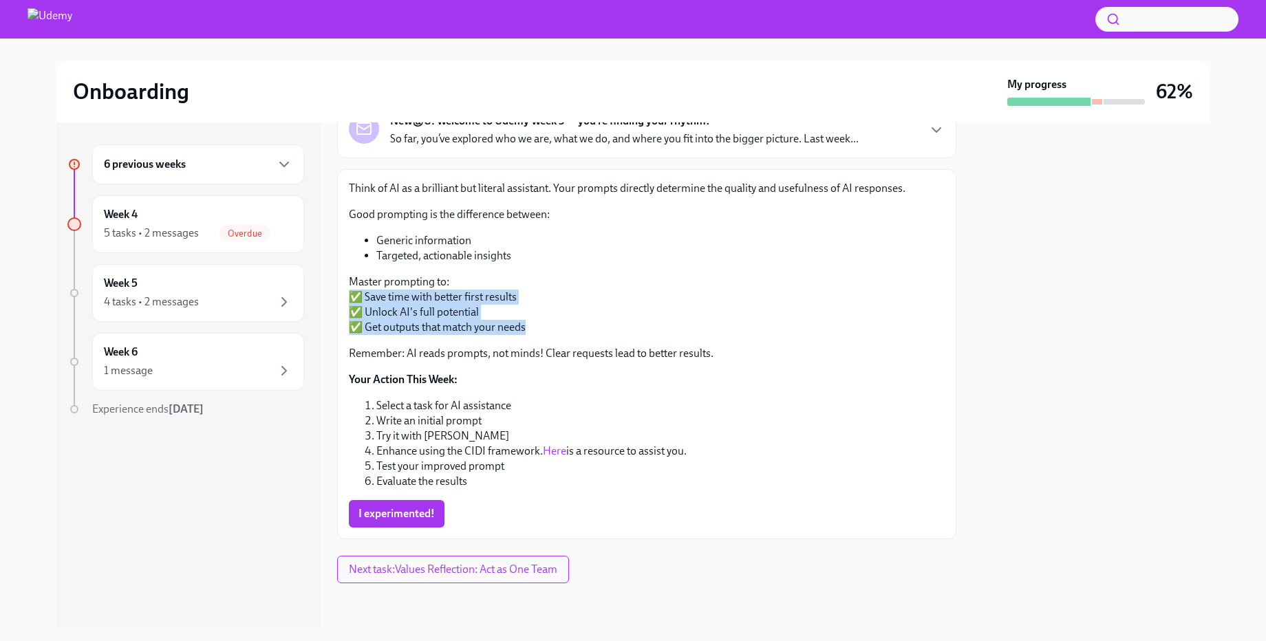
drag, startPoint x: 614, startPoint y: 327, endPoint x: 332, endPoint y: 297, distance: 283.8
click at [332, 297] on div "6 previous weeks Week 4 5 tasks • 2 messages Overdue Week 5 4 tasks • 2 message…" at bounding box center [632, 374] width 1153 height 505
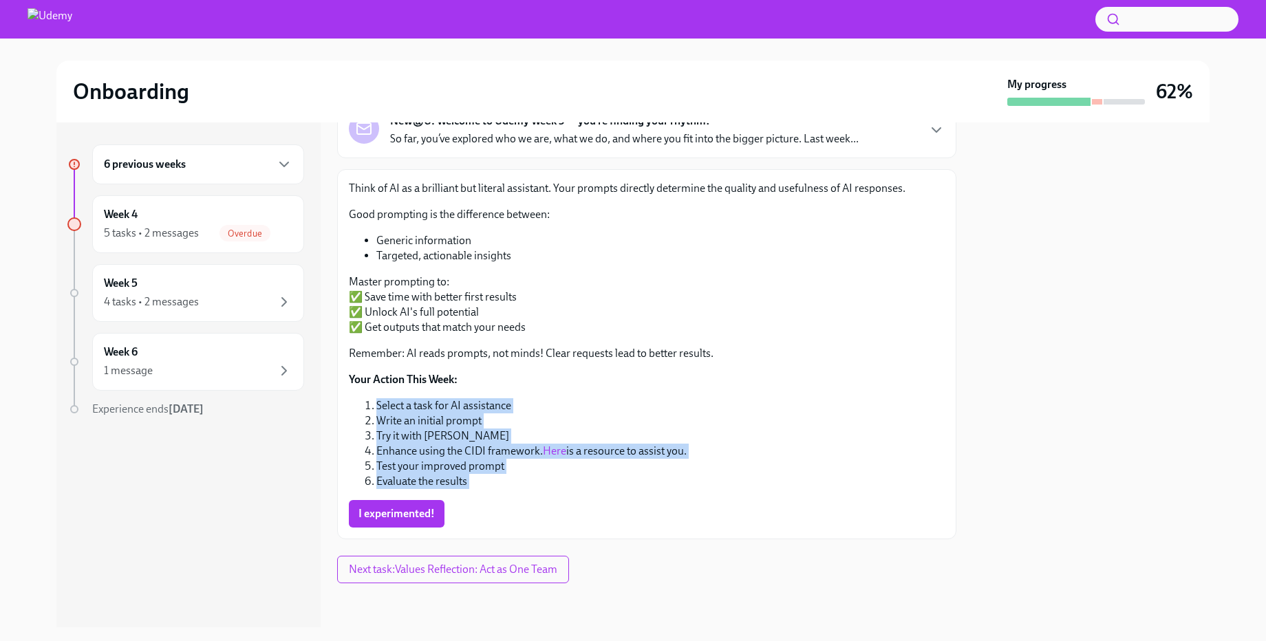
drag, startPoint x: 361, startPoint y: 404, endPoint x: 654, endPoint y: 495, distance: 306.2
click at [654, 495] on div "Think of AI as a brilliant but literal assistant. Your prompts directly determi…" at bounding box center [647, 354] width 596 height 347
drag, startPoint x: 654, startPoint y: 495, endPoint x: 804, endPoint y: 380, distance: 189.1
click at [804, 380] on div "Think of AI as a brilliant but literal assistant. Your prompts directly determi…" at bounding box center [647, 354] width 596 height 347
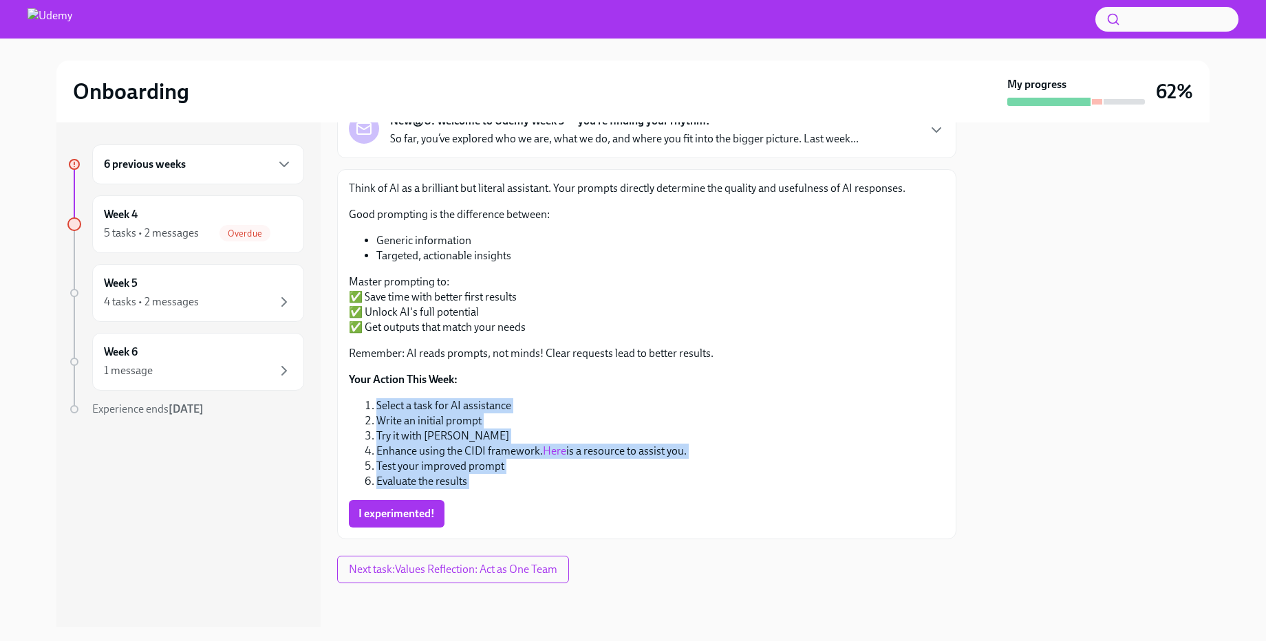
click at [804, 380] on p "Your Action This Week:" at bounding box center [647, 379] width 596 height 15
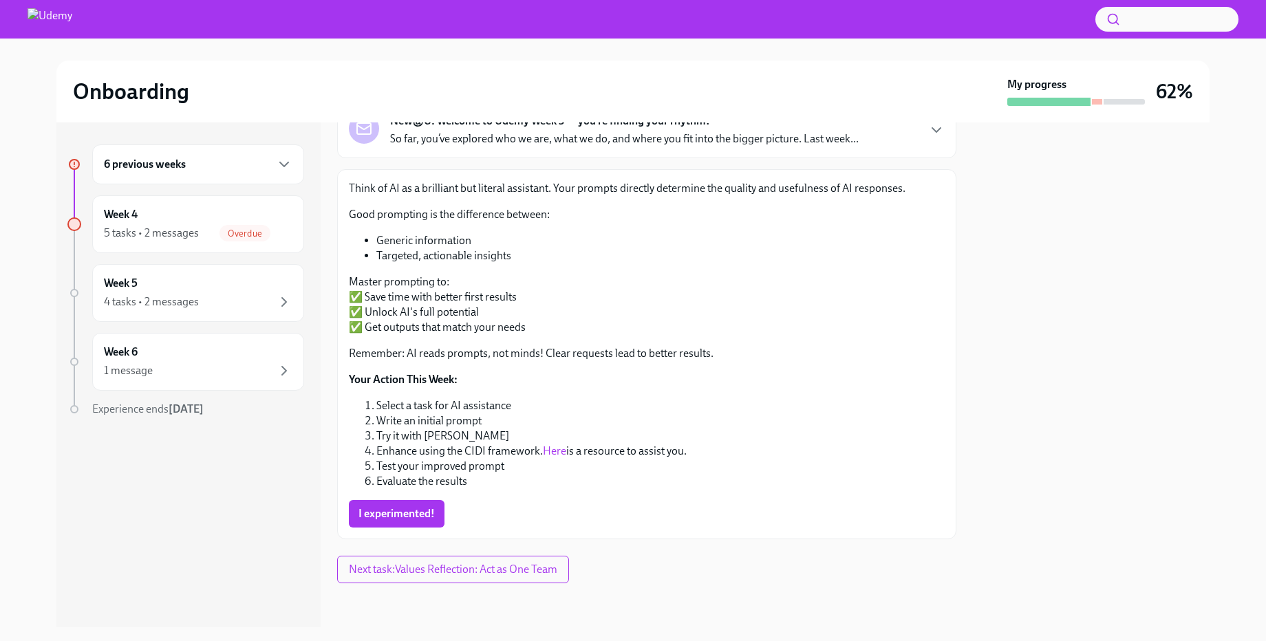
click at [355, 446] on ol "Select a task for AI assistance Write an initial prompt Try it with Toqan Enhan…" at bounding box center [647, 443] width 596 height 91
click at [561, 448] on link "Here" at bounding box center [554, 450] width 23 height 13
drag, startPoint x: 402, startPoint y: 519, endPoint x: 433, endPoint y: 498, distance: 37.0
click at [402, 519] on span "I experimented!" at bounding box center [396, 514] width 76 height 14
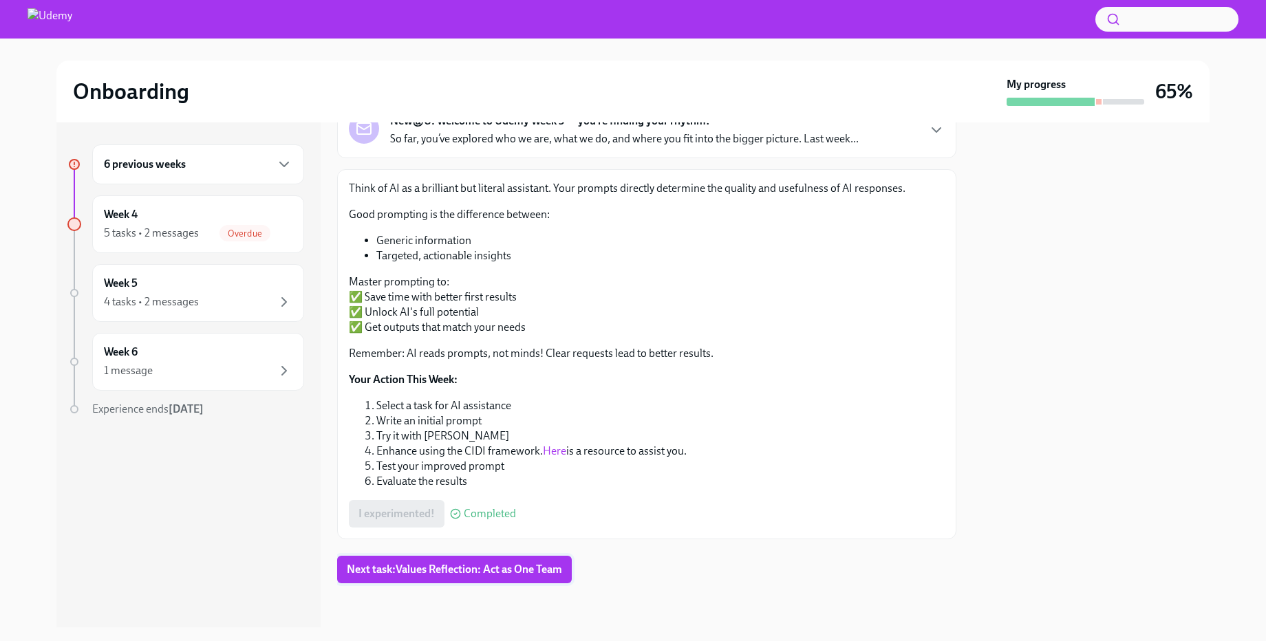
click at [406, 566] on span "Next task : Values Reflection: Act as One Team" at bounding box center [454, 570] width 215 height 14
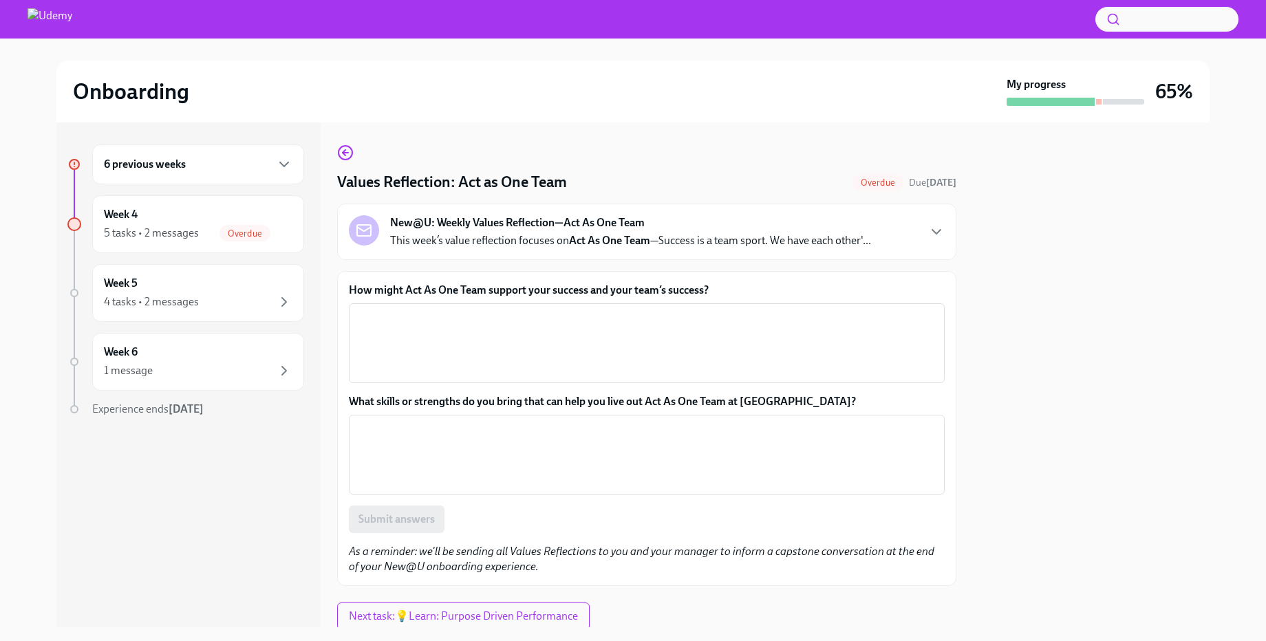
click at [204, 147] on div "6 previous weeks" at bounding box center [198, 164] width 212 height 40
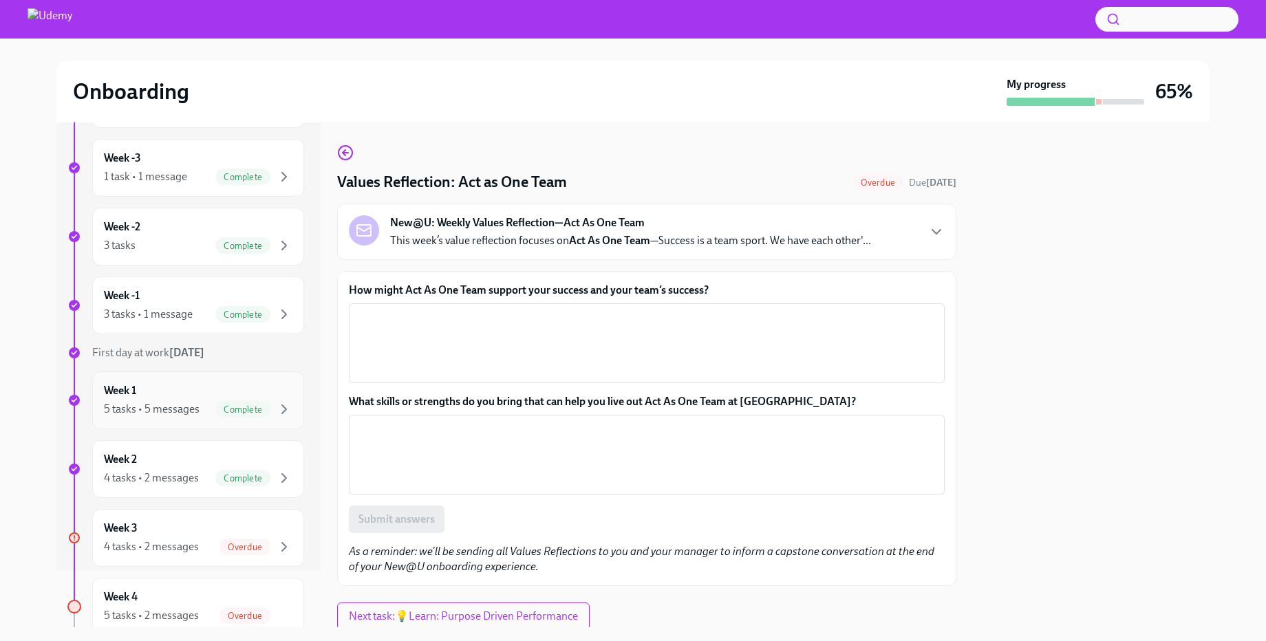
scroll to position [176, 0]
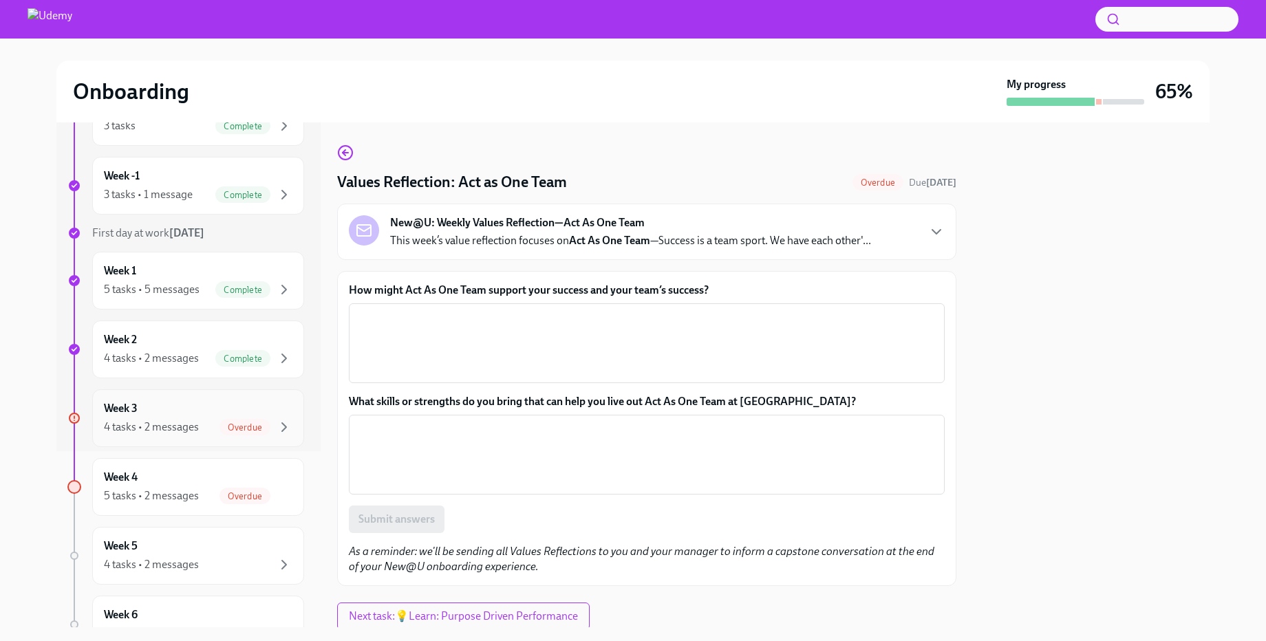
click at [193, 428] on div "4 tasks • 2 messages" at bounding box center [151, 427] width 95 height 15
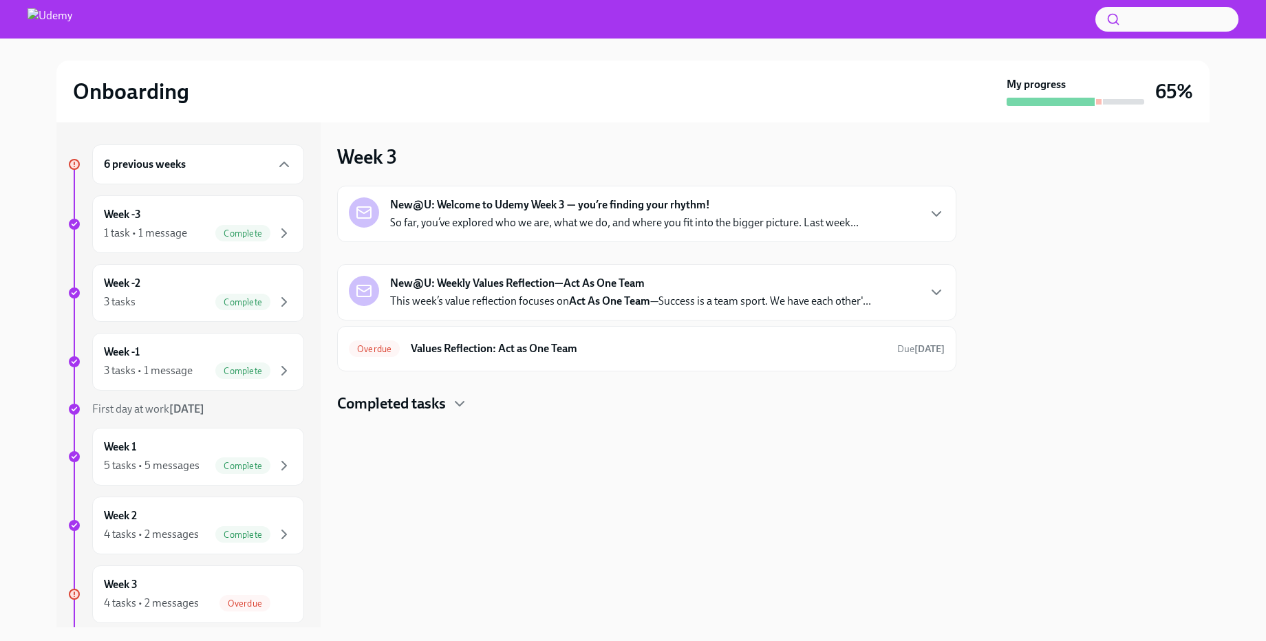
click at [852, 274] on div "New@U: Weekly Values Reflection—Act As One Team This week’s value reflection fo…" at bounding box center [646, 292] width 619 height 56
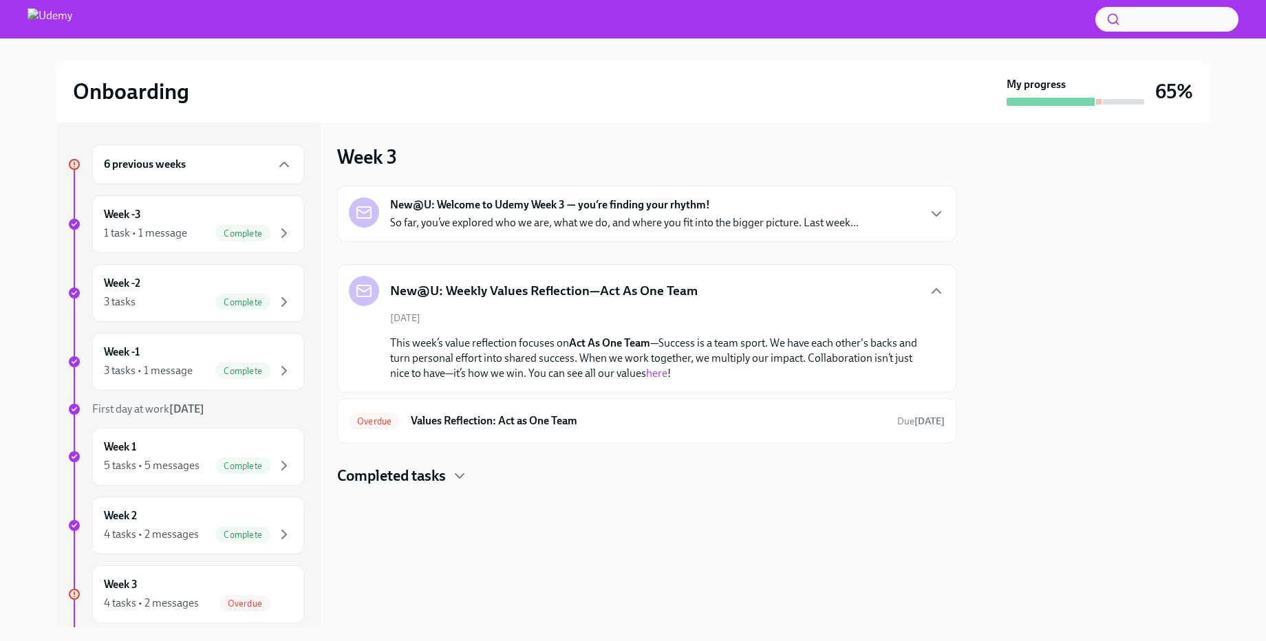
click at [853, 206] on div "New@U: Welcome to Udemy Week 3 — you’re finding your rhythm! So far, you’ve exp…" at bounding box center [624, 213] width 469 height 33
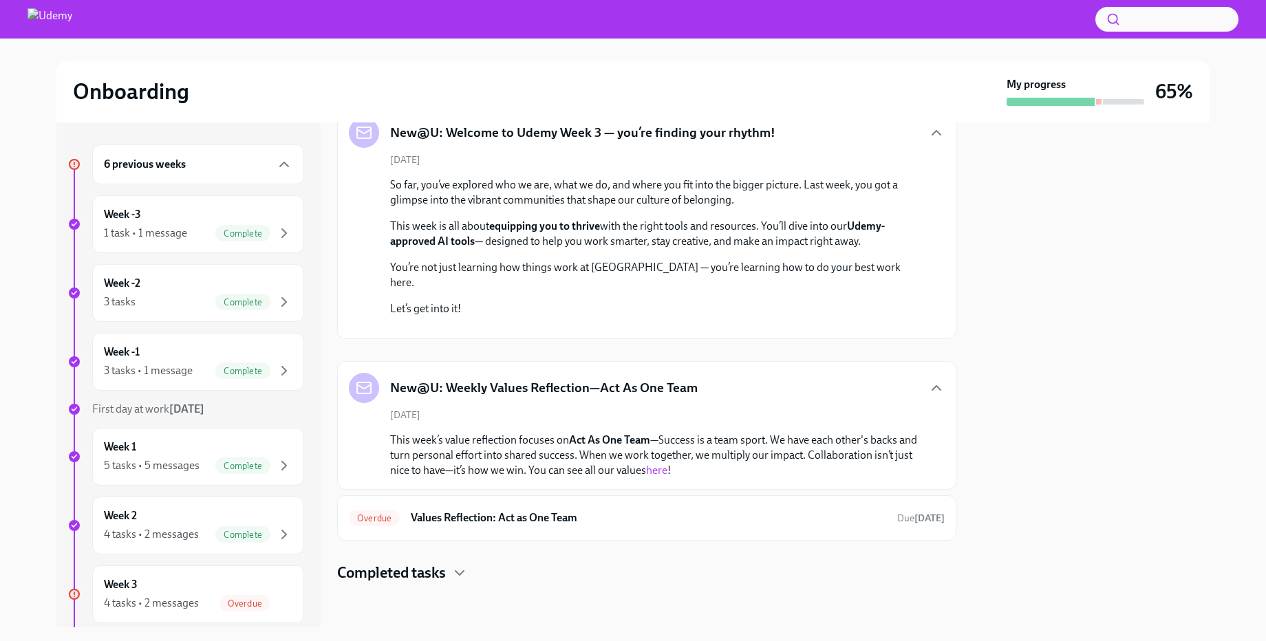
scroll to position [260, 0]
click at [646, 526] on div "Overdue Values Reflection: Act as One Team Due [DATE]" at bounding box center [647, 518] width 596 height 22
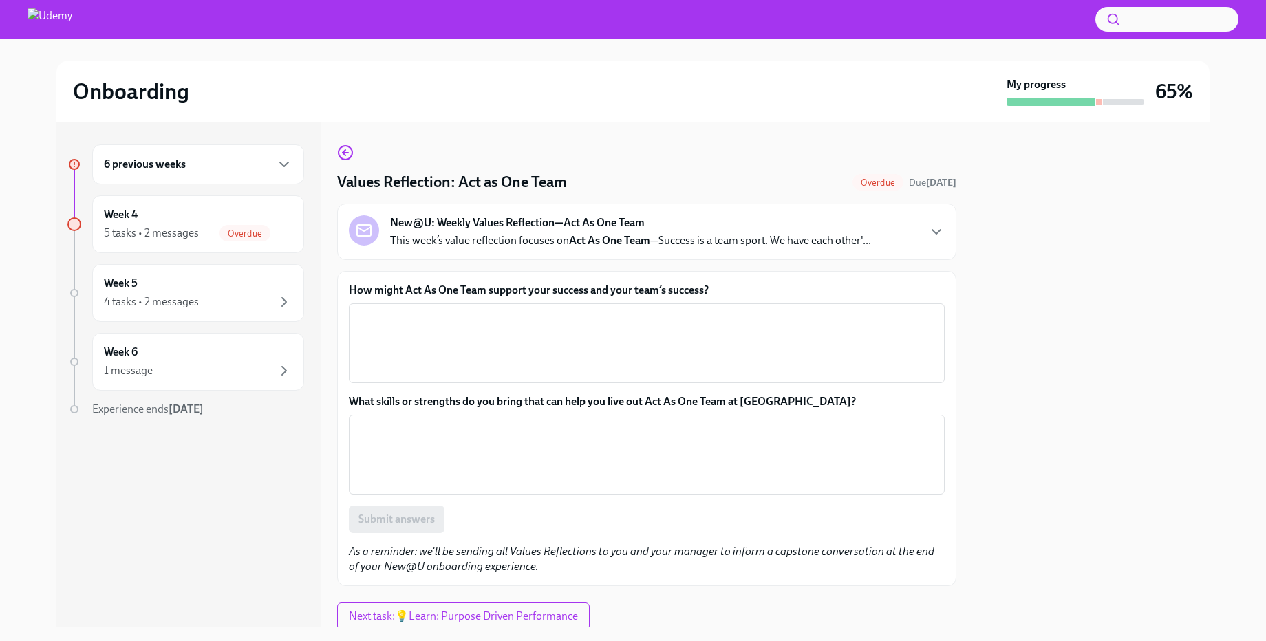
click at [720, 244] on p "This week’s value reflection focuses on Act As One Team —Success is a team spor…" at bounding box center [630, 240] width 481 height 15
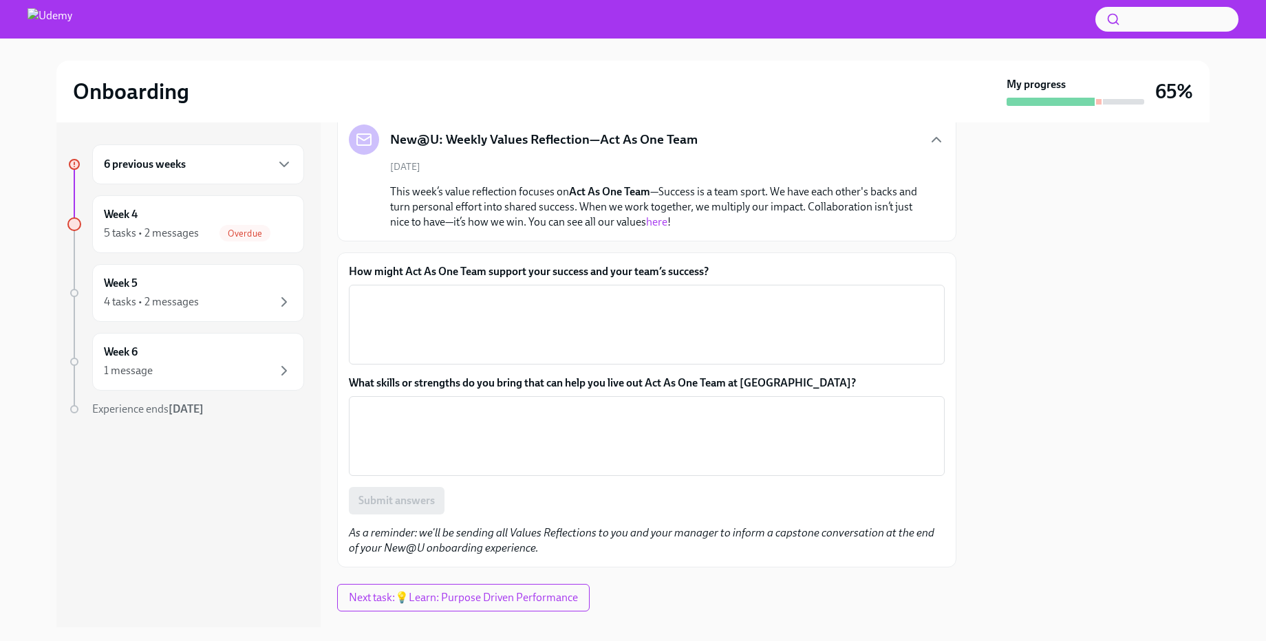
scroll to position [90, 0]
click at [572, 330] on textarea "How might Act As One Team support your success and your team’s success?" at bounding box center [646, 325] width 579 height 66
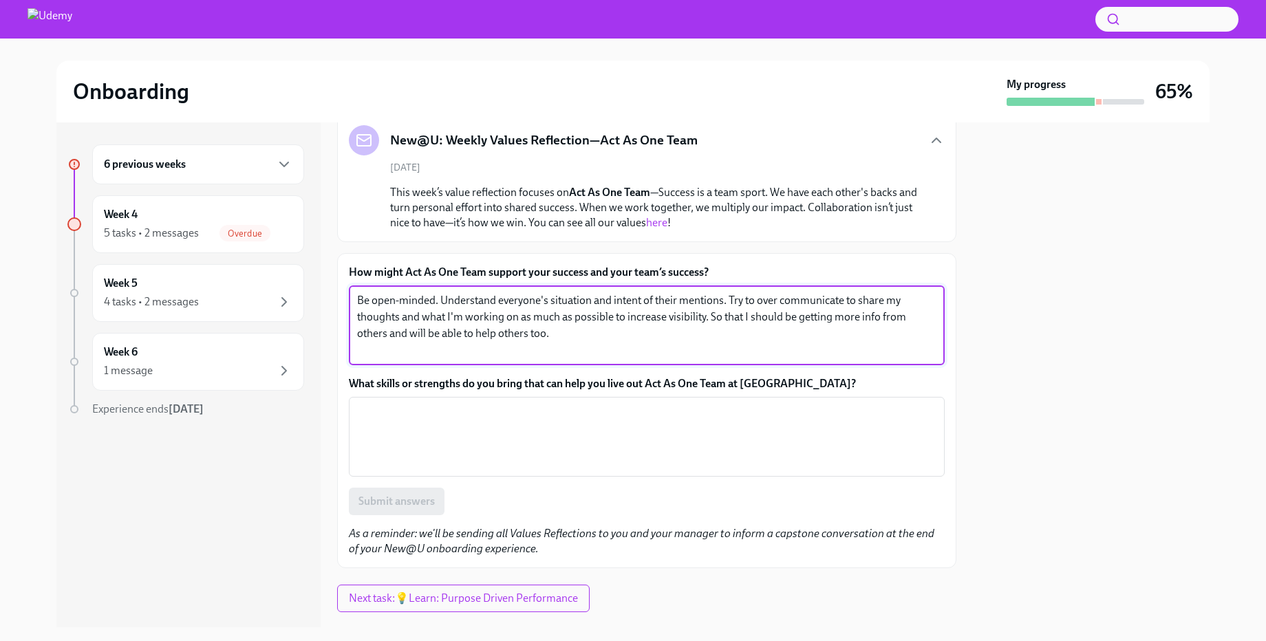
paste textarea "’s situation and the intent behind their comments. Over-communicate to share my…"
type textarea "Be open-minded. Understand everyone’s situation and the intent behind their com…"
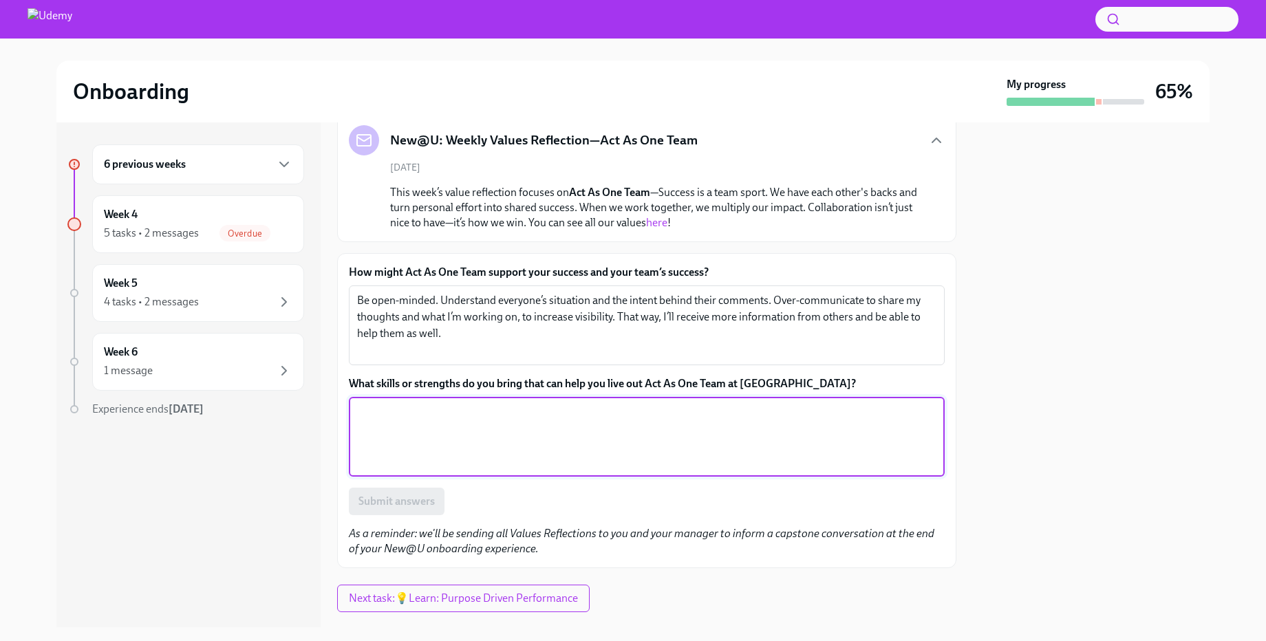
click at [453, 458] on textarea "What skills or strengths do you bring that can help you live out Act As One Tea…" at bounding box center [646, 437] width 579 height 66
click at [349, 383] on label "What skills or strengths do you bring that can help you live out Act As One Tea…" at bounding box center [647, 383] width 596 height 15
click at [357, 404] on textarea "What skills or strengths do you bring that can help you live out Act As One Tea…" at bounding box center [646, 437] width 579 height 66
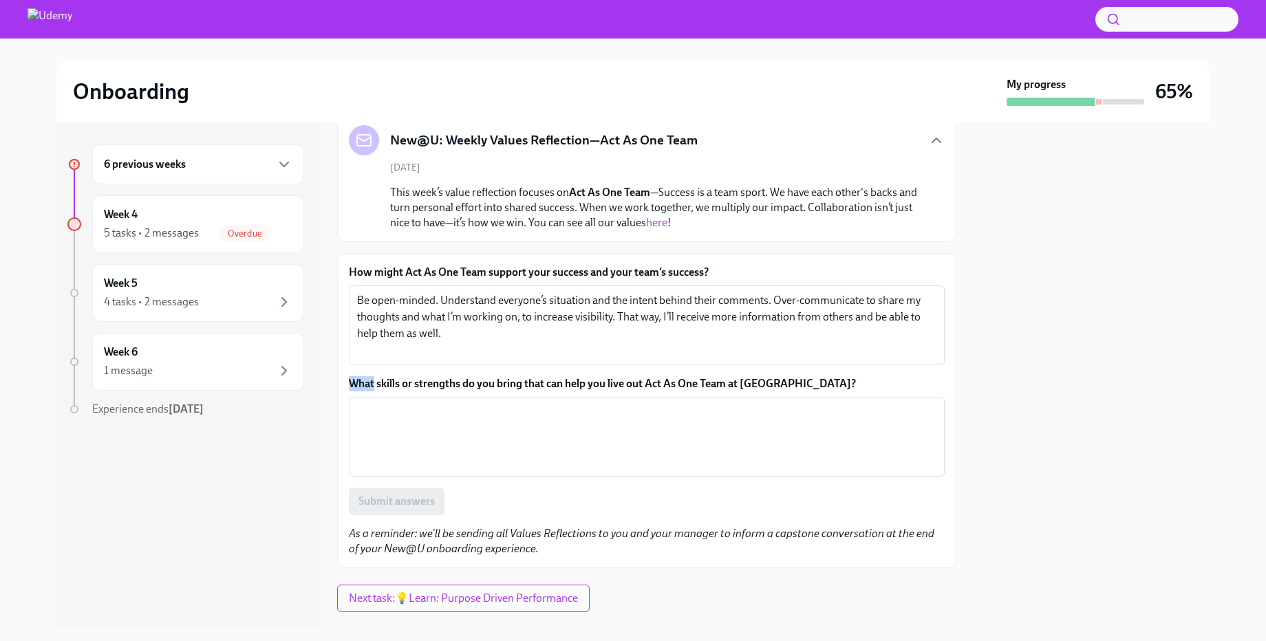
click at [349, 383] on label "What skills or strengths do you bring that can help you live out Act As One Tea…" at bounding box center [647, 383] width 596 height 15
click at [357, 404] on textarea "What skills or strengths do you bring that can help you live out Act As One Tea…" at bounding box center [646, 437] width 579 height 66
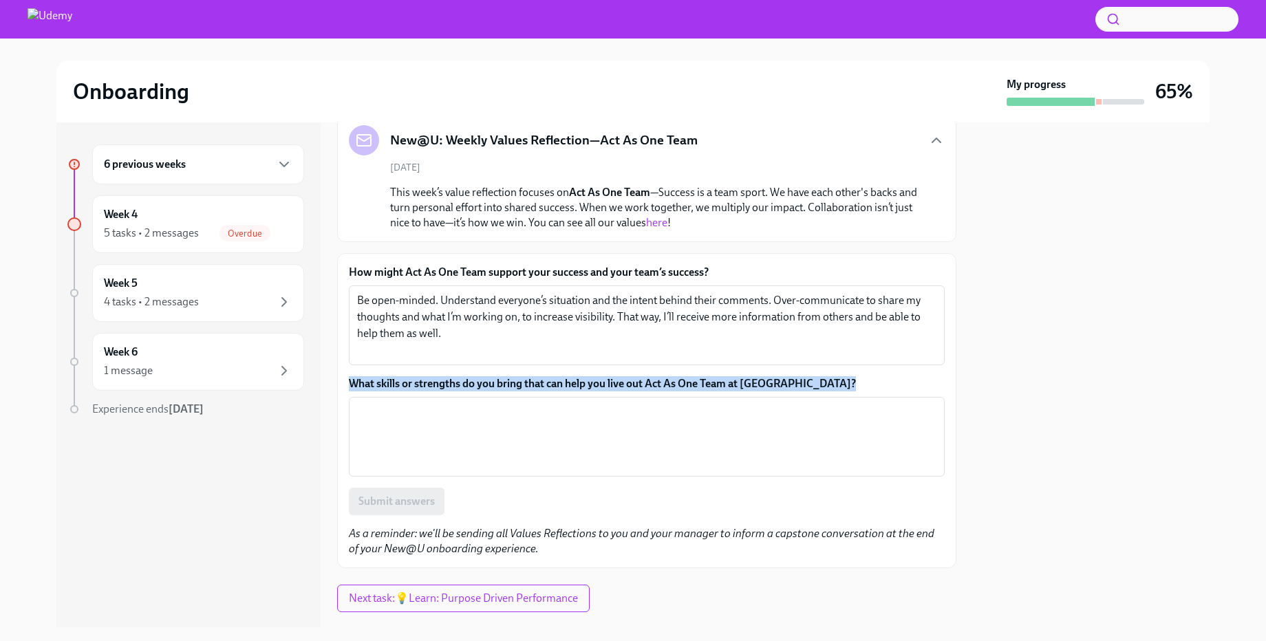
click at [349, 383] on label "What skills or strengths do you bring that can help you live out Act As One Tea…" at bounding box center [647, 383] width 596 height 15
click at [357, 404] on textarea "What skills or strengths do you bring that can help you live out Act As One Tea…" at bounding box center [646, 437] width 579 height 66
copy label "What skills or strengths do you bring that can help you live out Act As One Tea…"
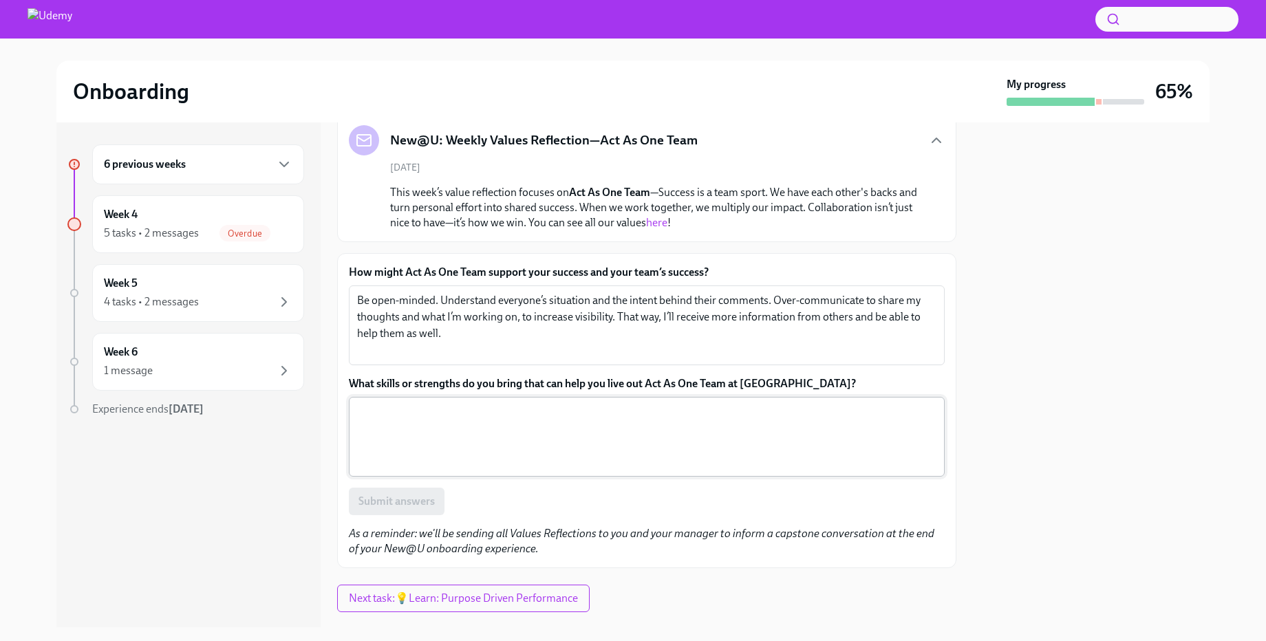
click at [569, 418] on textarea "What skills or strengths do you bring that can help you live out Act As One Tea…" at bounding box center [646, 437] width 579 height 66
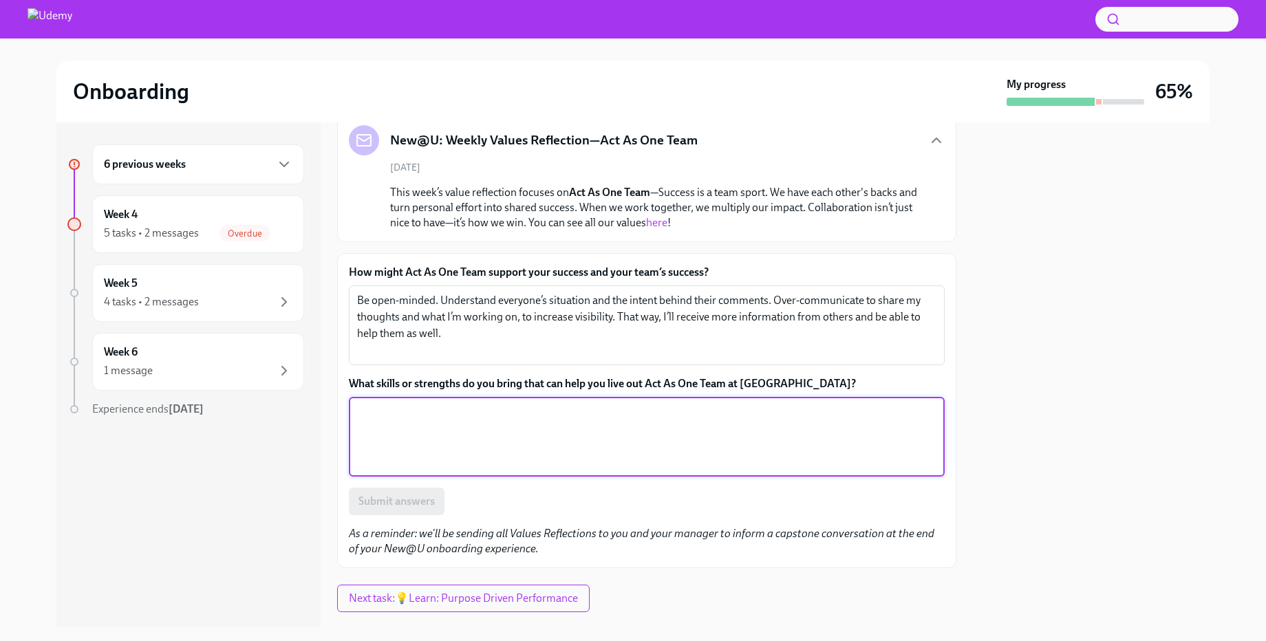
paste textarea "I bring strong collaboration skills, making sure different perspectives are hea…"
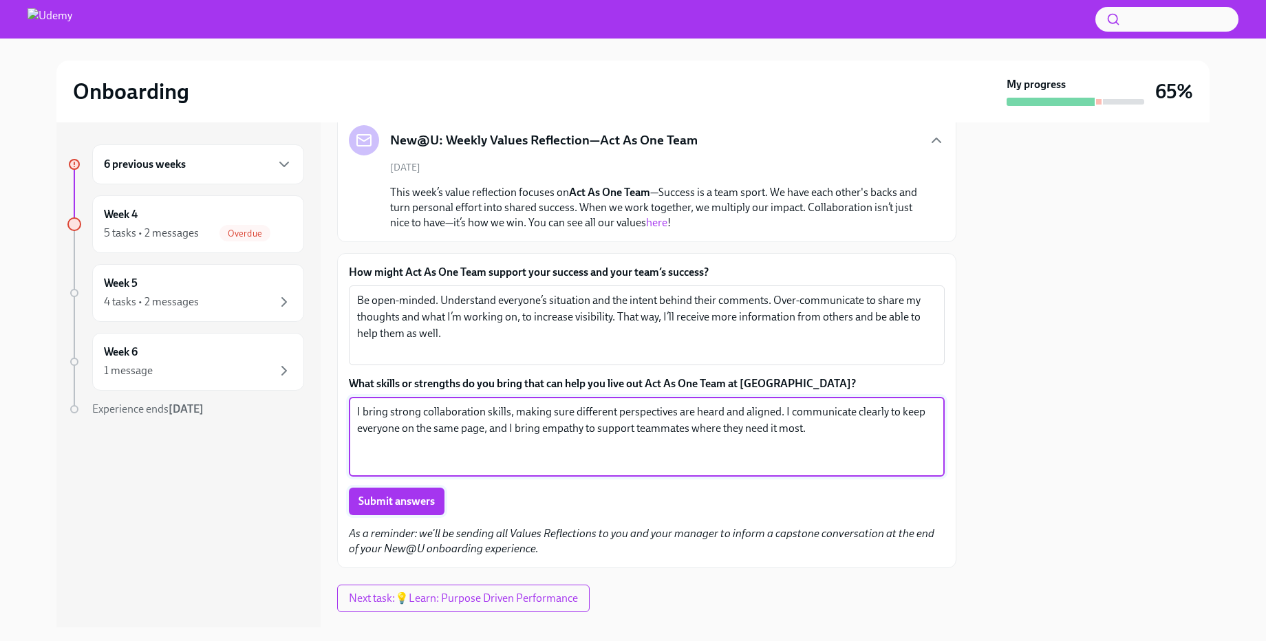
type textarea "I bring strong collaboration skills, making sure different perspectives are hea…"
click at [376, 498] on span "Submit answers" at bounding box center [396, 502] width 76 height 14
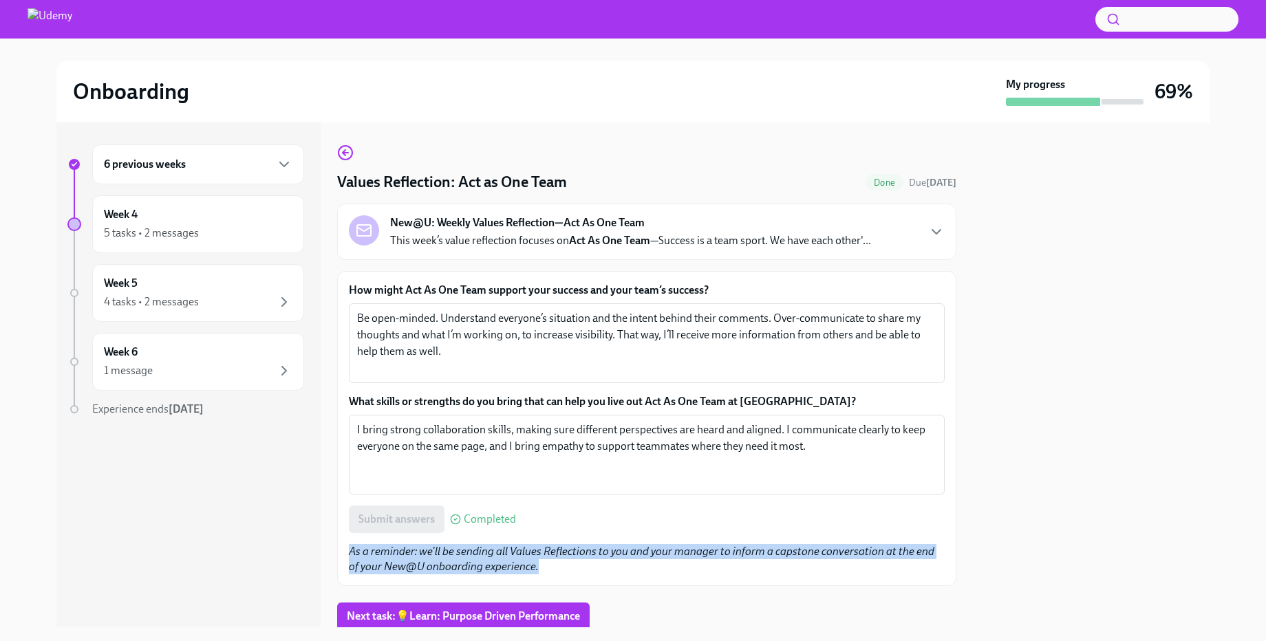
drag, startPoint x: 342, startPoint y: 548, endPoint x: 681, endPoint y: 574, distance: 340.2
click at [681, 574] on div "How might Act As One Team support your success and your team’s success? Be open…" at bounding box center [646, 428] width 619 height 315
click at [681, 574] on p "As a reminder: we'll be sending all Values Reflections to you and your manager …" at bounding box center [647, 559] width 596 height 30
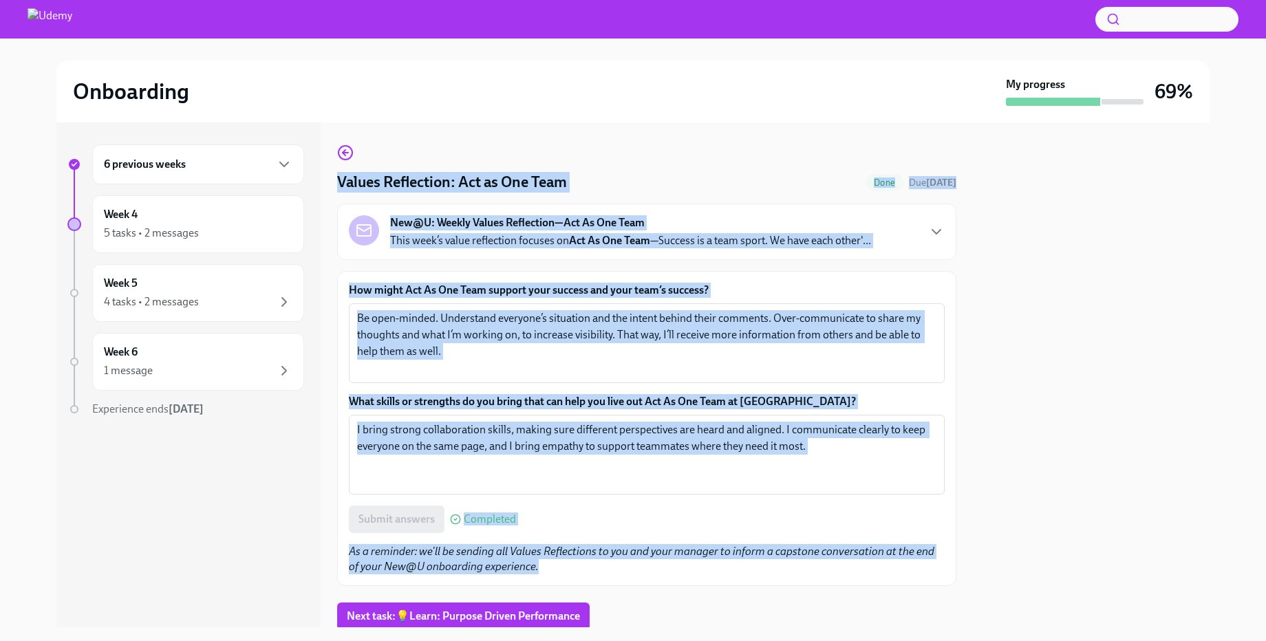
drag, startPoint x: 327, startPoint y: 553, endPoint x: 572, endPoint y: 561, distance: 244.4
click at [572, 561] on div "6 previous weeks Week 4 5 tasks • 2 messages Week 5 4 tasks • 2 messages Week 6…" at bounding box center [632, 374] width 1153 height 505
click at [572, 561] on p "As a reminder: we'll be sending all Values Reflections to you and your manager …" at bounding box center [647, 559] width 596 height 30
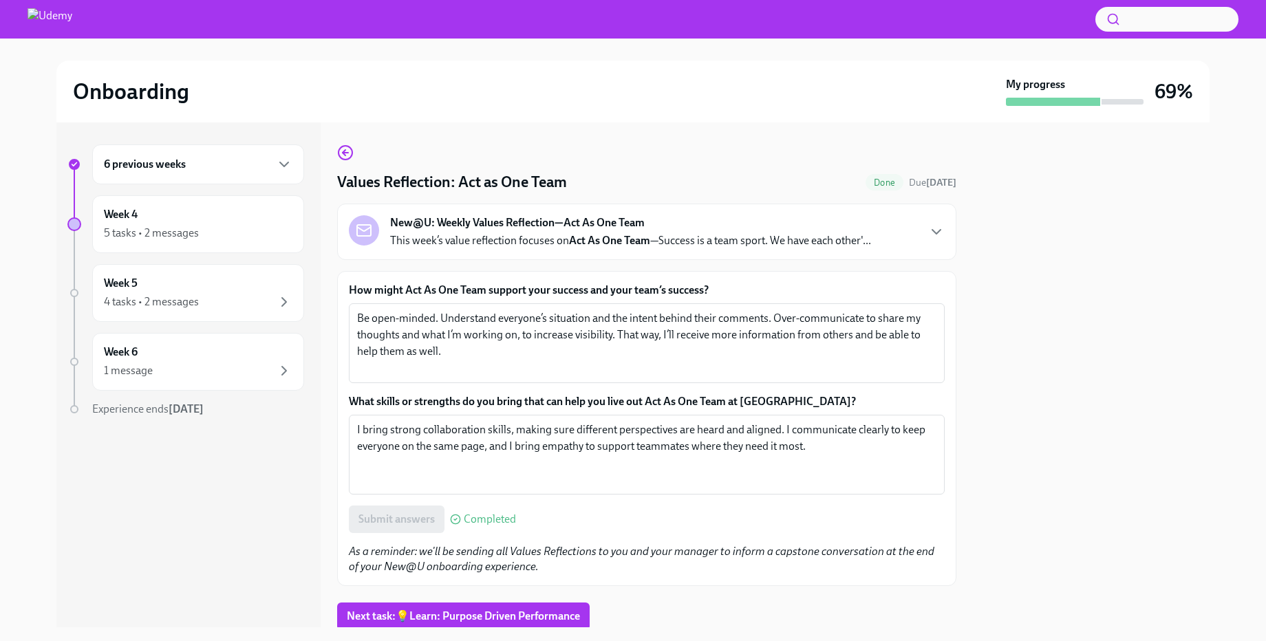
click at [573, 562] on p "As a reminder: we'll be sending all Values Reflections to you and your manager …" at bounding box center [647, 559] width 596 height 30
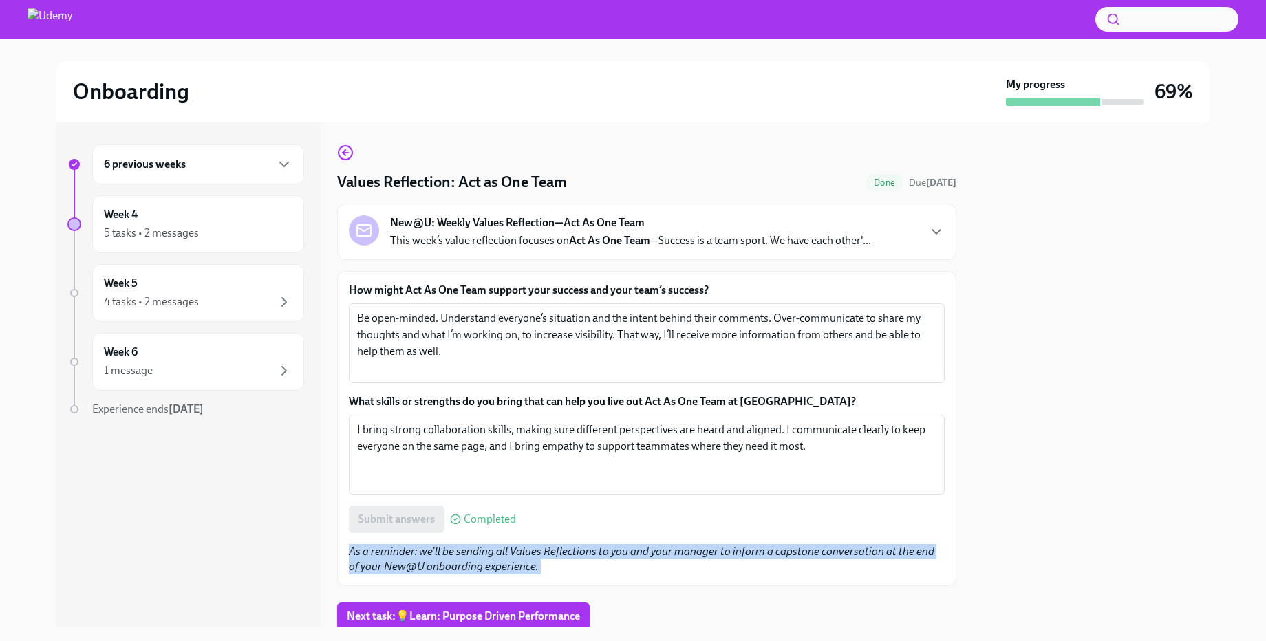
click at [573, 562] on p "As a reminder: we'll be sending all Values Reflections to you and your manager …" at bounding box center [647, 559] width 596 height 30
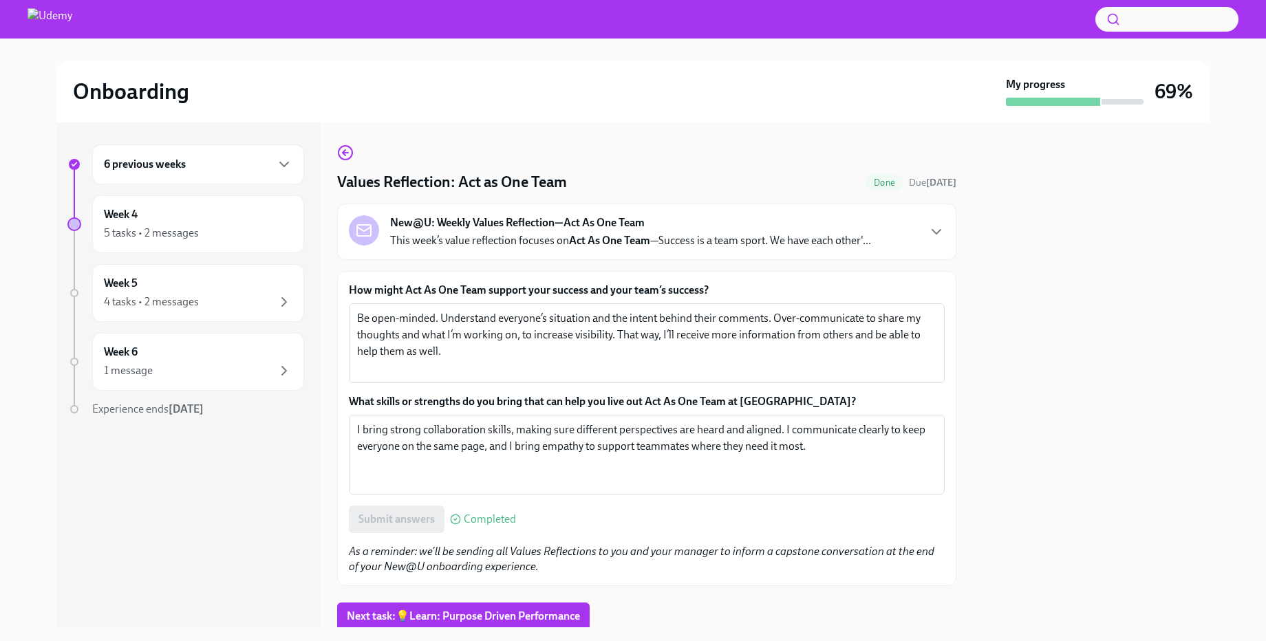
click at [290, 484] on div "6 previous weeks Week 4 5 tasks • 2 messages Week 5 4 tasks • 2 messages Week 6…" at bounding box center [188, 374] width 264 height 505
click at [249, 184] on div "6 previous weeks" at bounding box center [198, 164] width 212 height 40
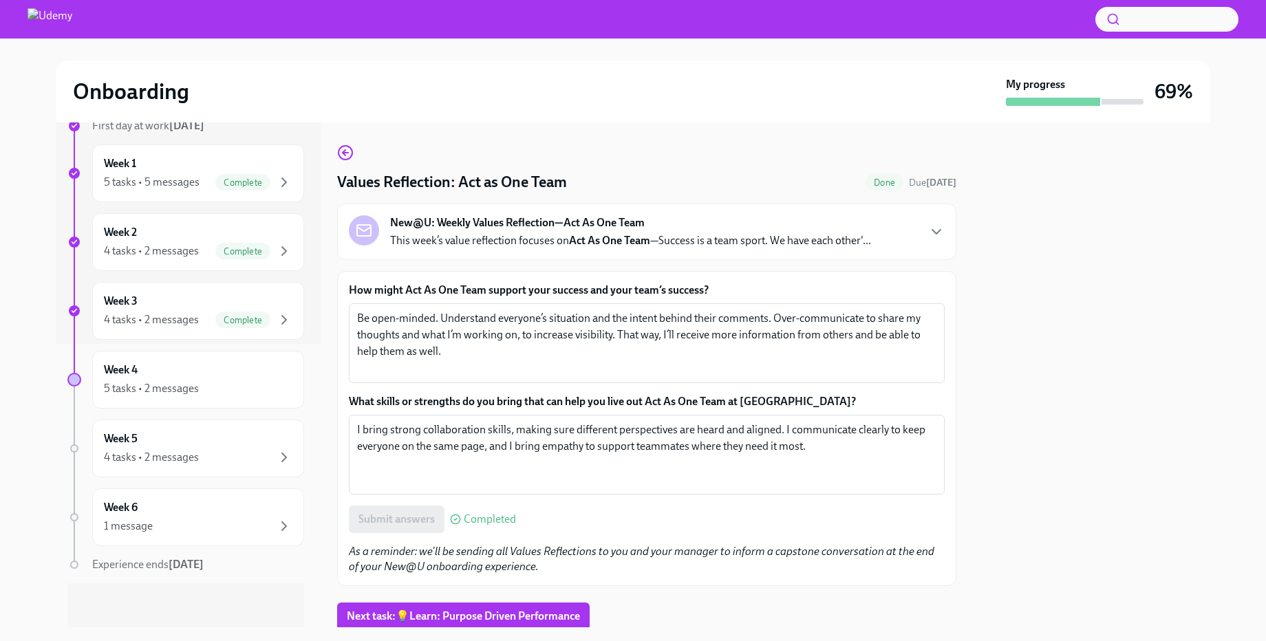
scroll to position [0, 0]
